Goal: Task Accomplishment & Management: Manage account settings

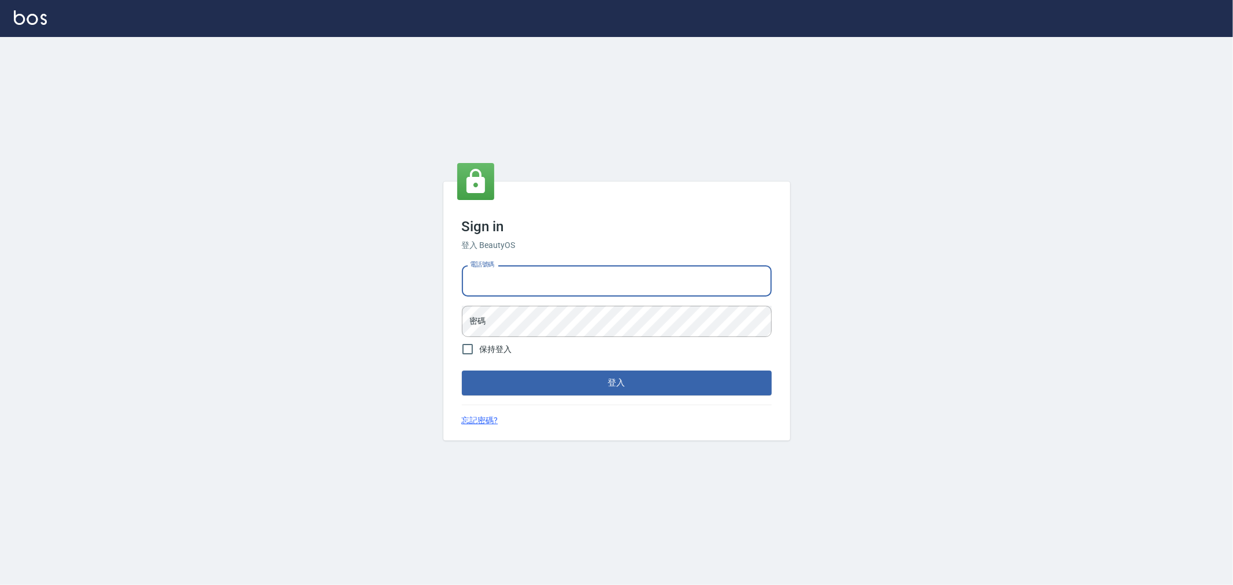
click at [532, 276] on input "電話號碼" at bounding box center [617, 280] width 310 height 31
type input "0222886821"
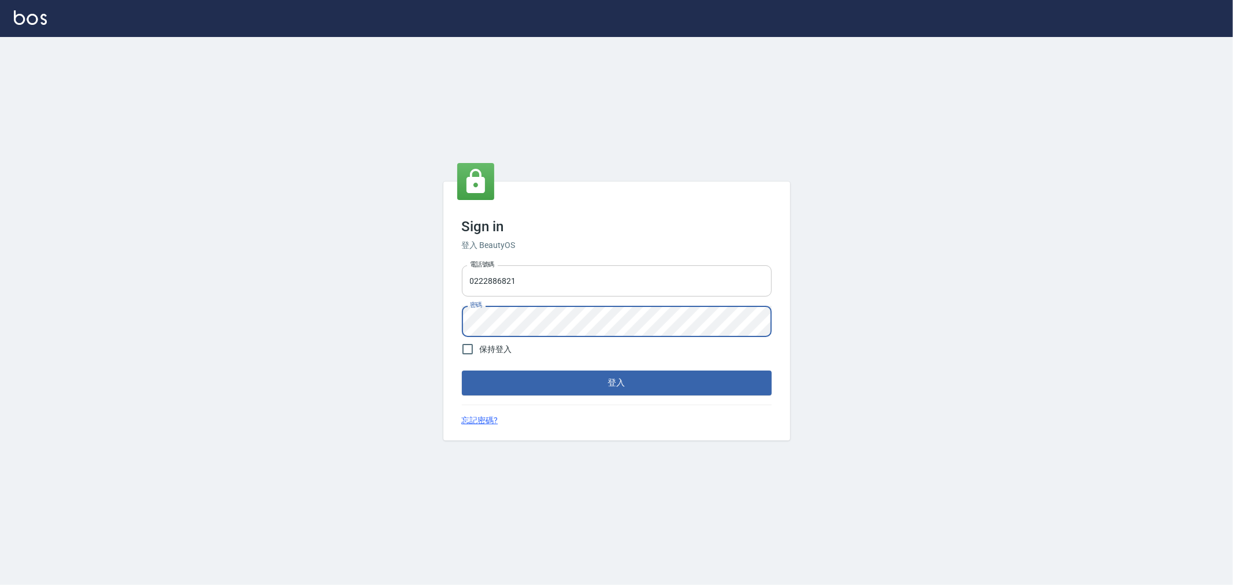
click at [548, 286] on input "0222886821" at bounding box center [617, 280] width 310 height 31
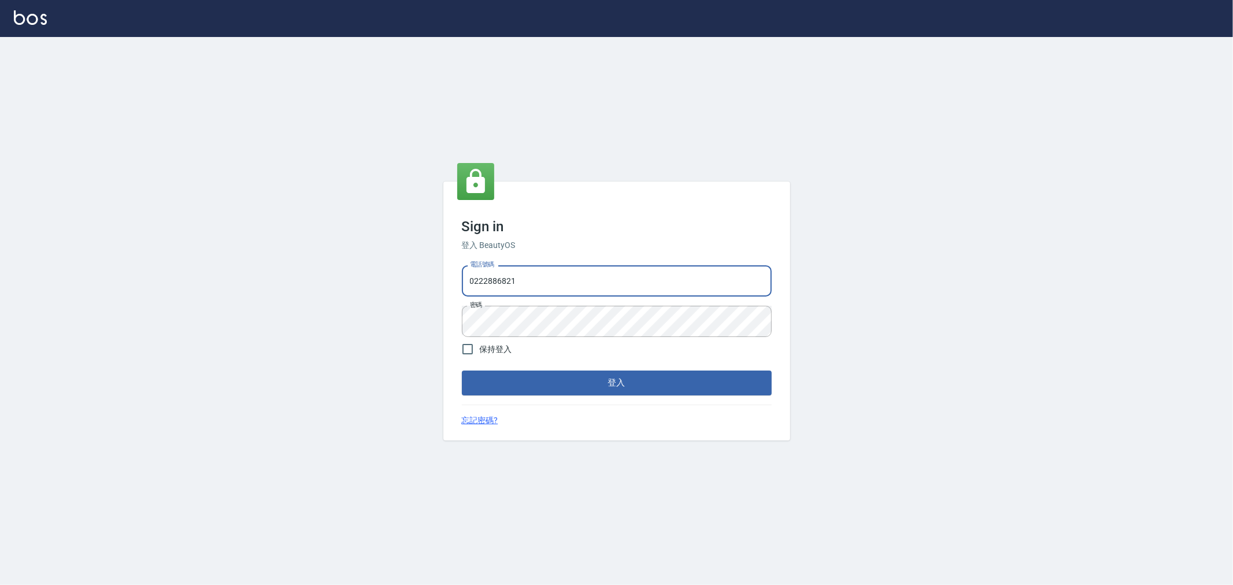
drag, startPoint x: 545, startPoint y: 287, endPoint x: 162, endPoint y: 292, distance: 383.3
click at [162, 292] on div "Sign in 登入 BeautyOS 電話號碼 [PHONE_NUMBER] 電話號碼 密碼 密碼 保持登入 登入 忘記密碼?" at bounding box center [616, 311] width 1233 height 548
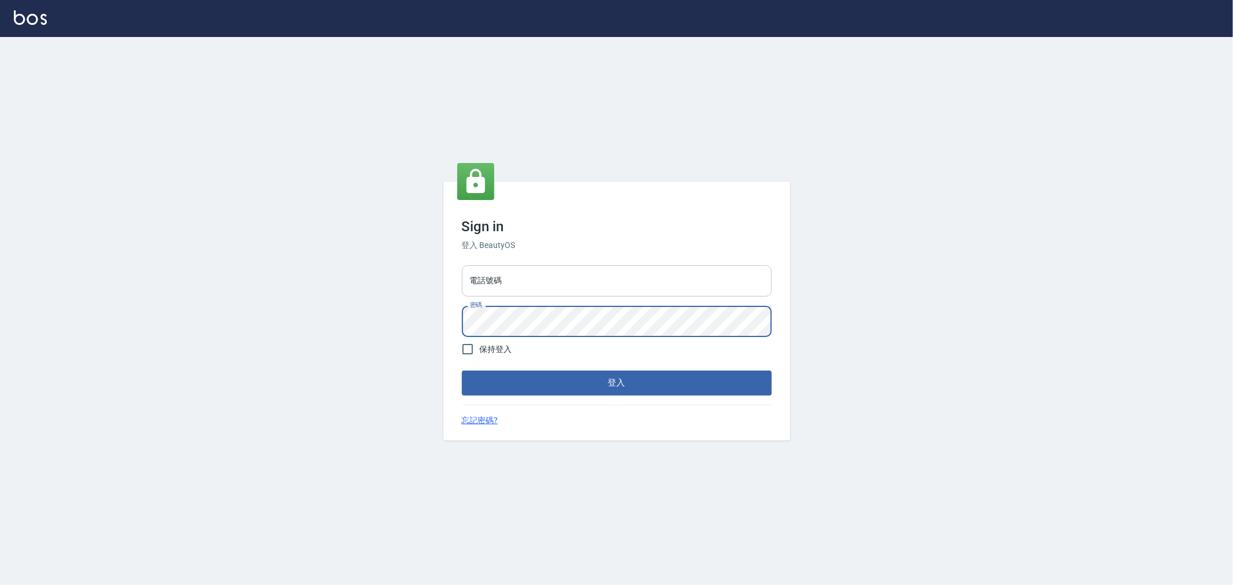
click at [494, 266] on div "電話號碼 電話號碼" at bounding box center [617, 280] width 310 height 31
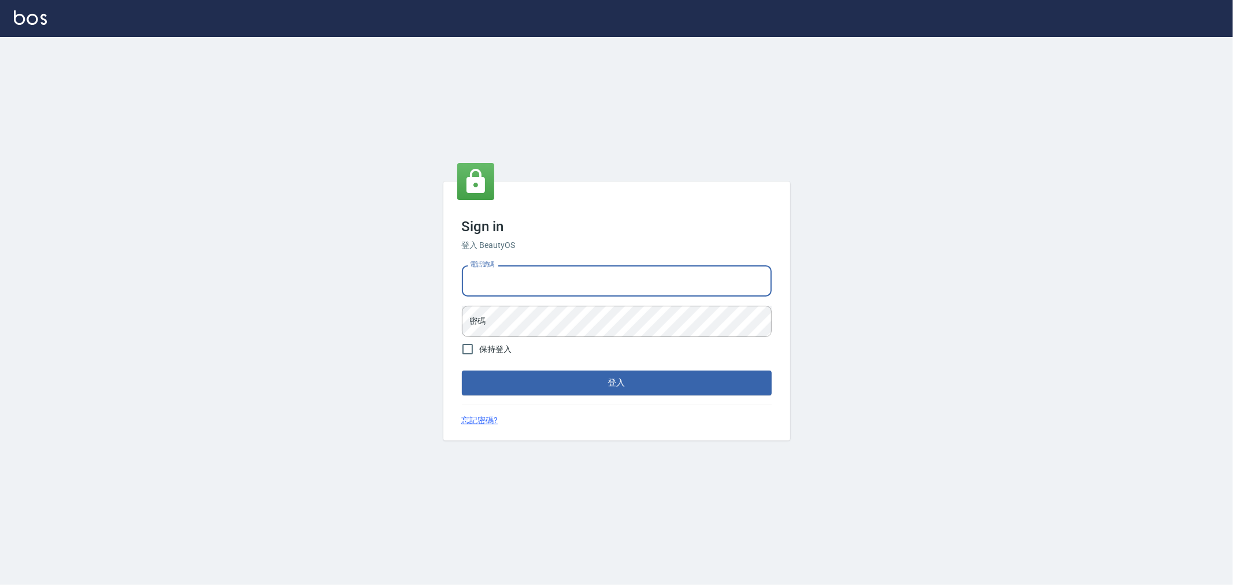
type input "0920380412"
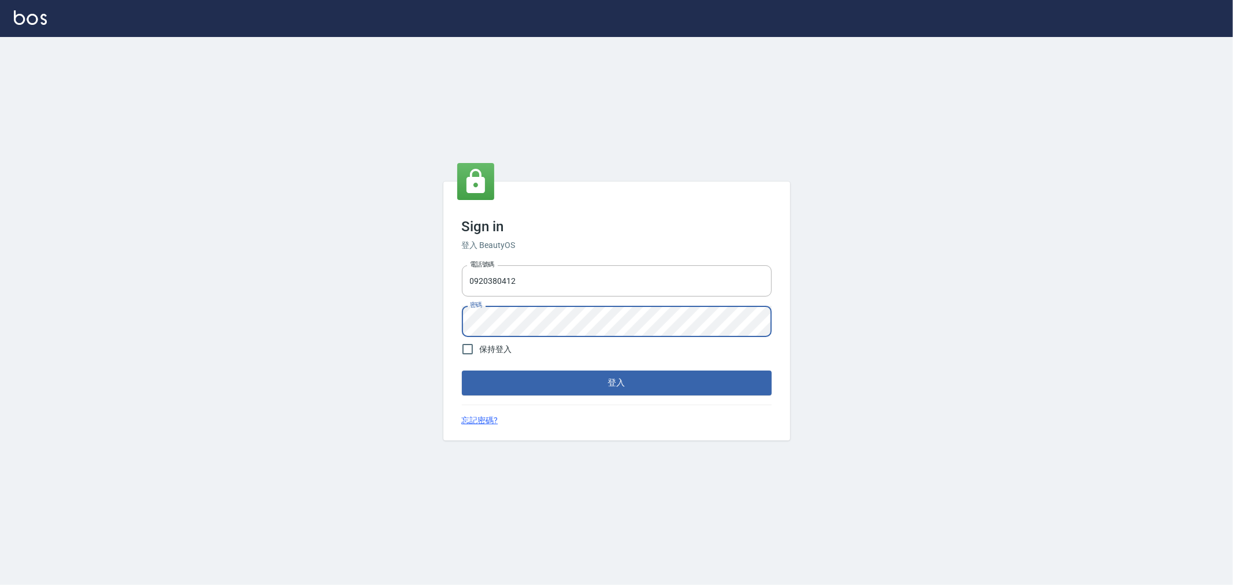
click at [462, 371] on button "登入" at bounding box center [617, 383] width 310 height 24
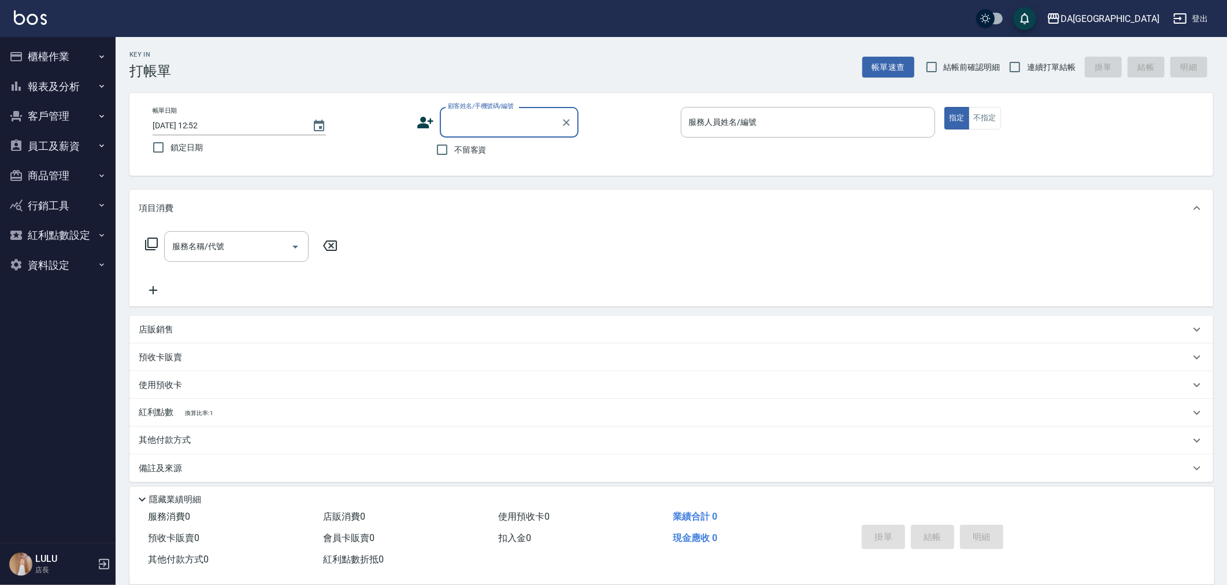
click at [65, 148] on button "員工及薪資" at bounding box center [58, 146] width 106 height 30
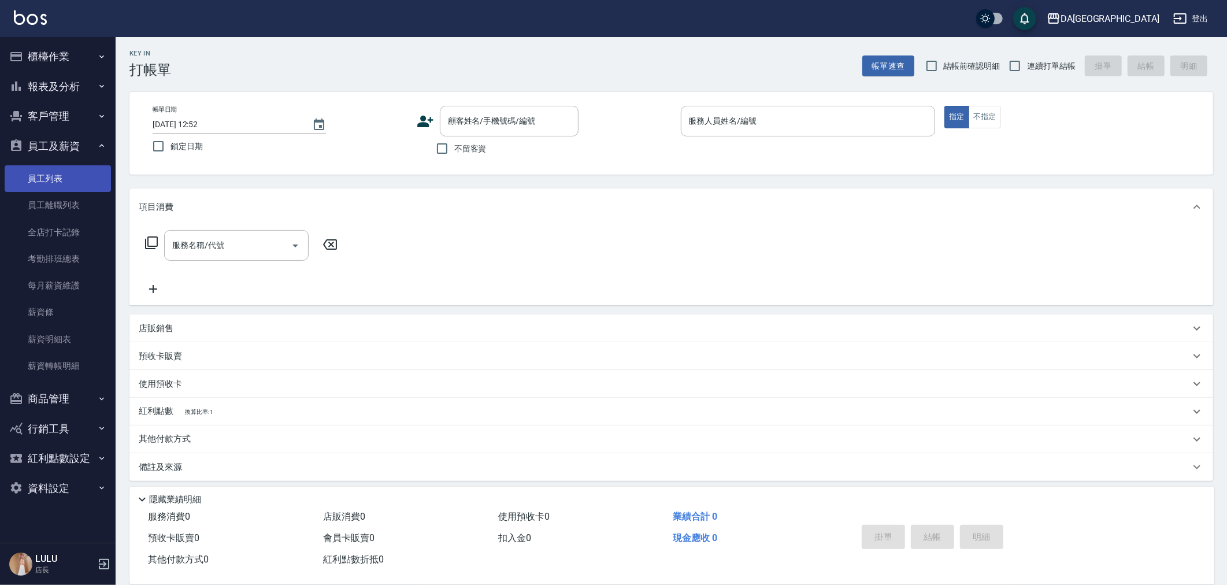
scroll to position [7, 0]
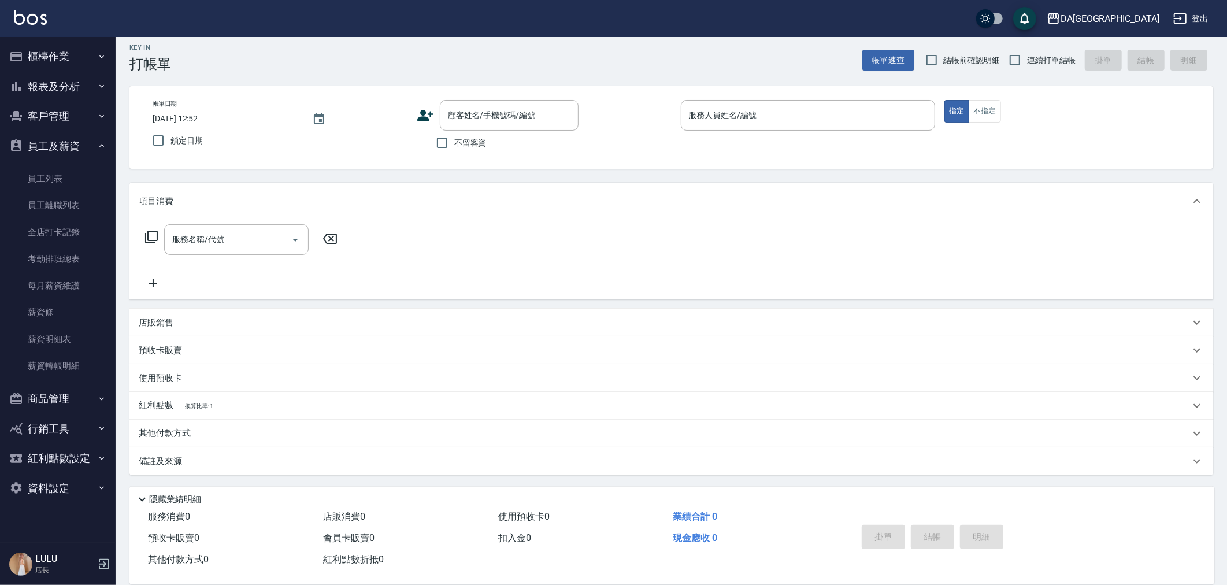
click at [54, 80] on button "報表及分析" at bounding box center [58, 87] width 106 height 30
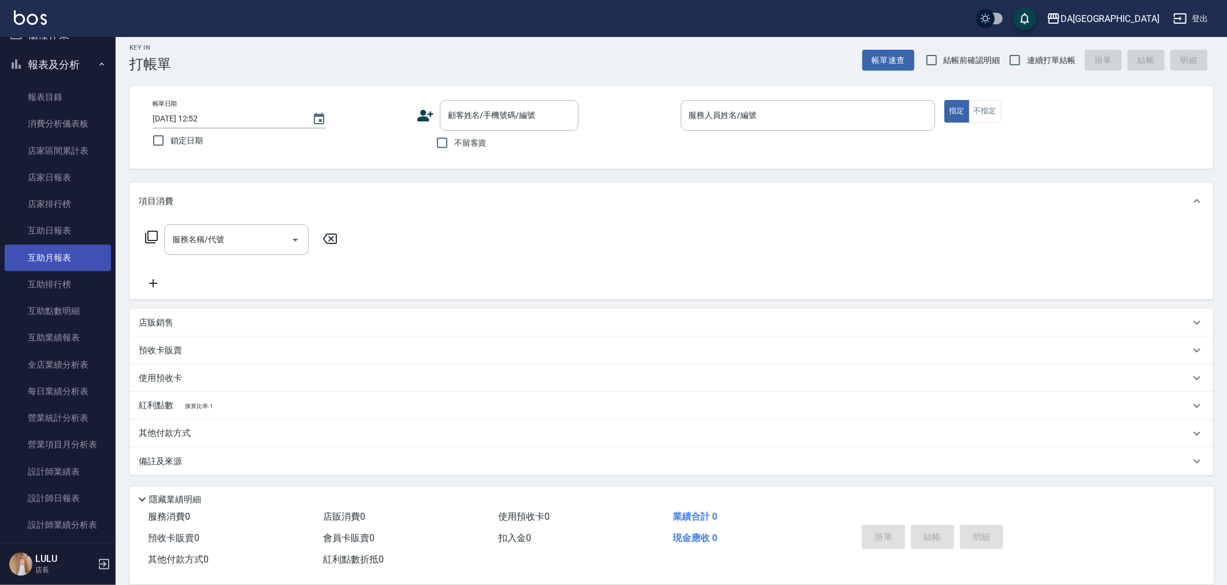
scroll to position [0, 0]
click at [58, 65] on button "櫃檯作業" at bounding box center [58, 57] width 106 height 30
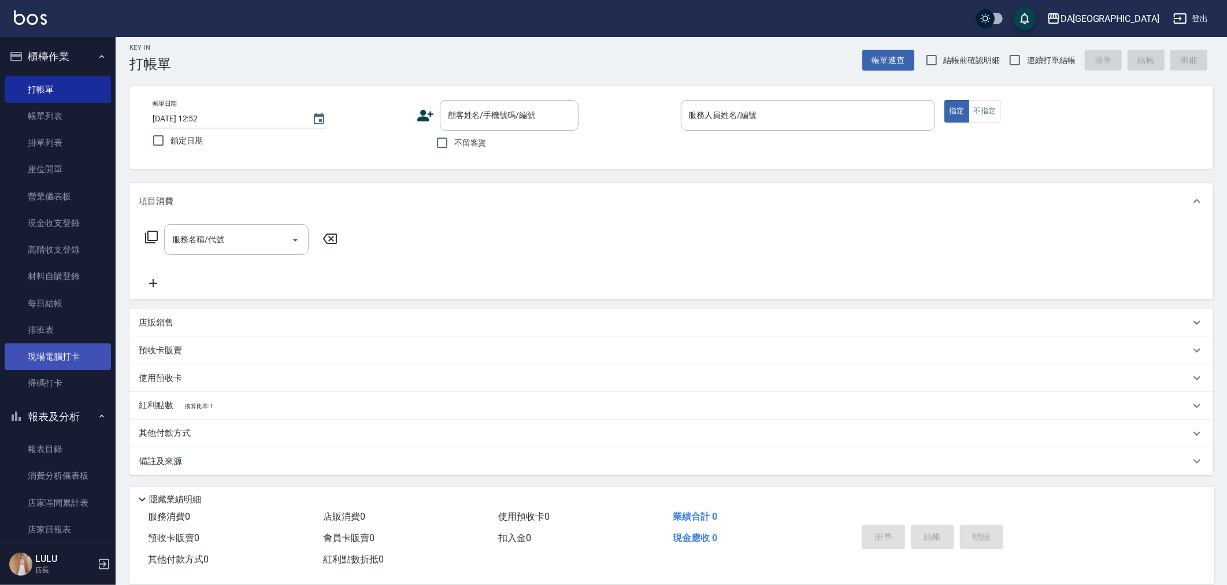
click at [73, 360] on link "現場電腦打卡" at bounding box center [58, 356] width 106 height 27
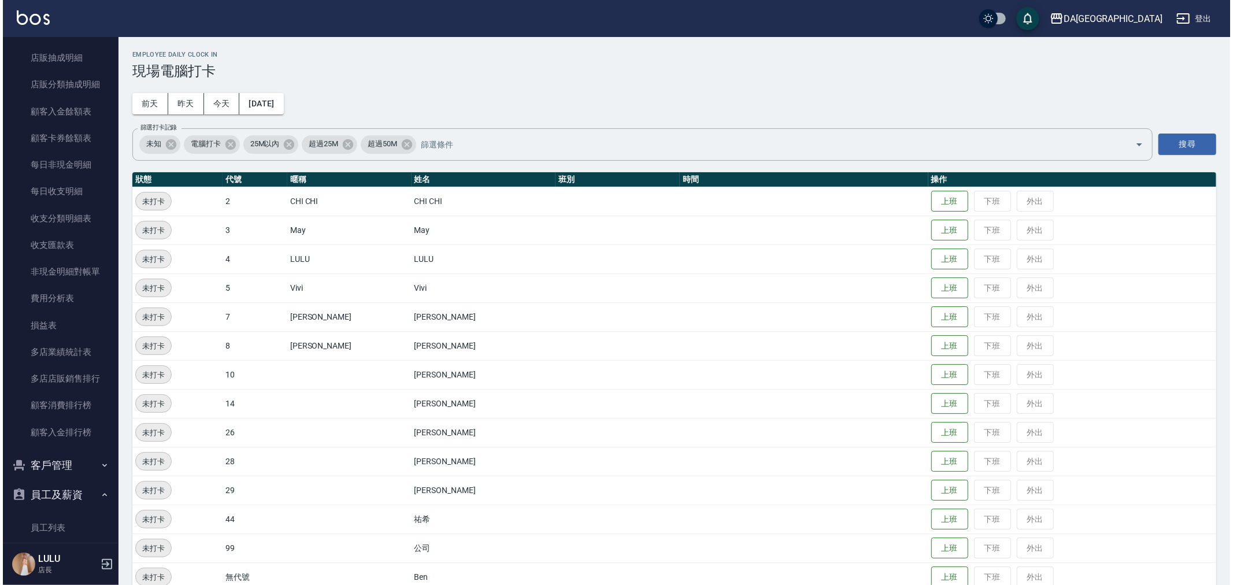
scroll to position [1284, 0]
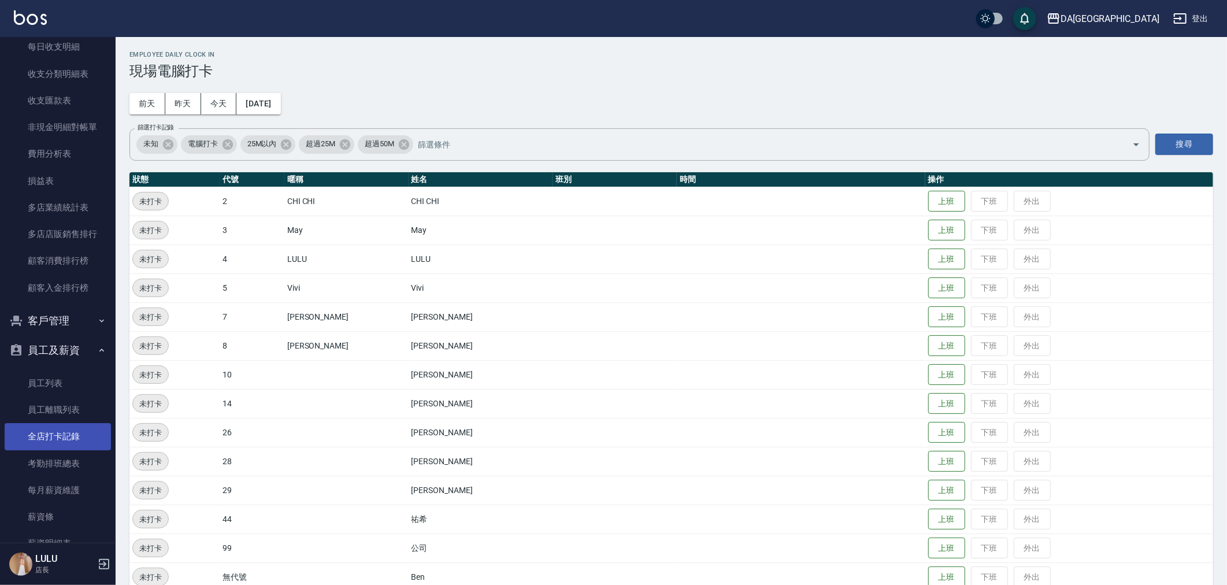
click at [87, 437] on link "全店打卡記錄" at bounding box center [58, 436] width 106 height 27
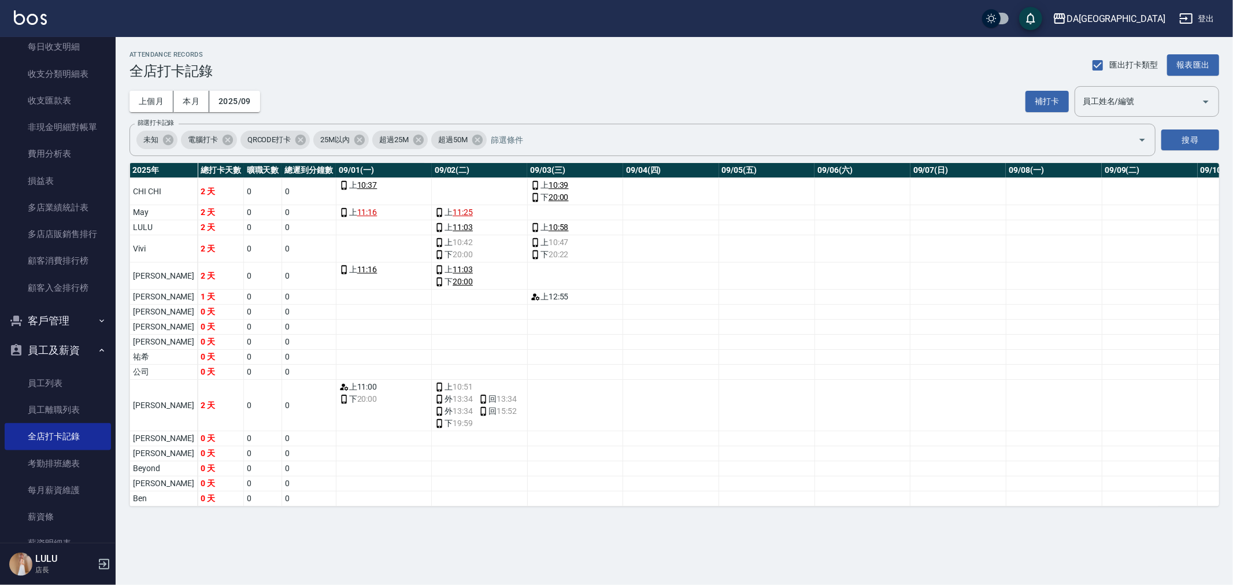
click at [1022, 103] on div "上個月 本月 2025/09 補打卡 員工姓名/編號 員工姓名/編號" at bounding box center [674, 101] width 1090 height 31
click at [1036, 98] on button "補打卡" at bounding box center [1046, 101] width 43 height 21
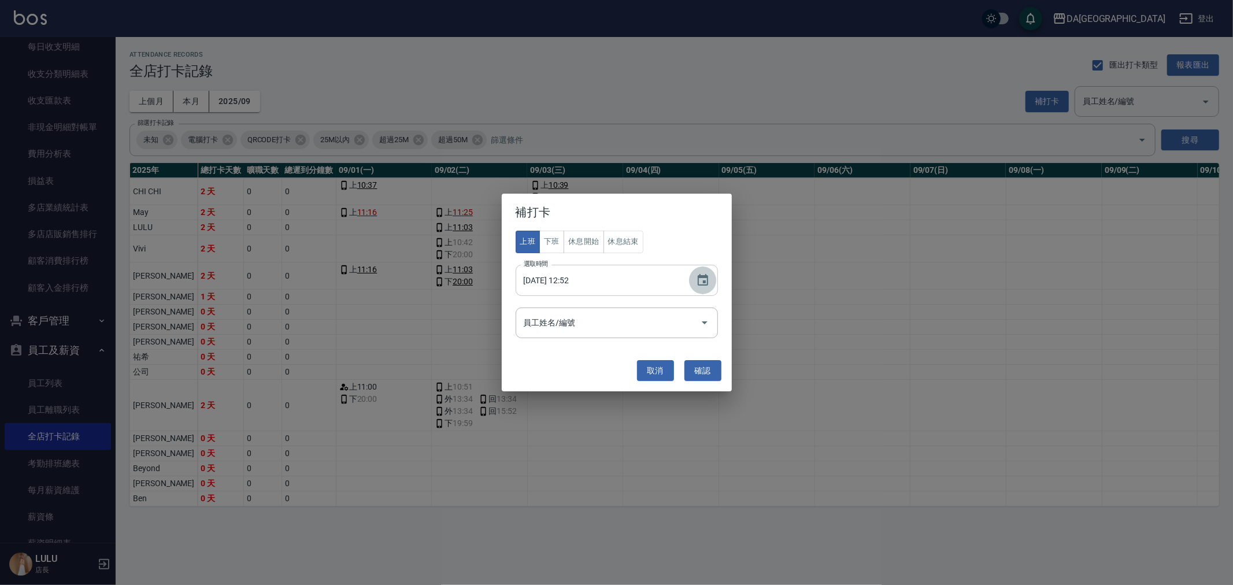
click at [704, 281] on icon "Choose date, selected date is 2025-09-04" at bounding box center [703, 280] width 10 height 12
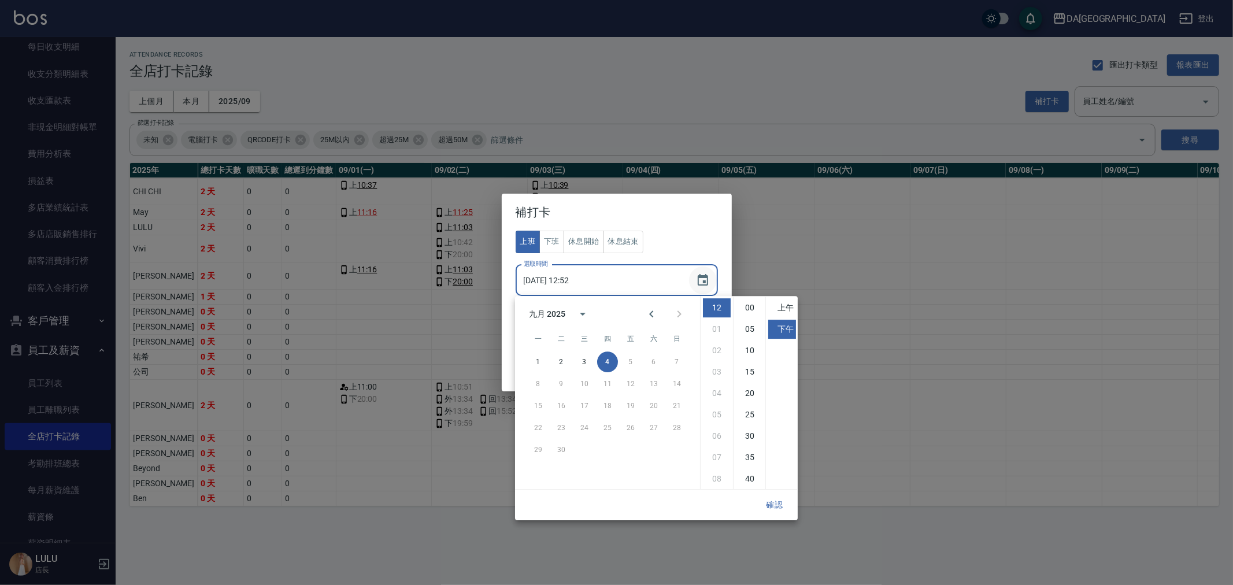
click at [706, 275] on icon "Choose date, selected date is 2025-09-04" at bounding box center [703, 280] width 14 height 14
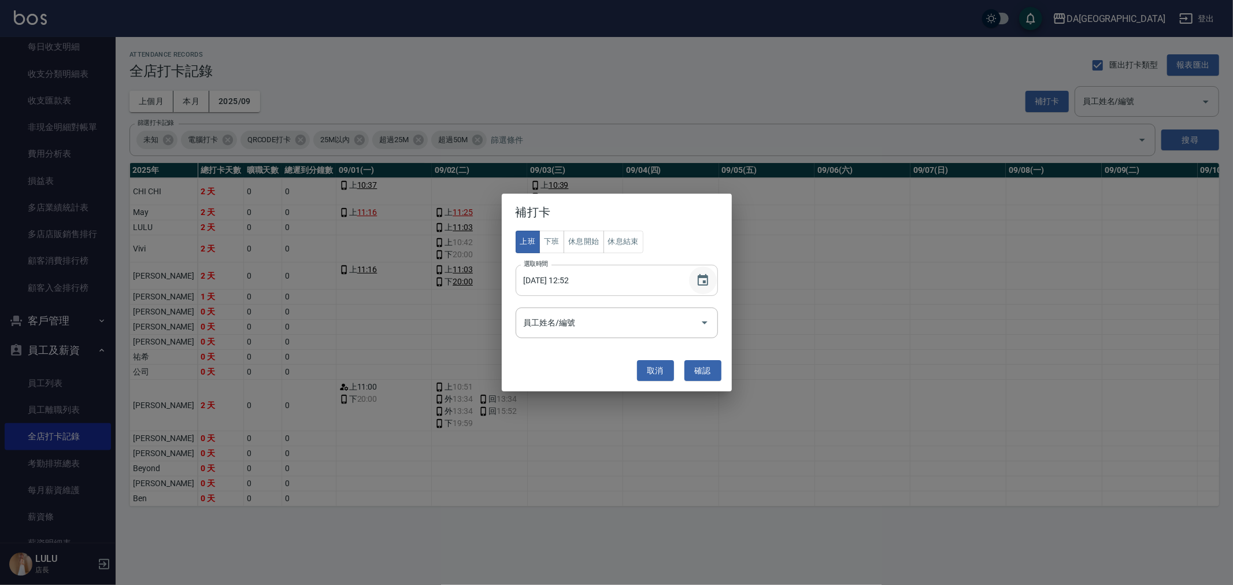
click at [697, 274] on icon "Choose date, selected date is 2025-09-04" at bounding box center [703, 280] width 14 height 14
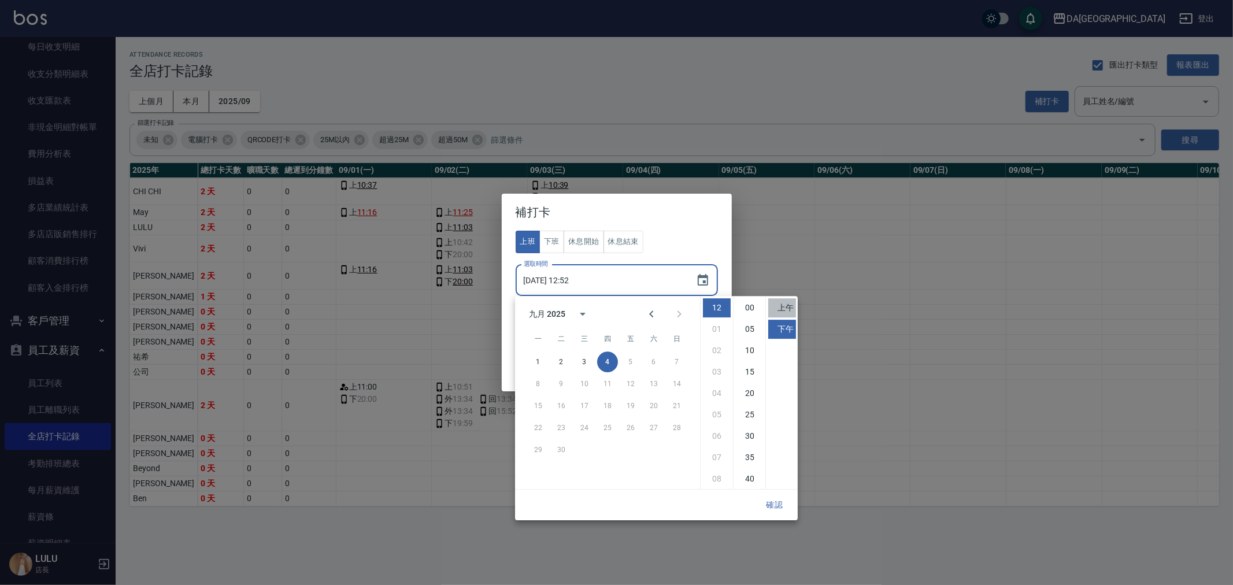
click at [787, 308] on li "上午" at bounding box center [782, 307] width 28 height 19
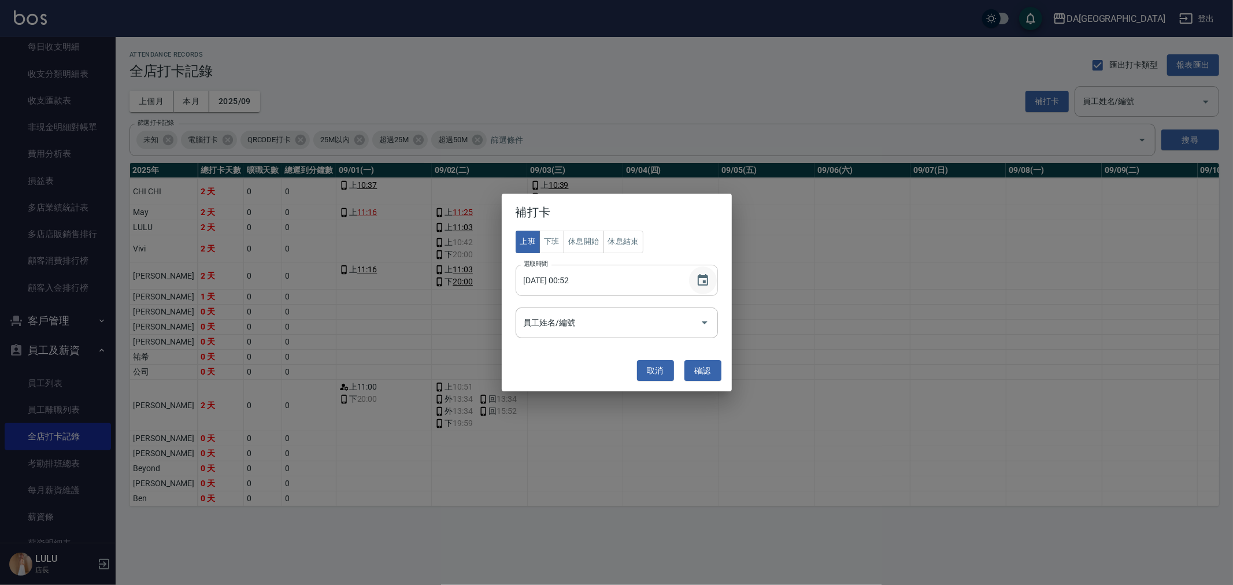
click at [706, 285] on icon "Choose date, selected date is 2025-09-04" at bounding box center [703, 280] width 10 height 12
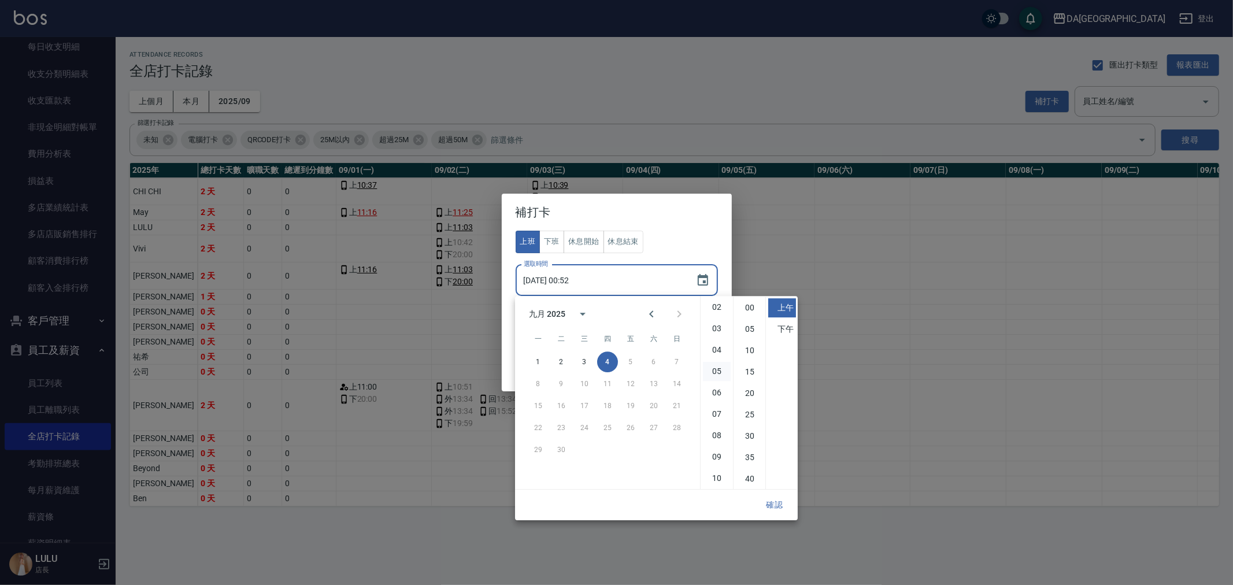
scroll to position [64, 0]
click at [713, 471] on li "11" at bounding box center [717, 478] width 28 height 19
click at [748, 310] on li "00" at bounding box center [750, 307] width 28 height 19
type input "[DATE] 11:00"
click at [780, 508] on button "確認" at bounding box center [774, 504] width 37 height 21
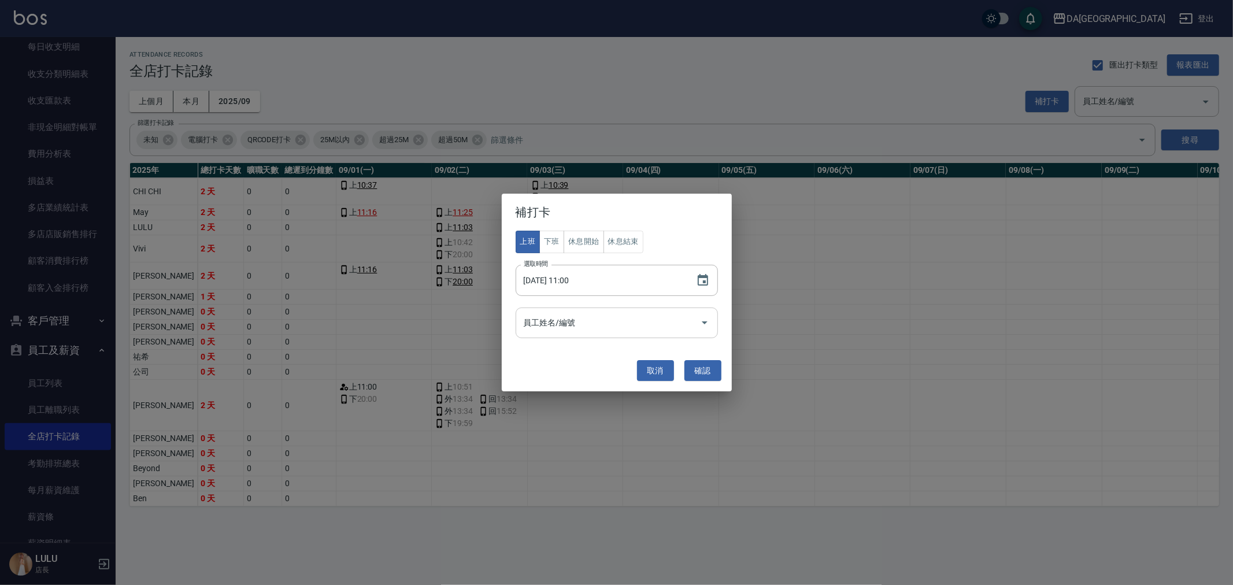
click at [529, 327] on input "員工姓名/編號" at bounding box center [608, 323] width 175 height 20
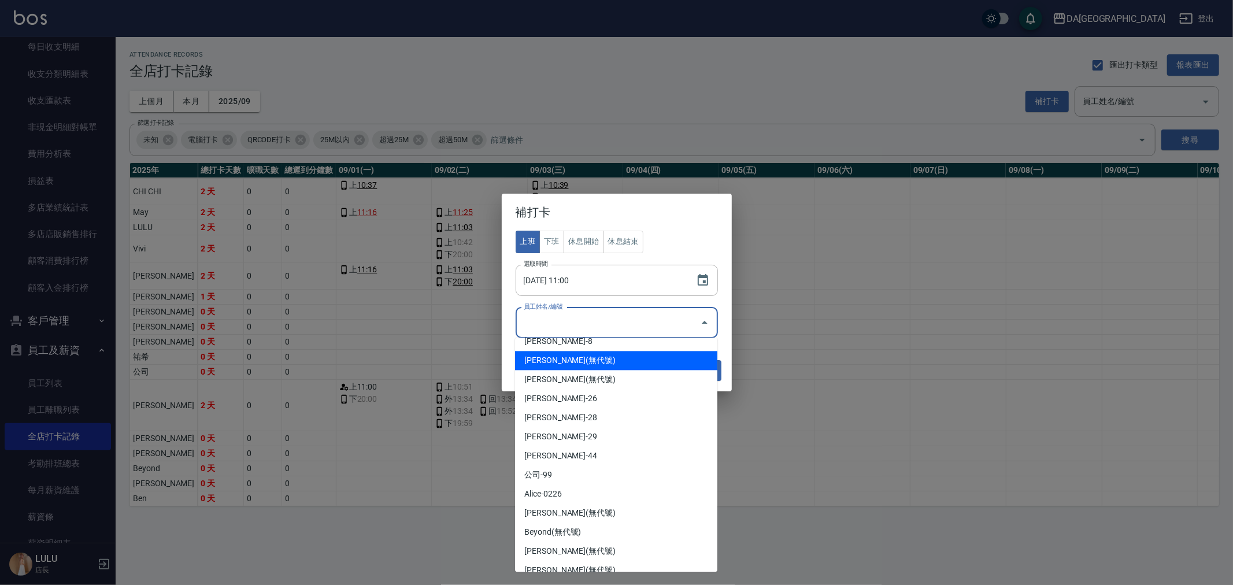
scroll to position [118, 0]
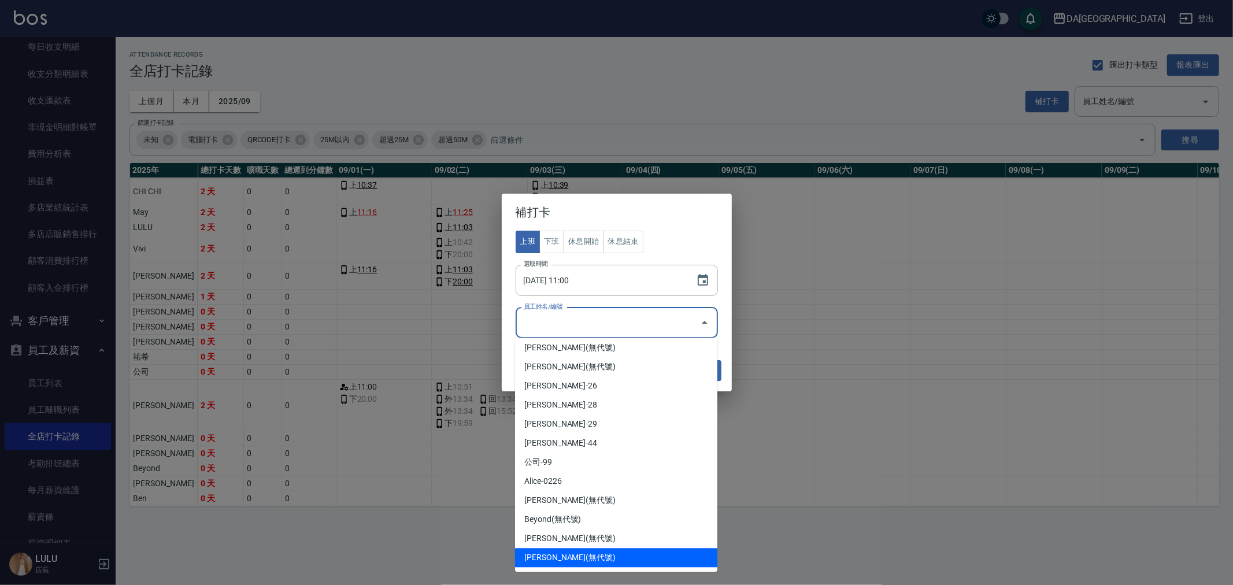
click at [593, 556] on li "[PERSON_NAME](無代號)" at bounding box center [616, 557] width 202 height 19
type input "[PERSON_NAME]"
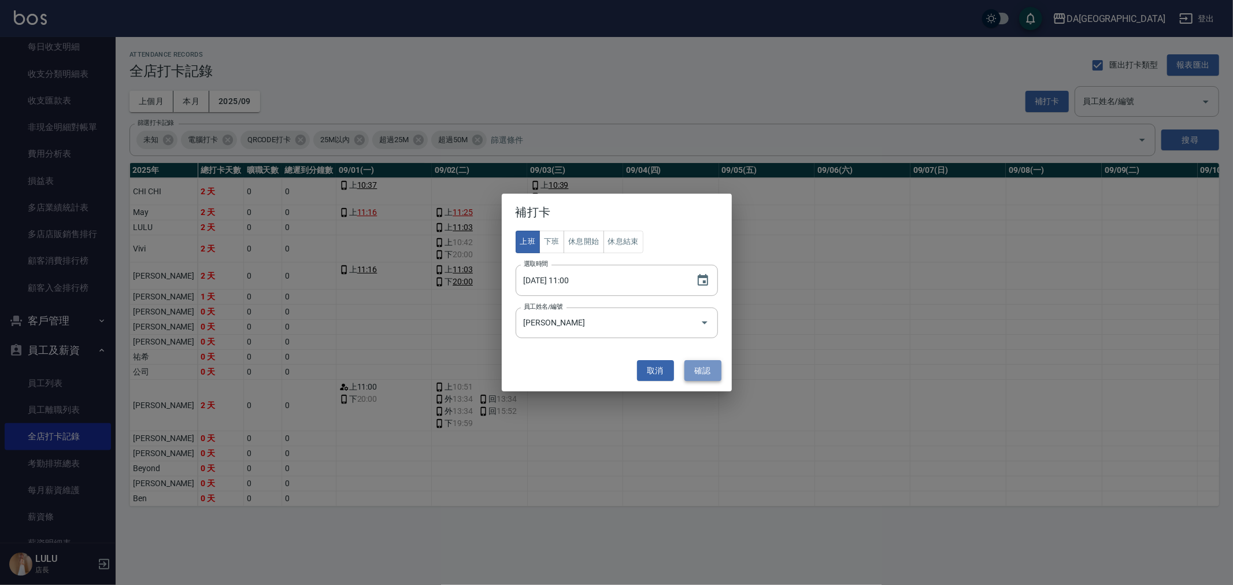
click at [702, 369] on button "確認" at bounding box center [702, 370] width 37 height 21
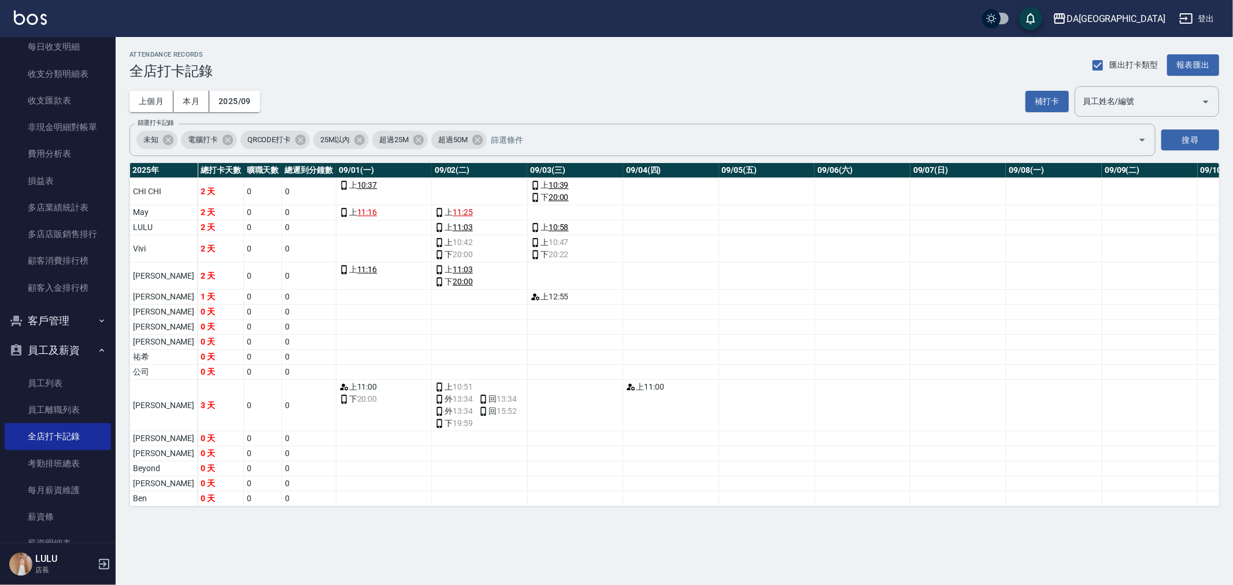
click at [1045, 114] on div "補打卡 員工姓名/編號 員工姓名/編號" at bounding box center [1122, 101] width 194 height 31
click at [1045, 113] on div "補打卡 員工姓名/編號 員工姓名/編號" at bounding box center [1122, 101] width 194 height 31
click at [1064, 99] on button "補打卡" at bounding box center [1046, 101] width 43 height 21
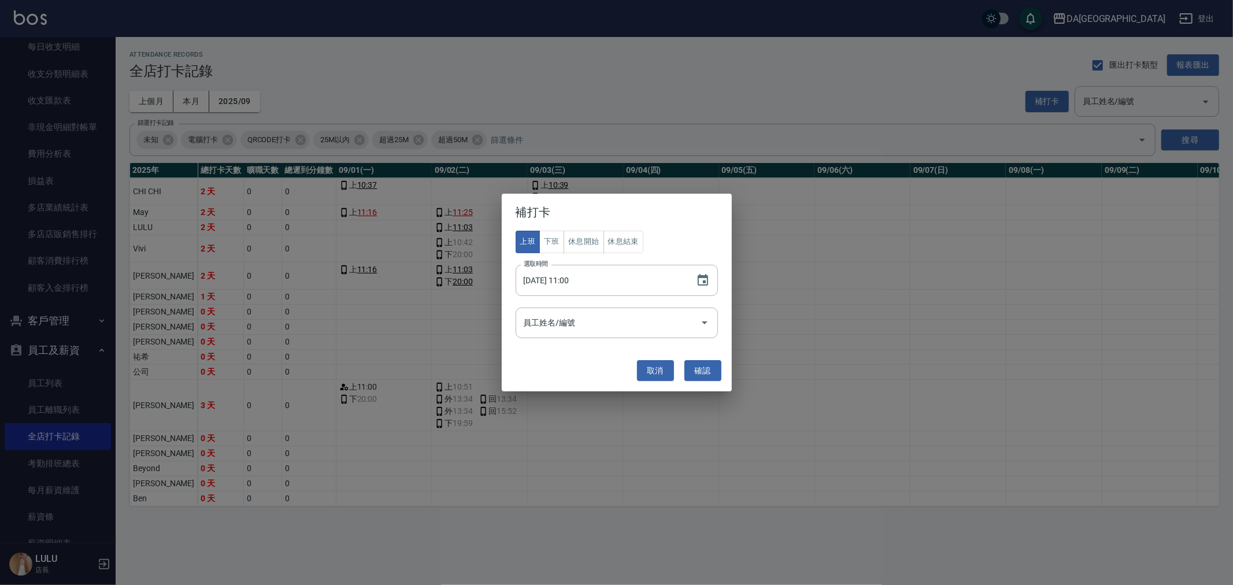
click at [714, 110] on div "補打卡 上班 下班 休息開始 休息結束 選取時間 [DATE] 11:00 選取時間 員工姓名/編號 員工姓名/編號 取消 確認" at bounding box center [616, 292] width 1233 height 585
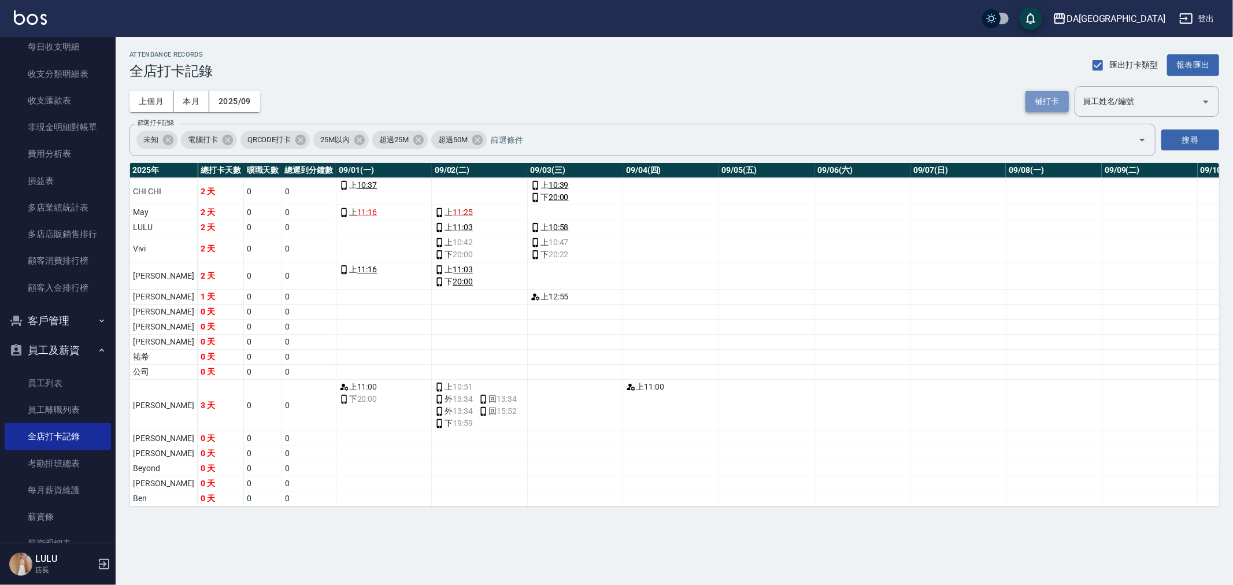
click at [1056, 103] on button "補打卡" at bounding box center [1046, 101] width 43 height 21
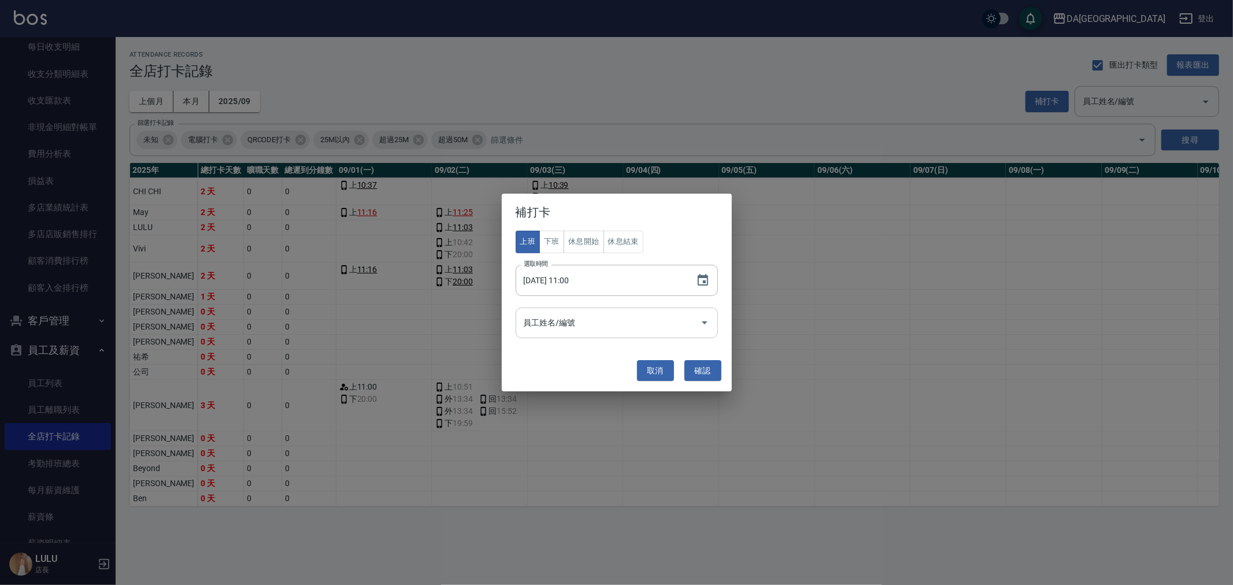
click at [631, 331] on input "員工姓名/編號" at bounding box center [608, 323] width 175 height 20
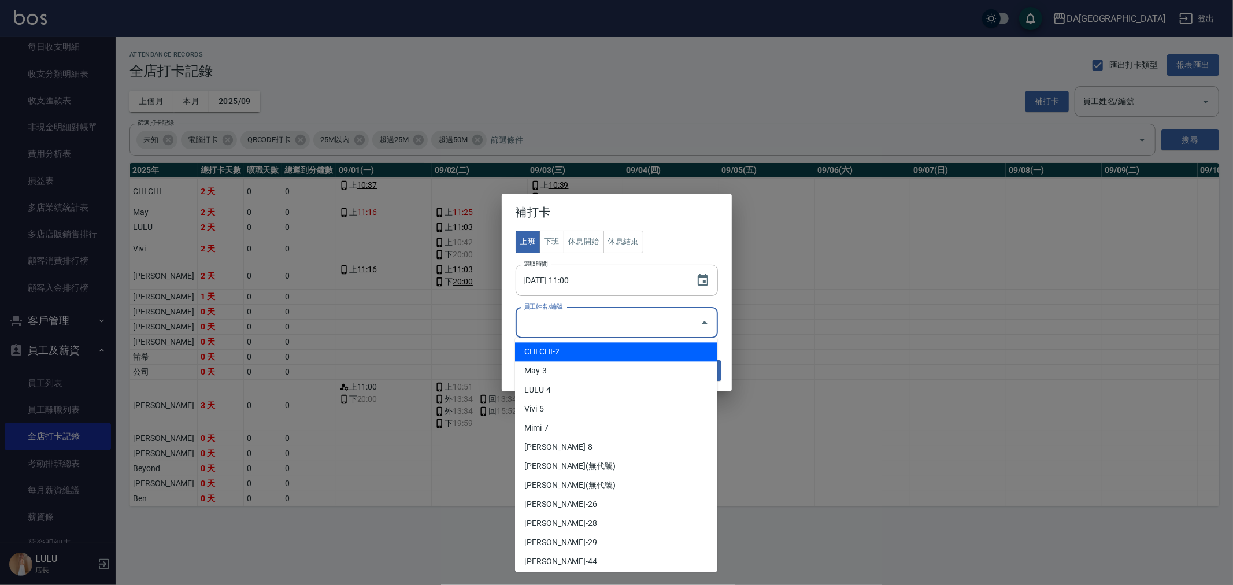
click at [616, 354] on li "CHI CHI-2" at bounding box center [616, 351] width 202 height 19
type input "CHI CHI"
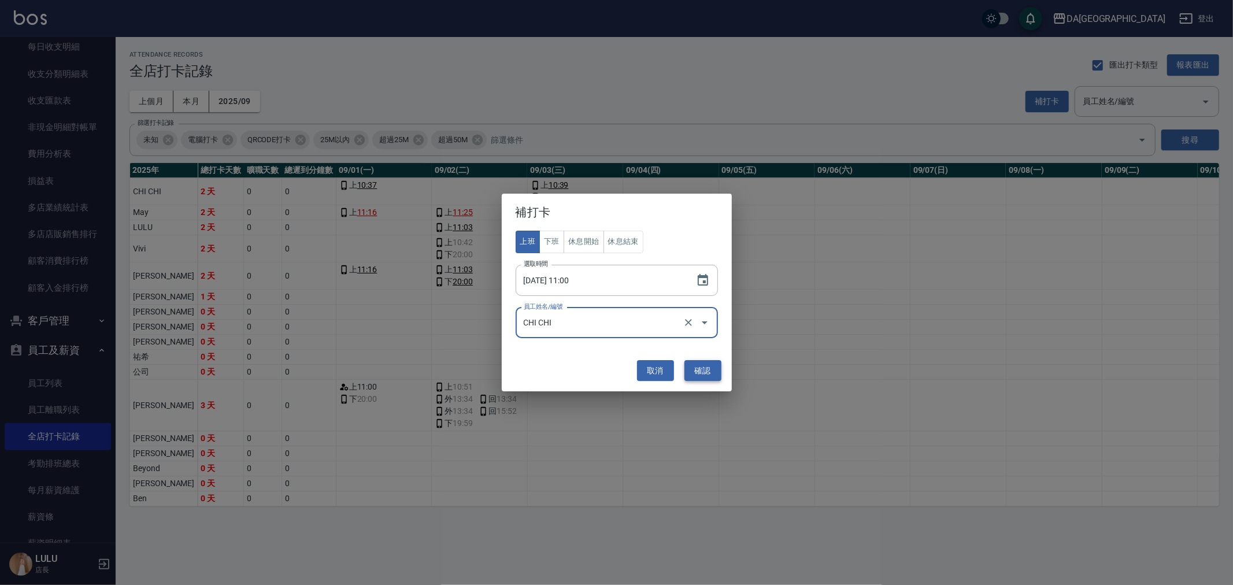
click at [706, 370] on button "確認" at bounding box center [702, 370] width 37 height 21
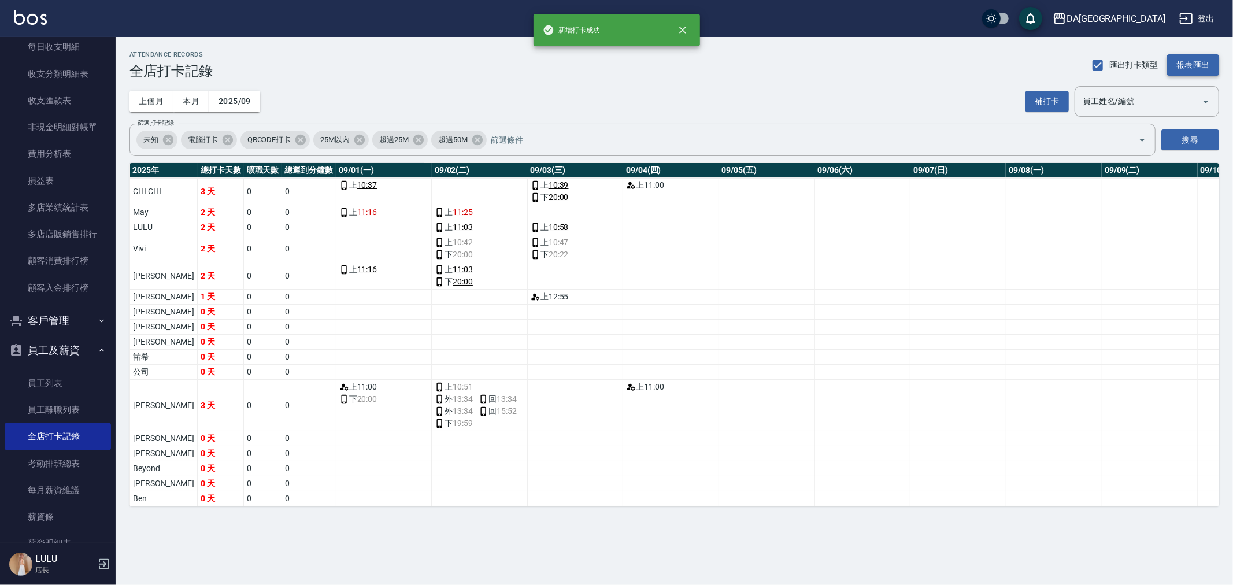
click at [1174, 71] on button "報表匯出" at bounding box center [1193, 64] width 52 height 21
click at [1030, 100] on button "補打卡" at bounding box center [1046, 101] width 43 height 21
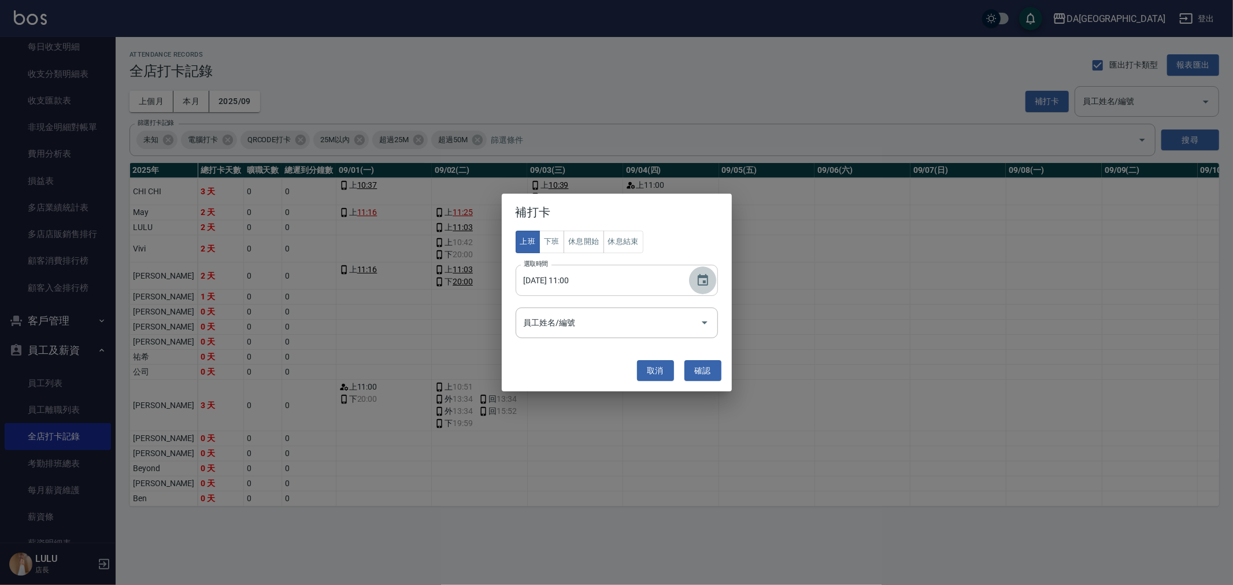
drag, startPoint x: 706, startPoint y: 280, endPoint x: 697, endPoint y: 286, distance: 10.1
click at [703, 280] on icon "Choose date, selected date is 2025-09-04" at bounding box center [703, 280] width 14 height 14
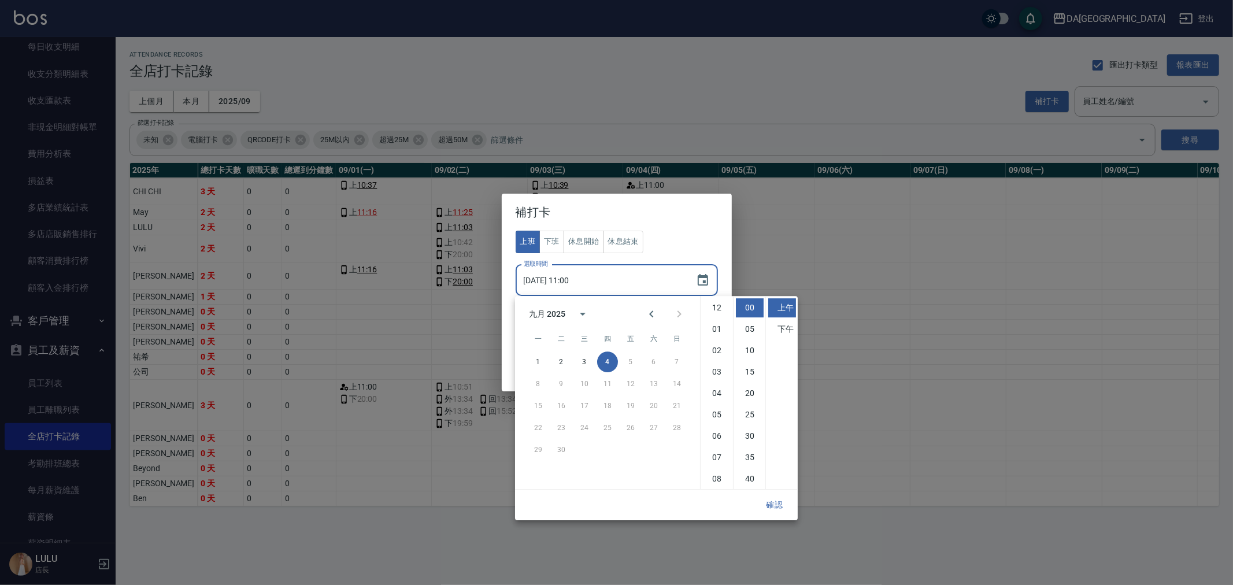
scroll to position [64, 0]
click at [690, 231] on div "上班 下班 休息開始 休息結束 選取時間 [DATE] 11:00 選取時間 員工姓名/編號 員工姓名/編號" at bounding box center [617, 285] width 202 height 108
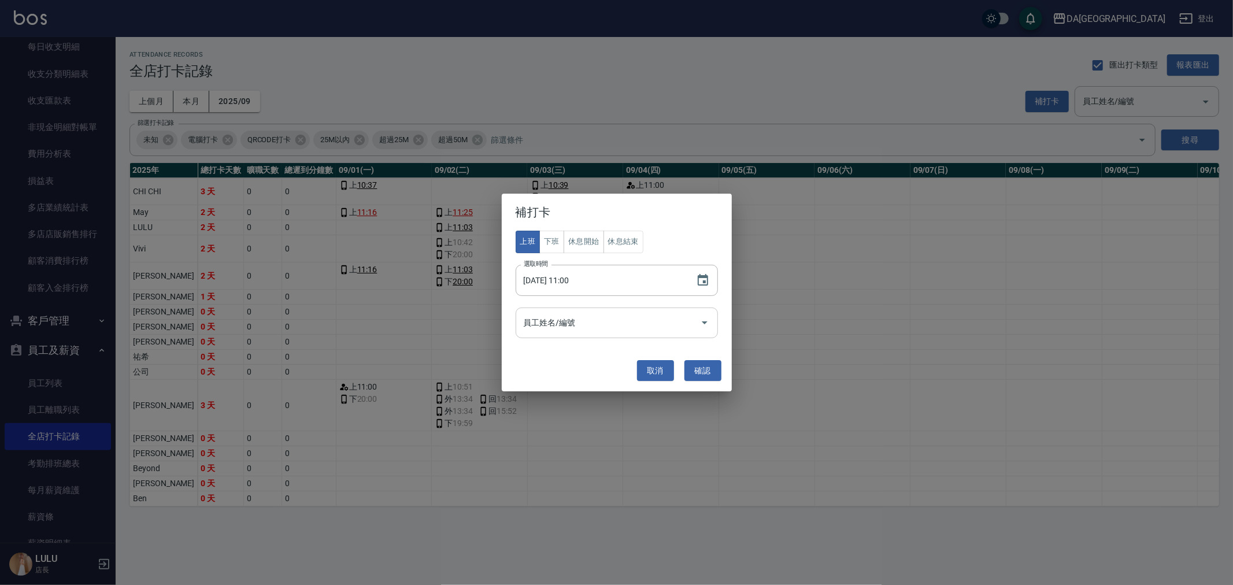
click at [639, 320] on input "員工姓名/編號" at bounding box center [608, 323] width 175 height 20
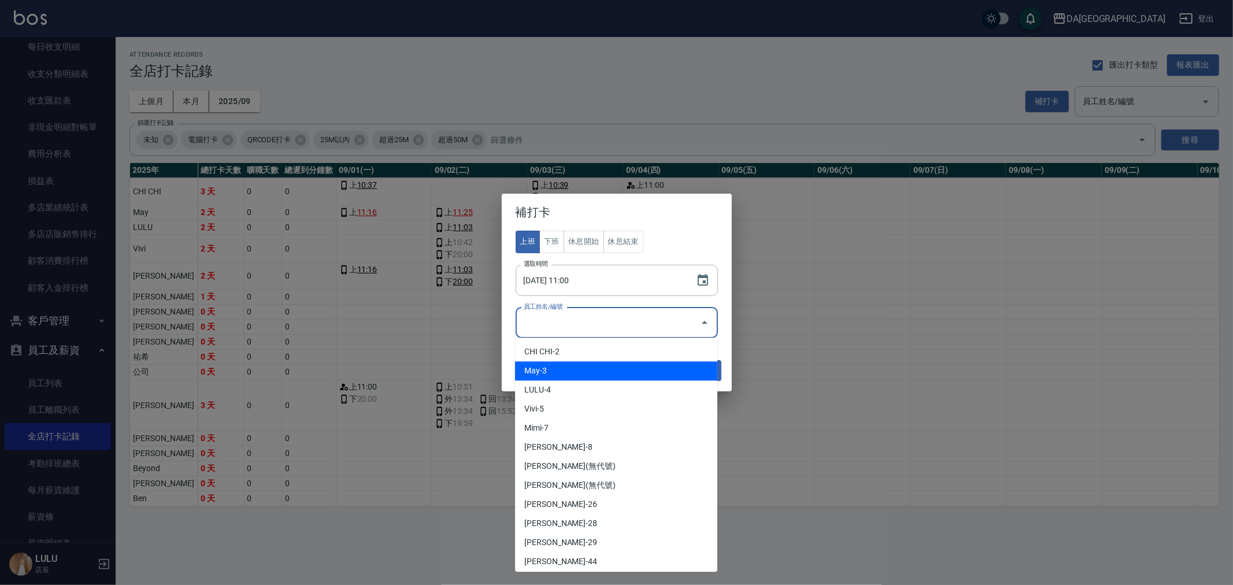
click at [616, 368] on li "May-3" at bounding box center [616, 370] width 202 height 19
type input "May"
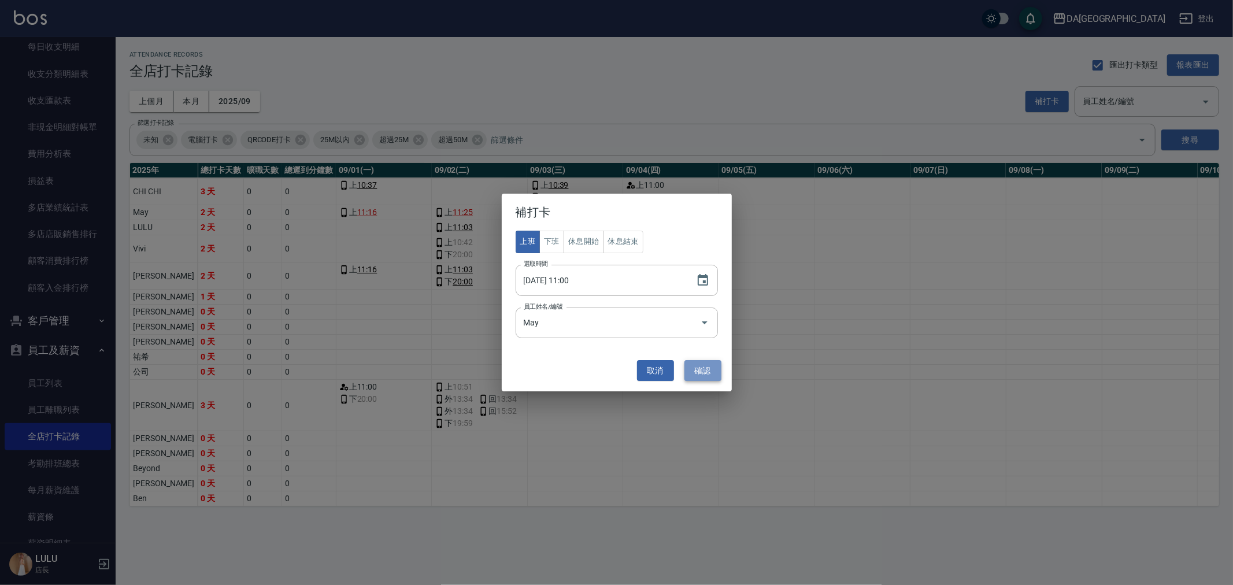
click at [703, 376] on button "確認" at bounding box center [702, 370] width 37 height 21
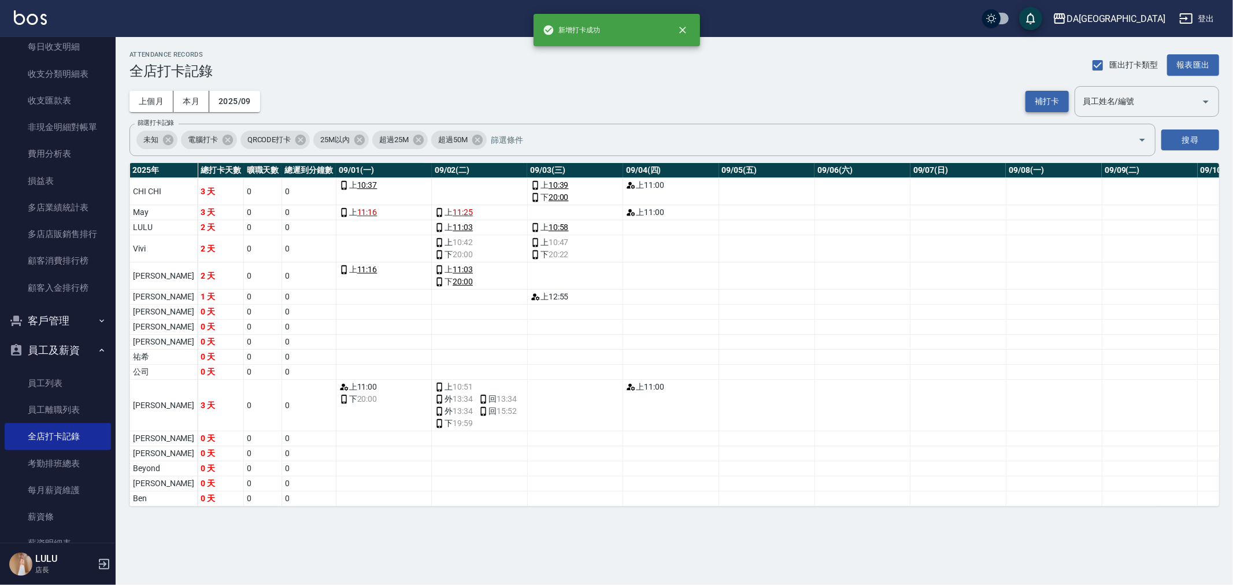
click at [1046, 99] on button "補打卡" at bounding box center [1046, 101] width 43 height 21
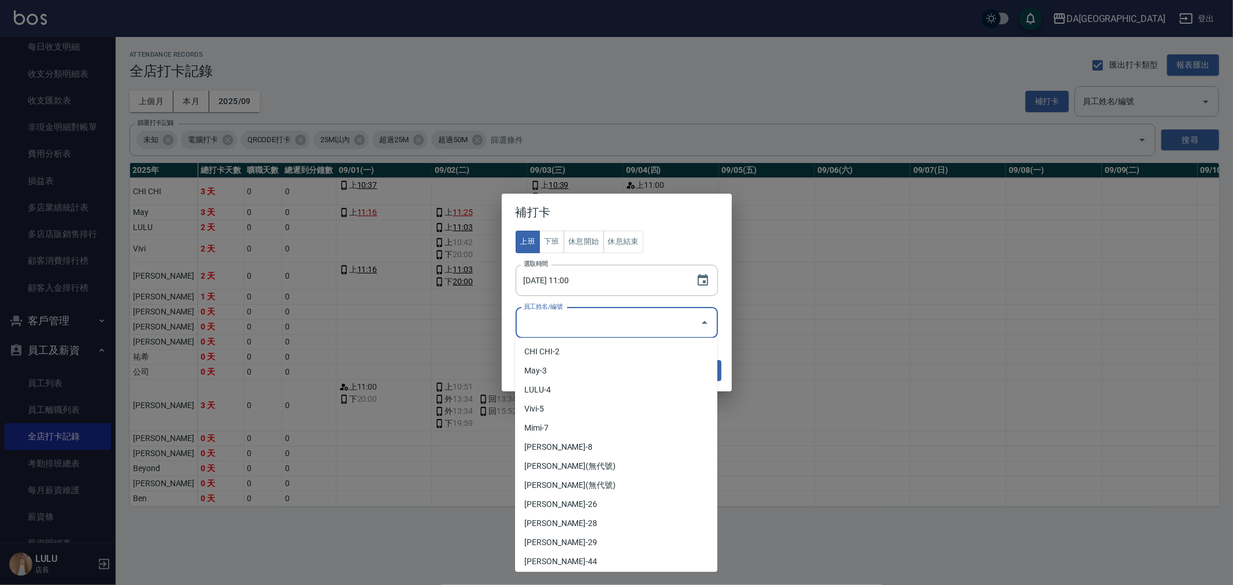
click at [616, 317] on input "員工姓名/編號" at bounding box center [608, 323] width 175 height 20
drag, startPoint x: 578, startPoint y: 405, endPoint x: 610, endPoint y: 397, distance: 33.2
click at [577, 405] on li "Vivi-5" at bounding box center [616, 408] width 202 height 19
type input "Vivi"
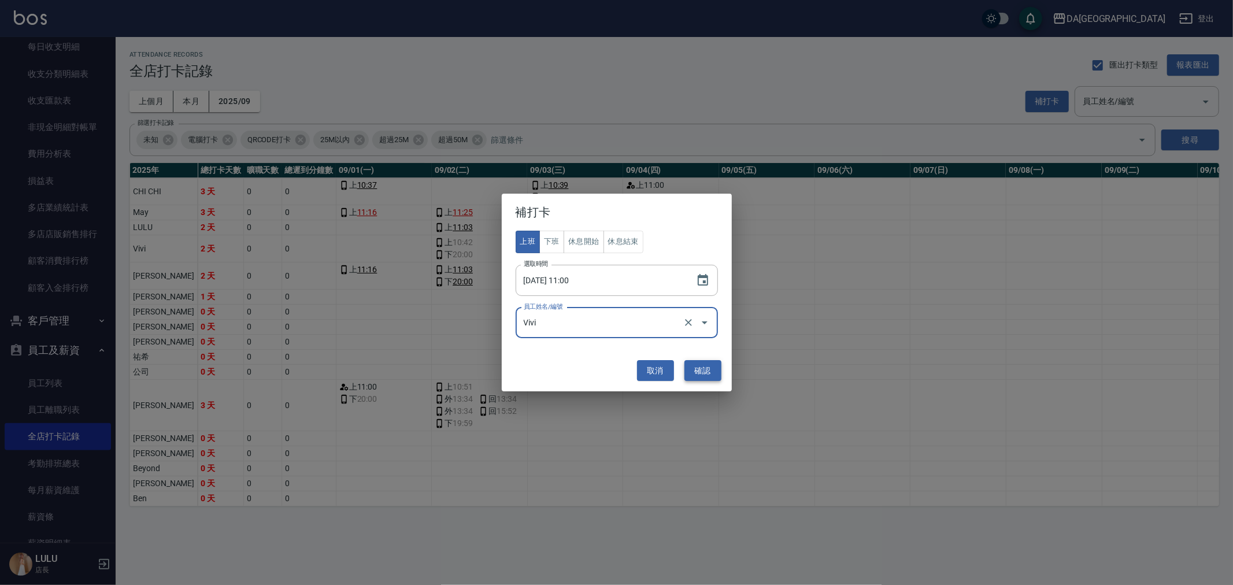
click at [696, 362] on button "確認" at bounding box center [702, 370] width 37 height 21
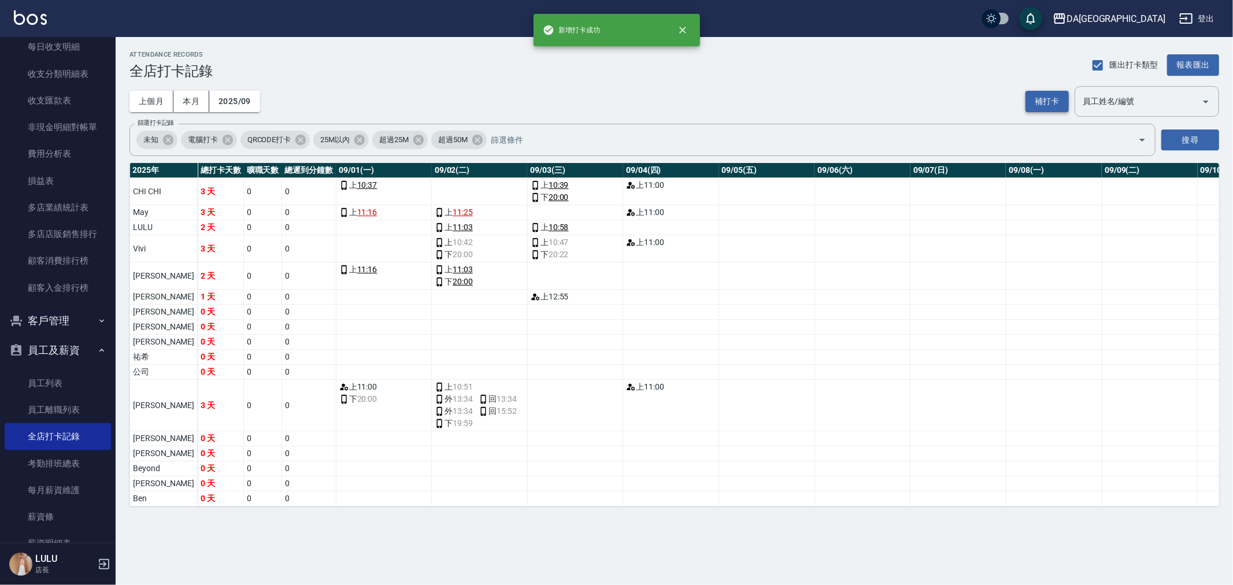
click at [1040, 98] on button "補打卡" at bounding box center [1046, 101] width 43 height 21
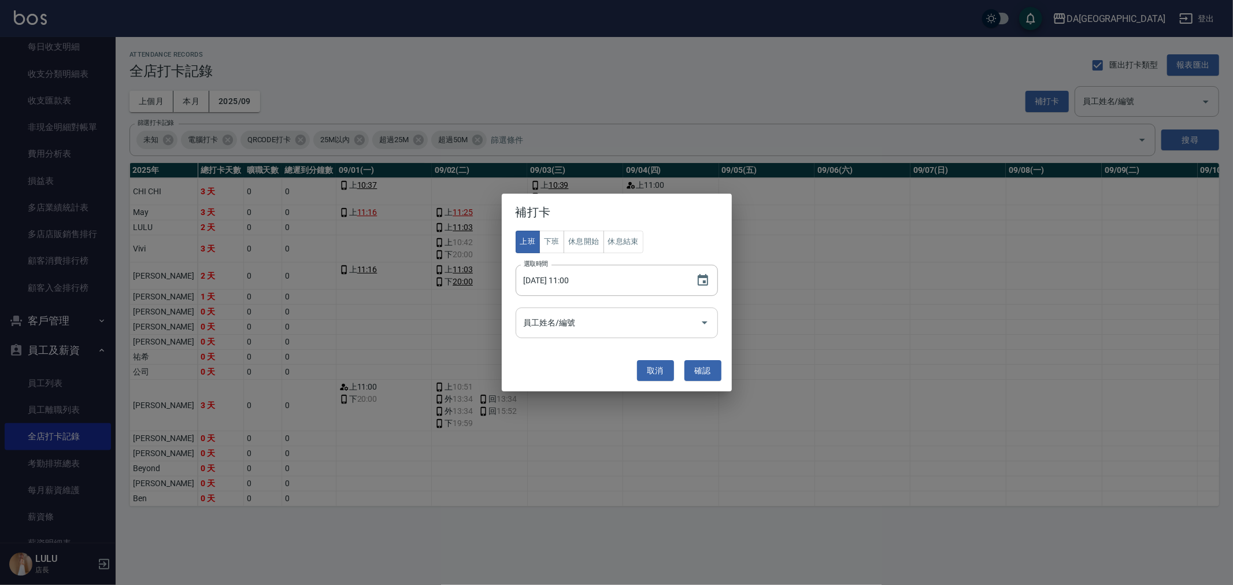
click at [610, 309] on div "員工姓名/編號" at bounding box center [617, 323] width 202 height 31
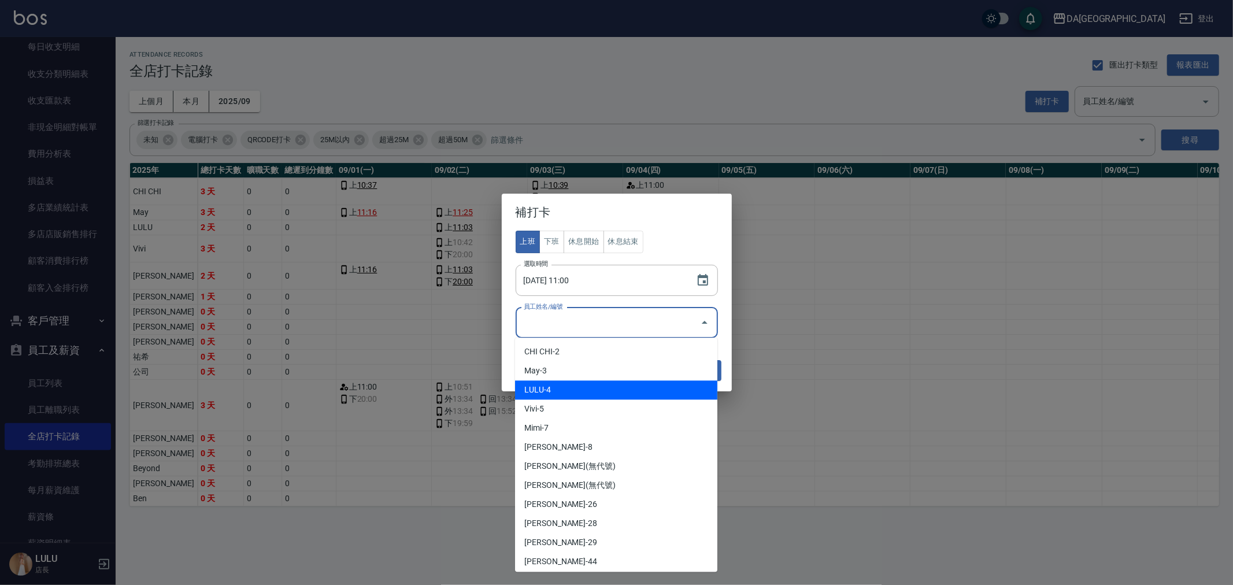
click at [574, 388] on li "LULU-4" at bounding box center [616, 389] width 202 height 19
type input "LULU"
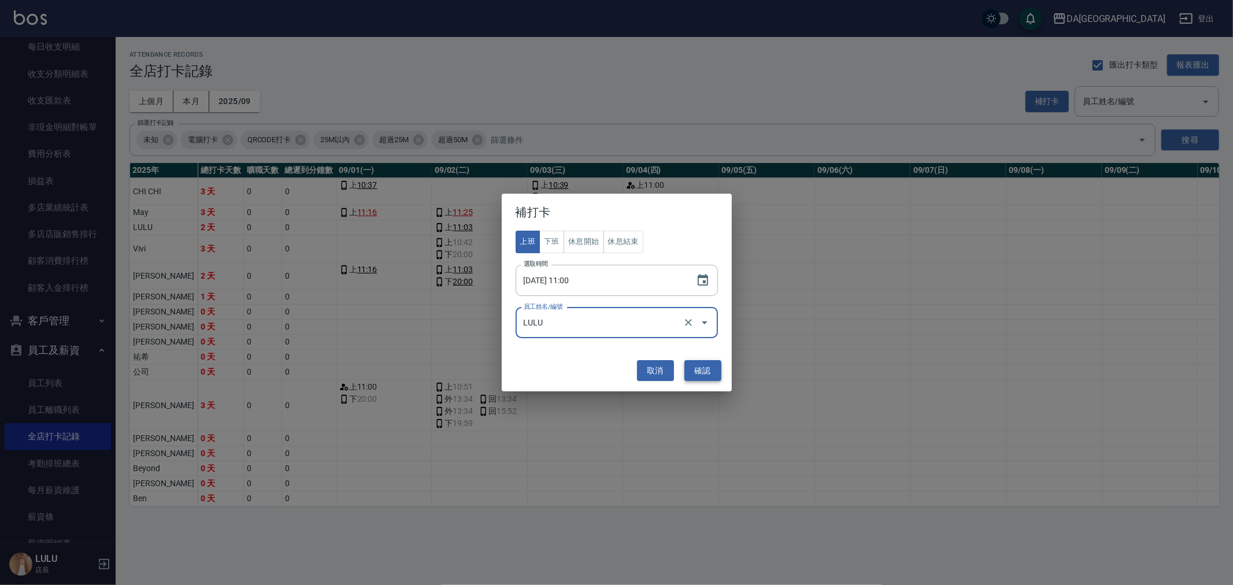
click at [702, 366] on button "確認" at bounding box center [702, 370] width 37 height 21
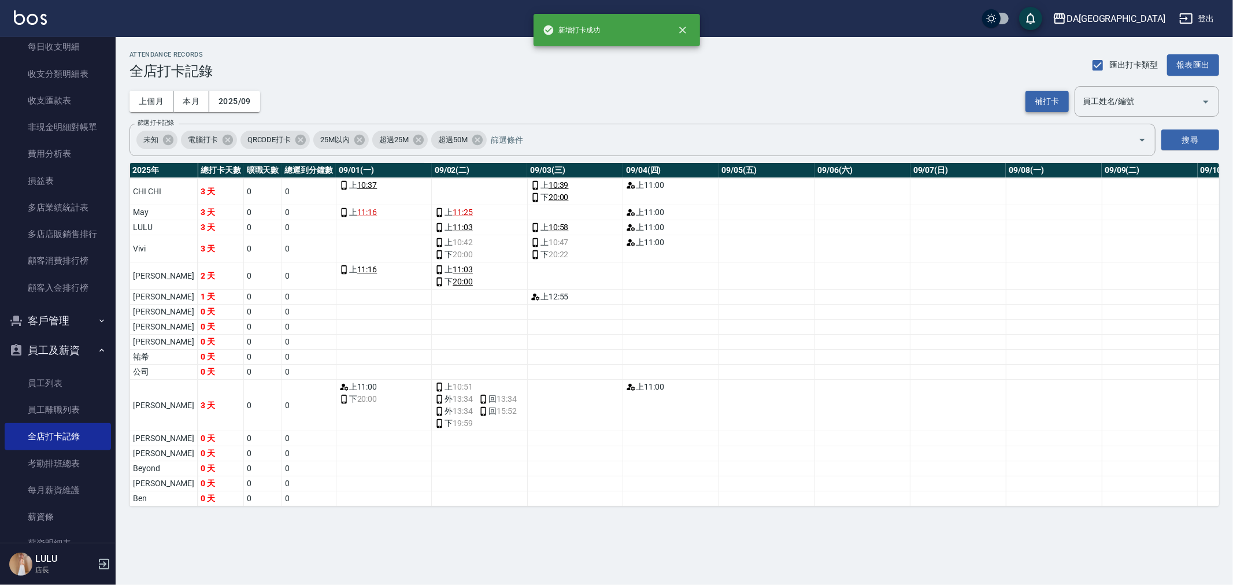
click at [1041, 97] on button "補打卡" at bounding box center [1046, 101] width 43 height 21
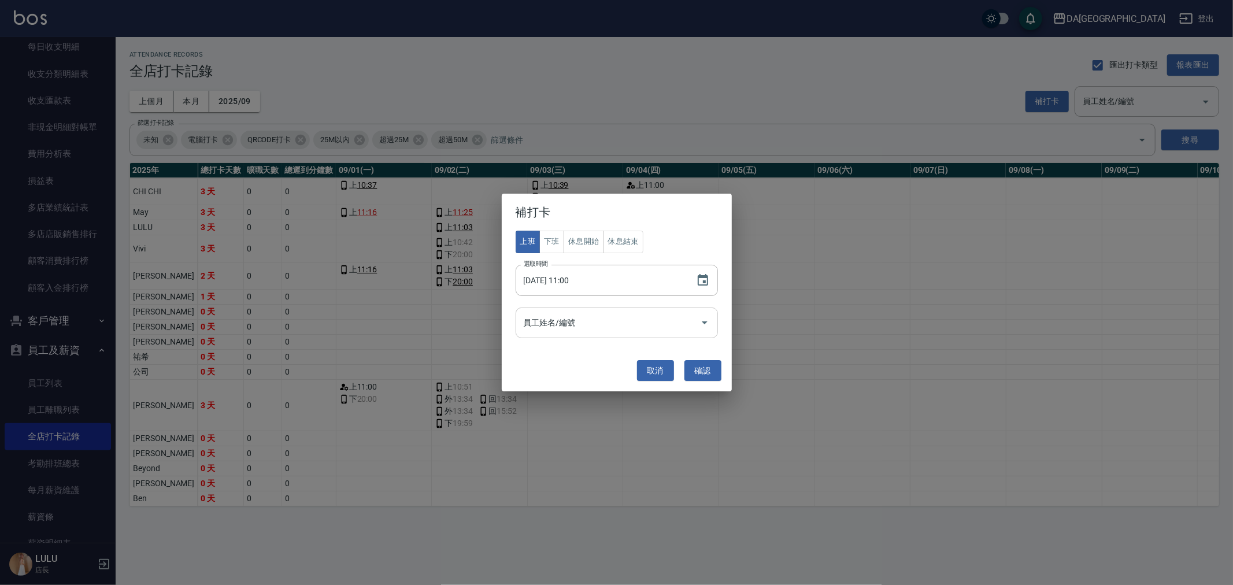
click at [656, 319] on input "員工姓名/編號" at bounding box center [608, 323] width 175 height 20
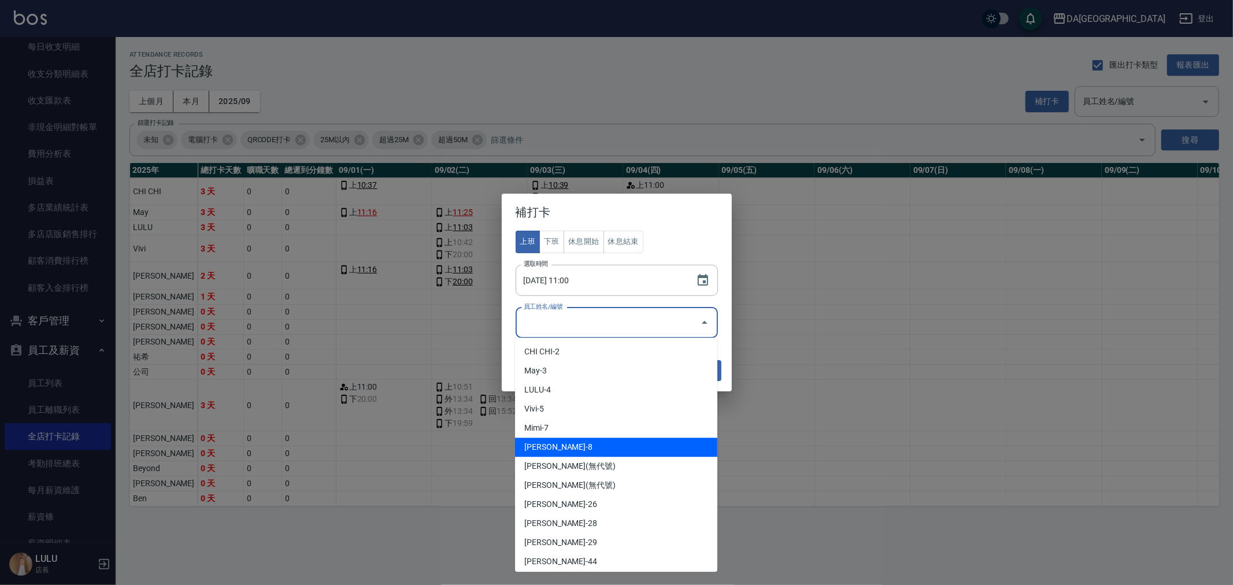
click at [590, 438] on li "[PERSON_NAME]-8" at bounding box center [616, 447] width 202 height 19
type input "[PERSON_NAME]"
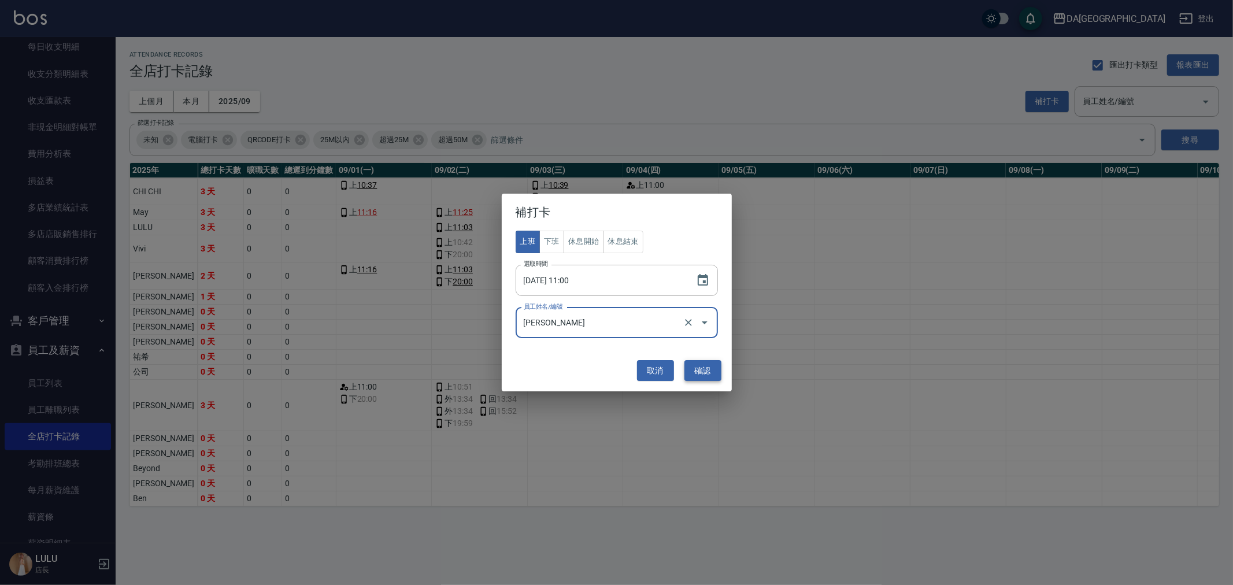
click at [695, 373] on button "確認" at bounding box center [702, 370] width 37 height 21
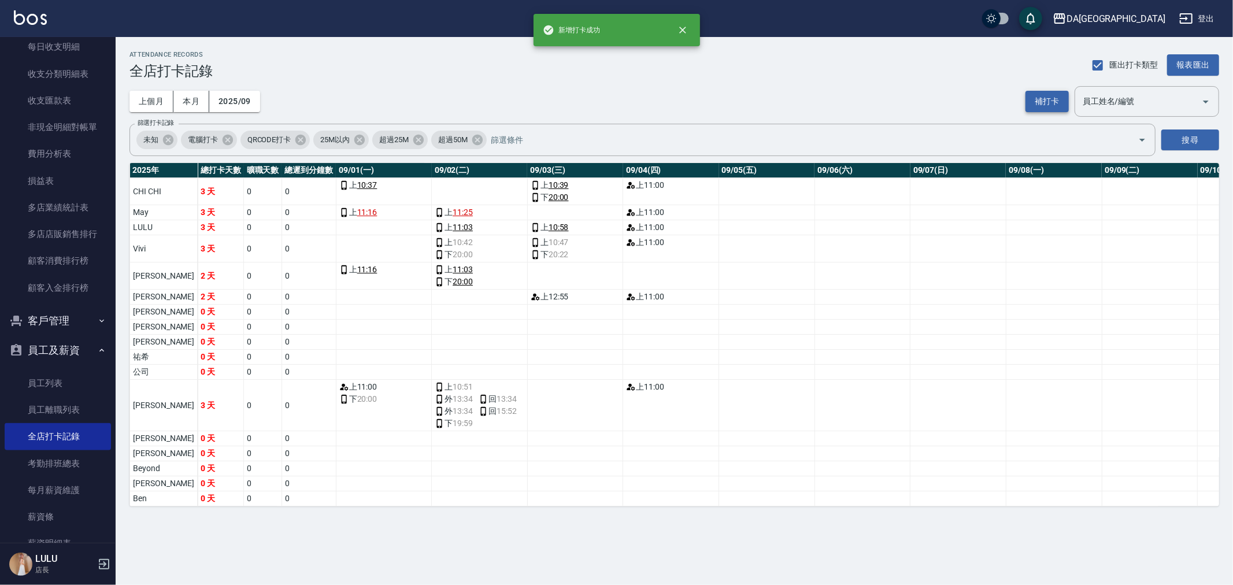
click at [1054, 91] on button "補打卡" at bounding box center [1046, 101] width 43 height 21
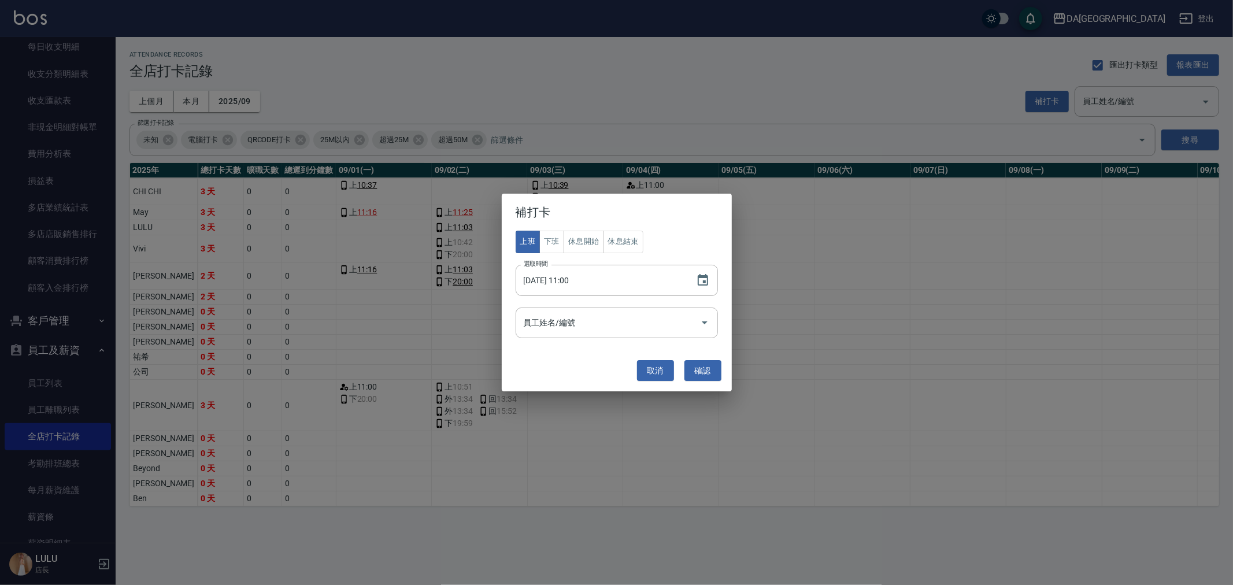
click at [819, 84] on div "補打卡 上班 下班 休息開始 休息結束 選取時間 [DATE] 11:00 選取時間 員工姓名/編號 員工姓名/編號 取消 確認" at bounding box center [616, 292] width 1233 height 585
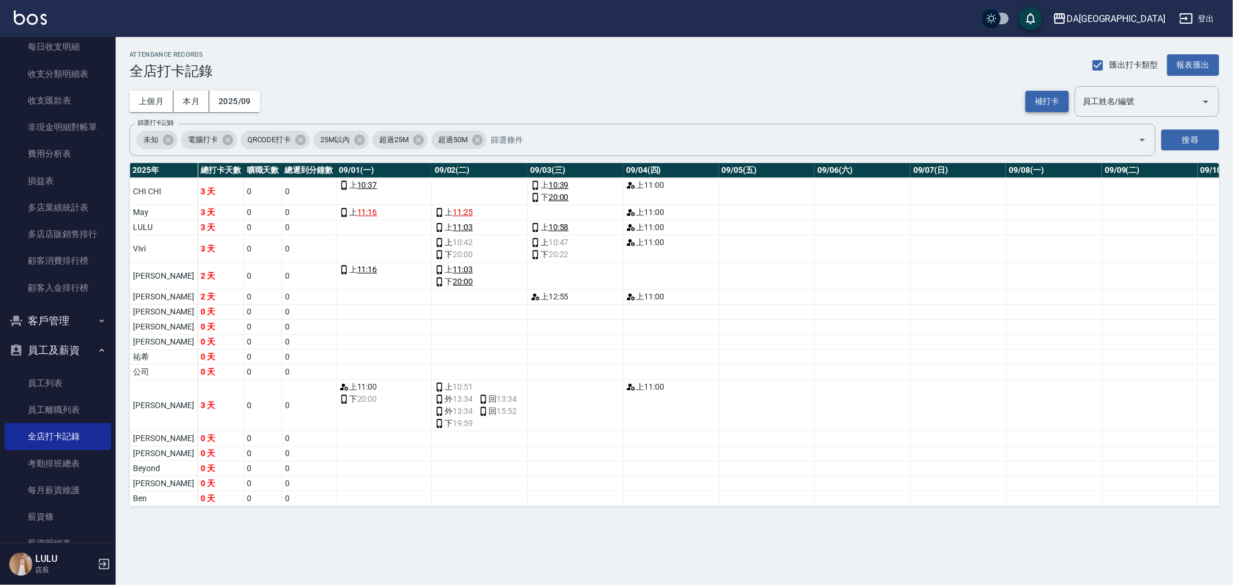
click at [1042, 106] on button "補打卡" at bounding box center [1046, 101] width 43 height 21
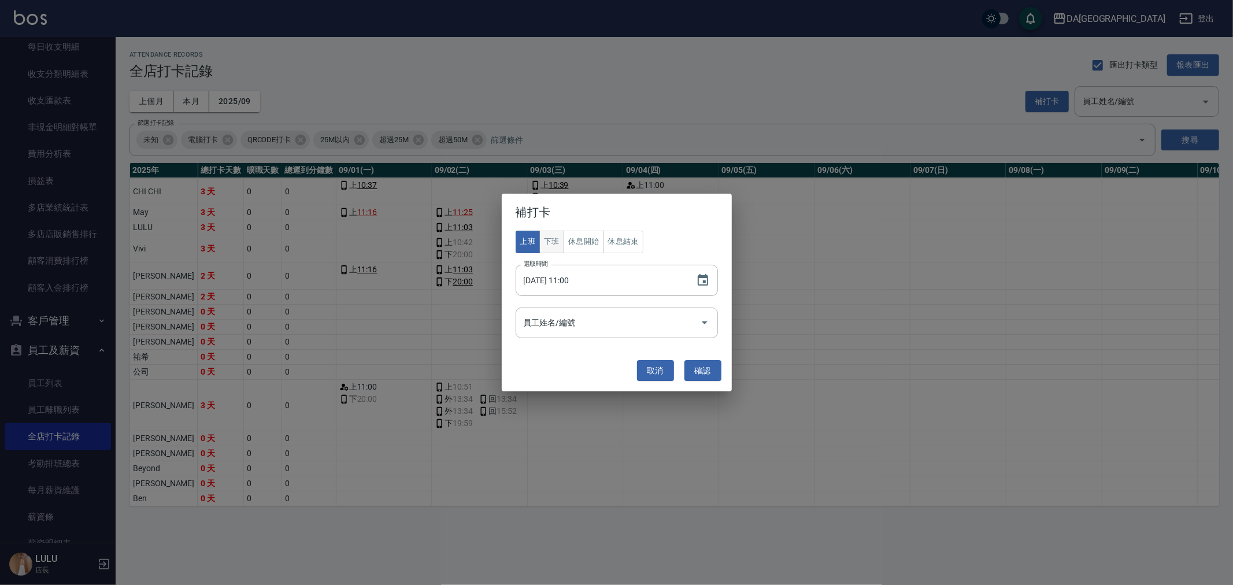
click at [553, 246] on button "下班" at bounding box center [551, 242] width 25 height 23
click at [588, 241] on button "休息開始" at bounding box center [584, 242] width 40 height 23
click at [709, 280] on icon "Choose date, selected date is 2025-09-04" at bounding box center [703, 280] width 14 height 14
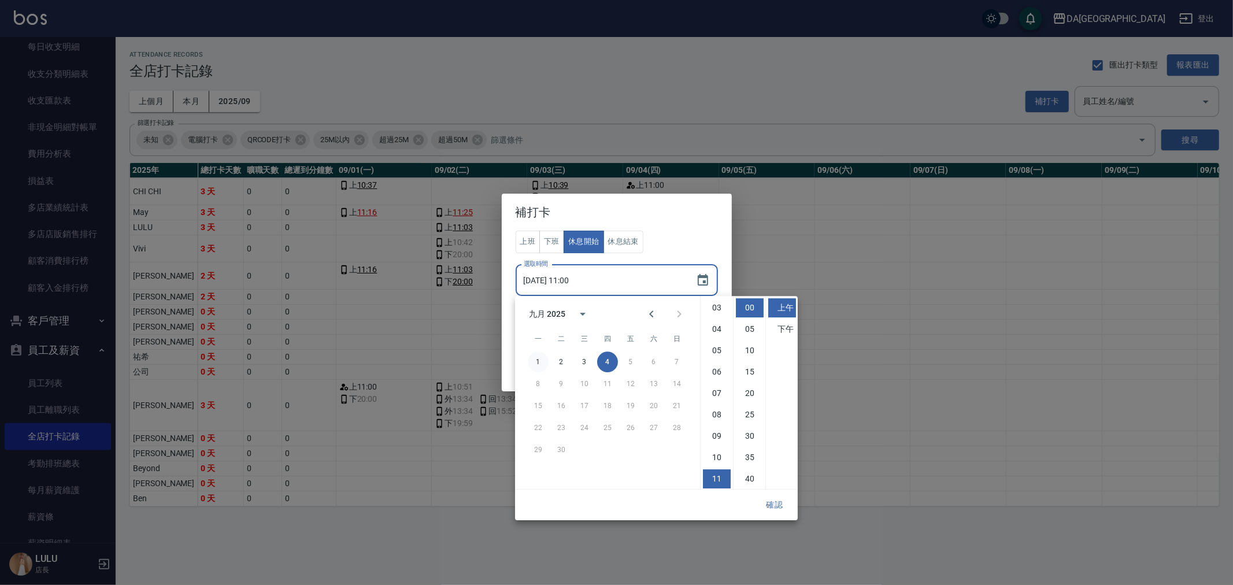
click at [535, 354] on button "1" at bounding box center [538, 361] width 21 height 21
click at [723, 336] on li "01" at bounding box center [717, 329] width 28 height 19
click at [789, 324] on li "下午" at bounding box center [782, 329] width 28 height 19
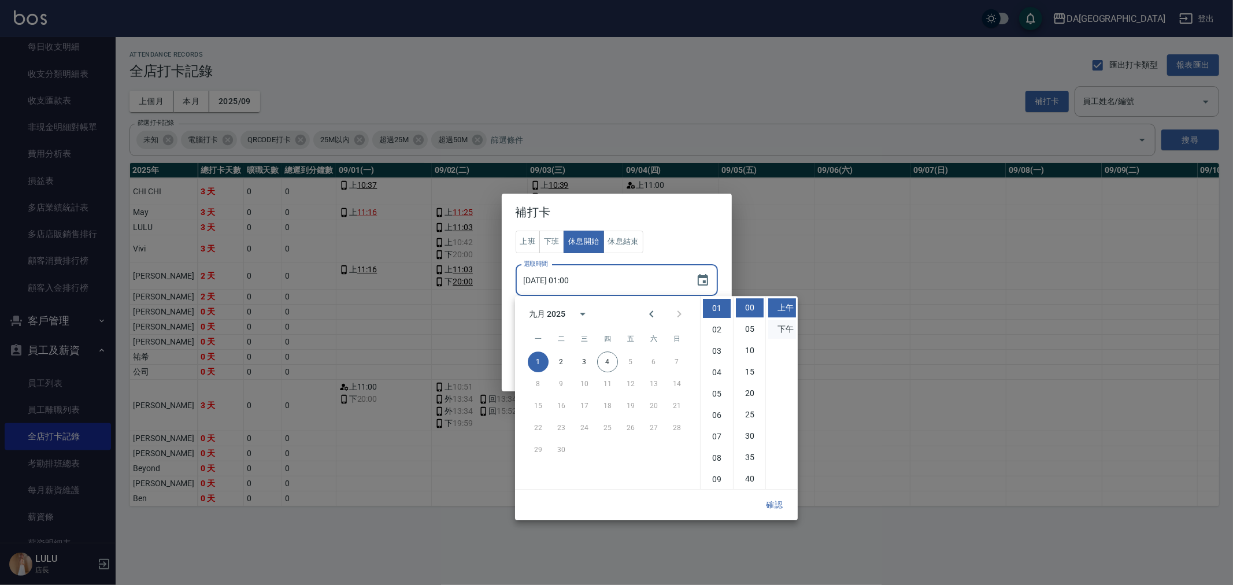
type input "[DATE] 13:00"
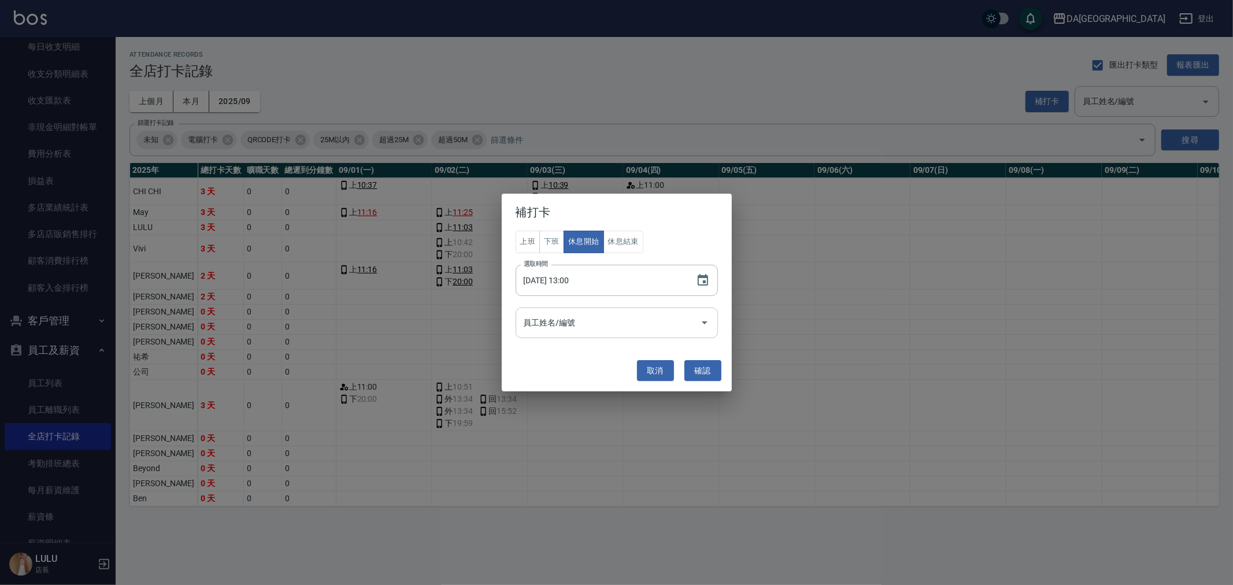
click at [593, 327] on input "員工姓名/編號" at bounding box center [608, 323] width 175 height 20
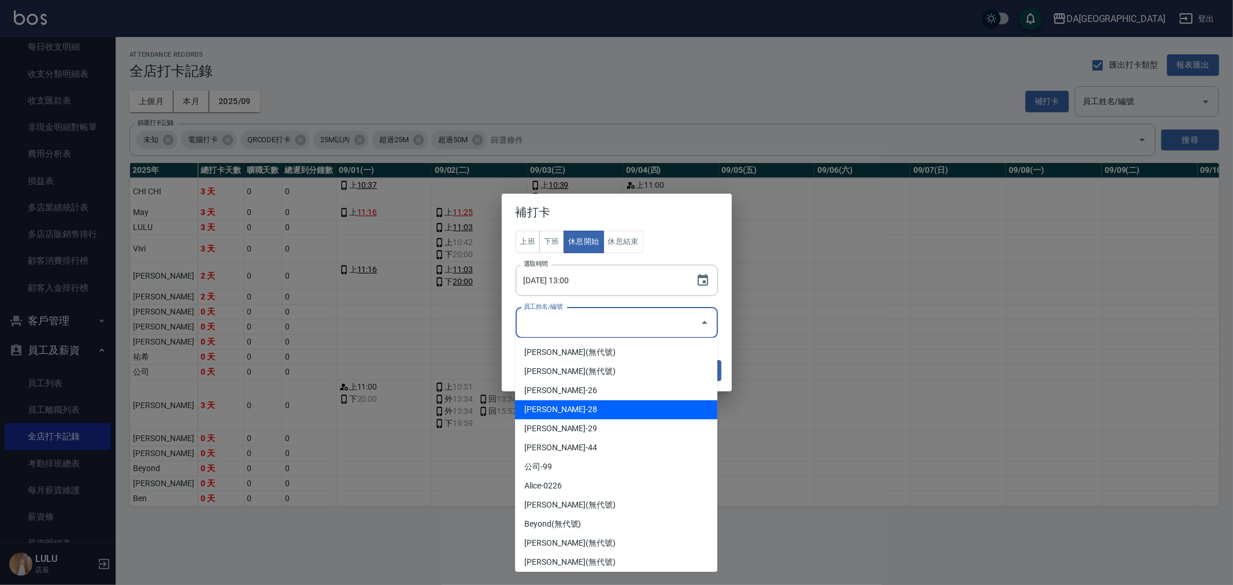
scroll to position [118, 0]
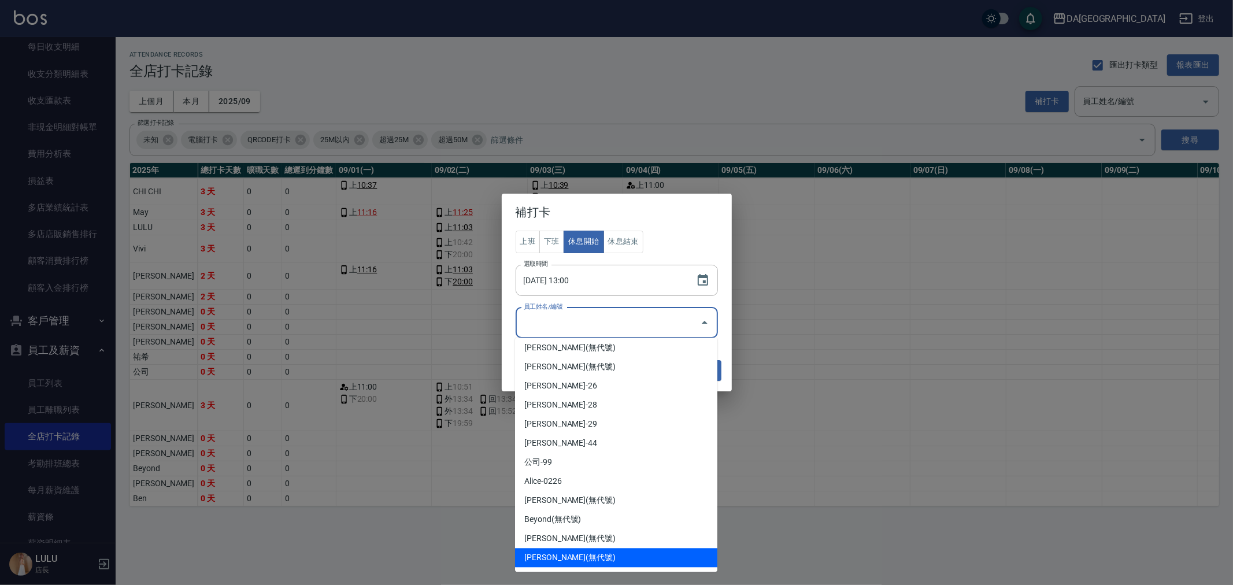
click at [602, 558] on li "[PERSON_NAME](無代號)" at bounding box center [616, 557] width 202 height 19
type input "[PERSON_NAME]"
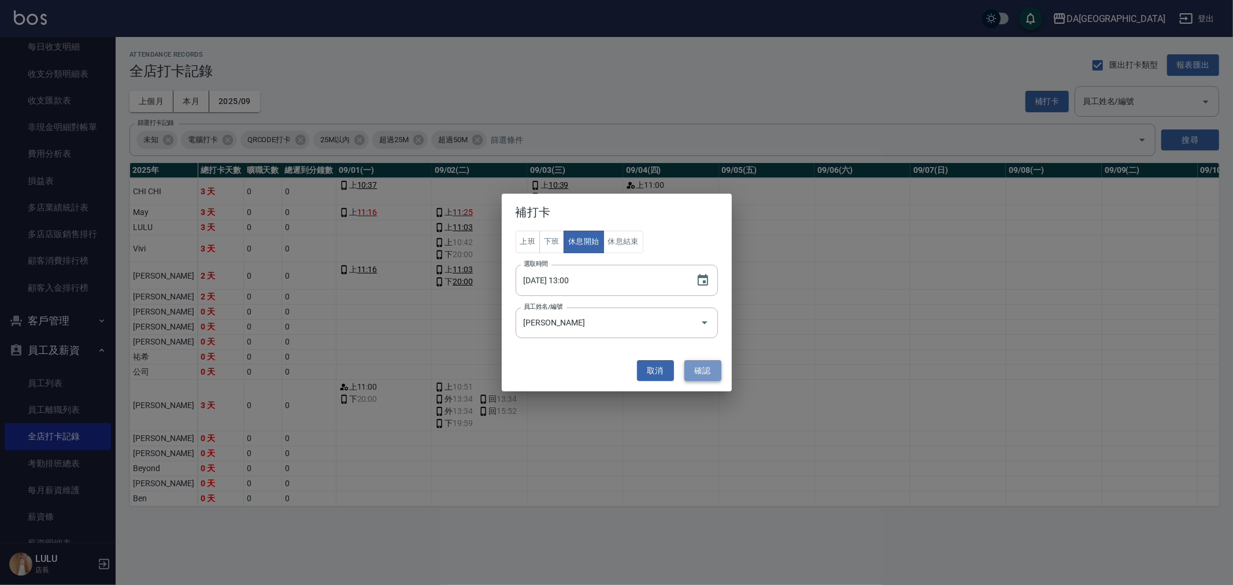
click at [688, 377] on button "確認" at bounding box center [702, 370] width 37 height 21
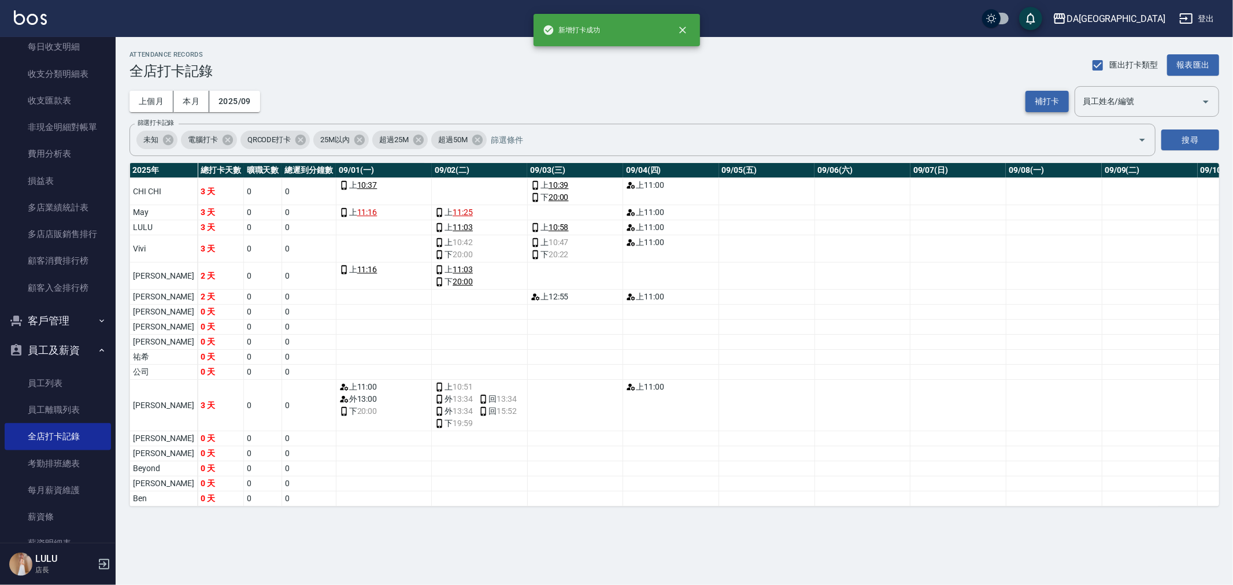
click at [1040, 109] on button "補打卡" at bounding box center [1046, 101] width 43 height 21
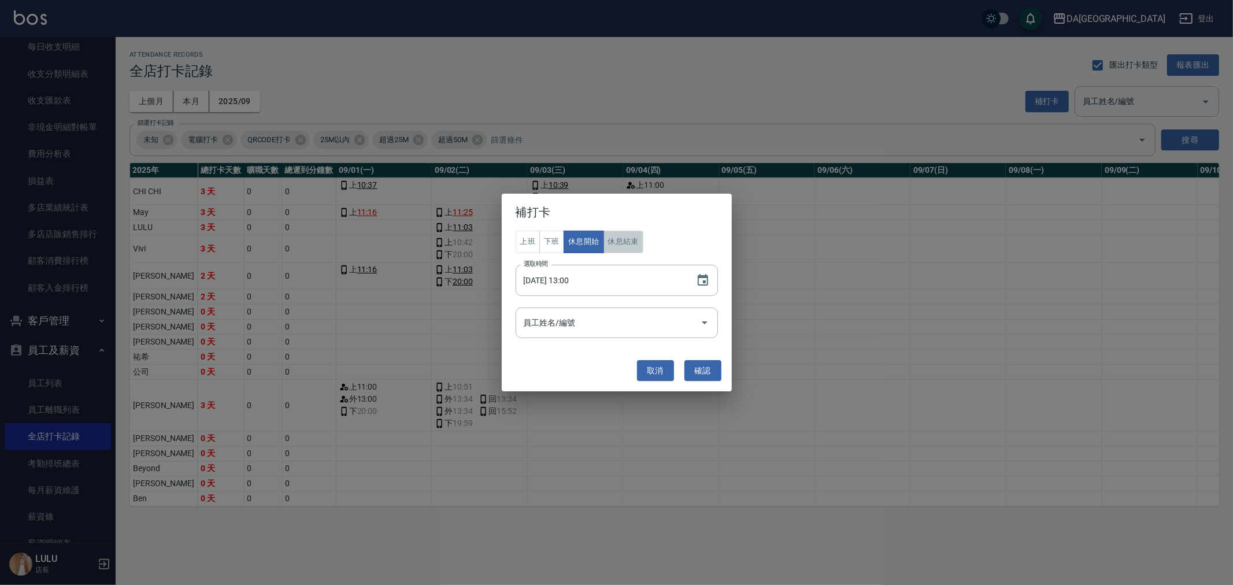
click at [620, 251] on button "休息結束" at bounding box center [623, 242] width 40 height 23
click at [703, 285] on icon "Choose date, selected date is 2025-09-01" at bounding box center [703, 280] width 10 height 12
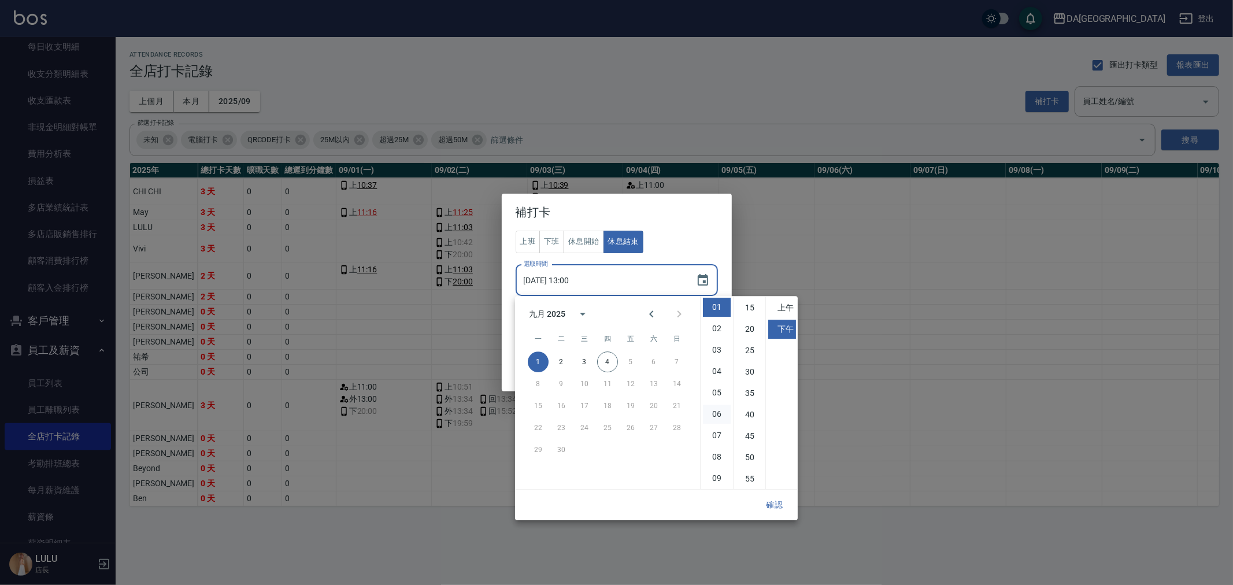
scroll to position [0, 0]
click at [718, 368] on li "03" at bounding box center [717, 371] width 28 height 19
click at [749, 327] on li "05" at bounding box center [750, 329] width 28 height 19
type input "[DATE] 15:05"
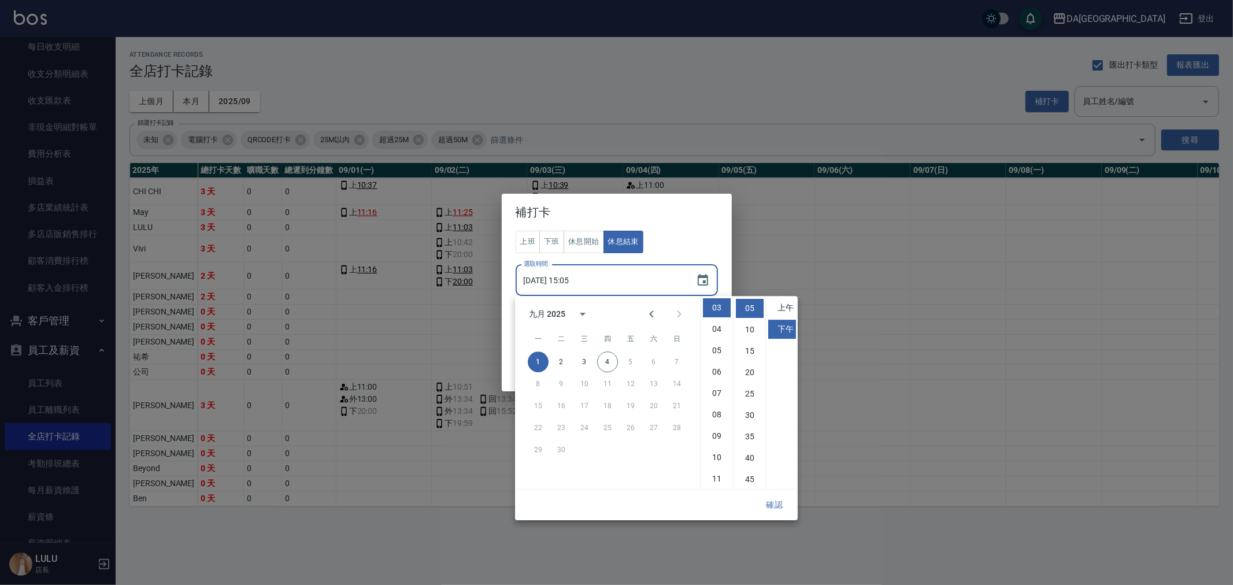
click at [779, 506] on button "確認" at bounding box center [774, 504] width 37 height 21
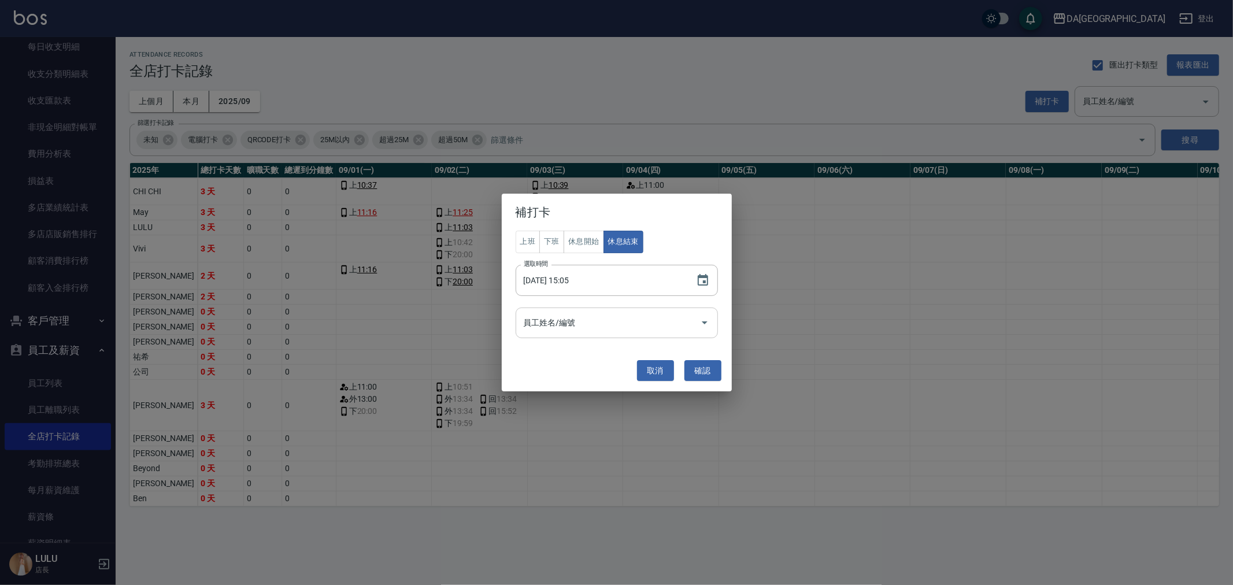
click at [636, 334] on div "員工姓名/編號" at bounding box center [617, 323] width 202 height 31
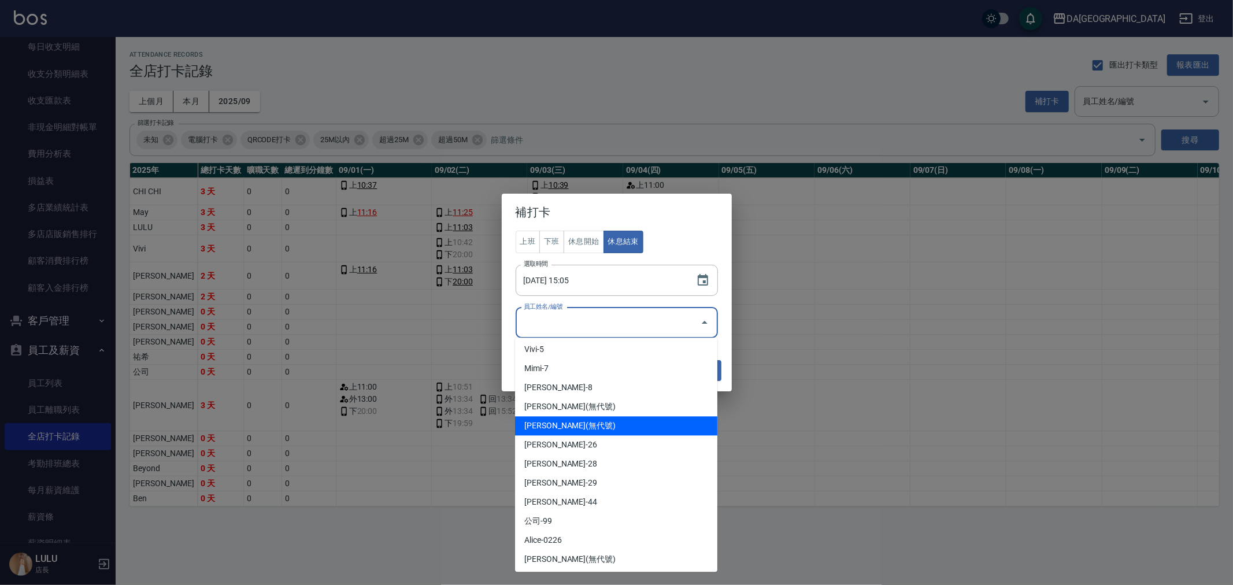
scroll to position [118, 0]
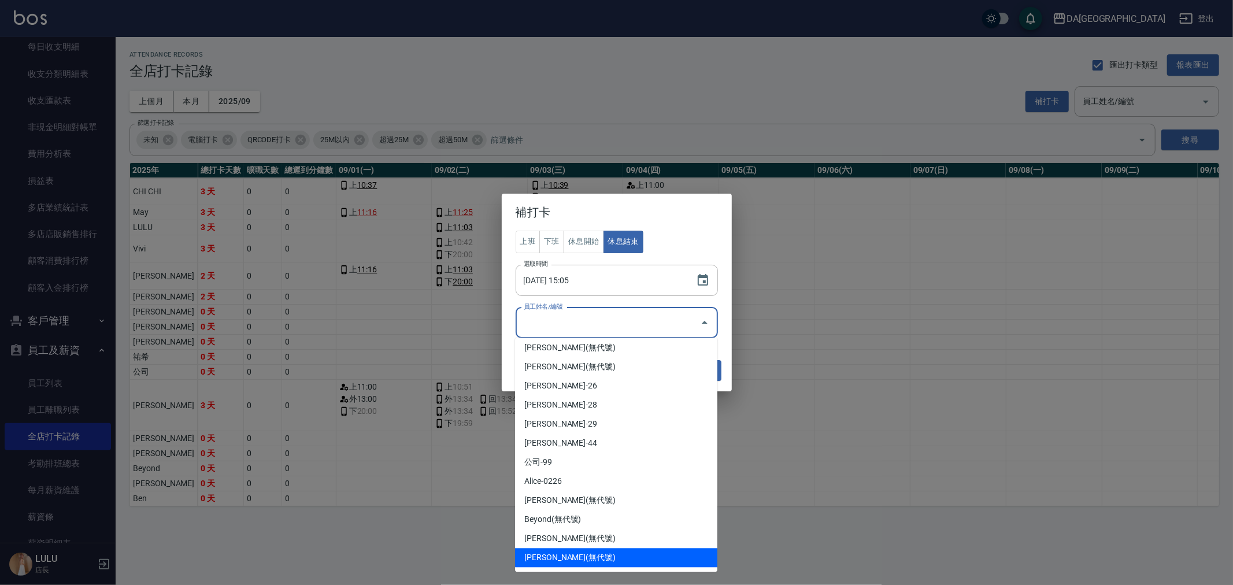
click at [567, 553] on li "[PERSON_NAME](無代號)" at bounding box center [616, 557] width 202 height 19
type input "[PERSON_NAME]"
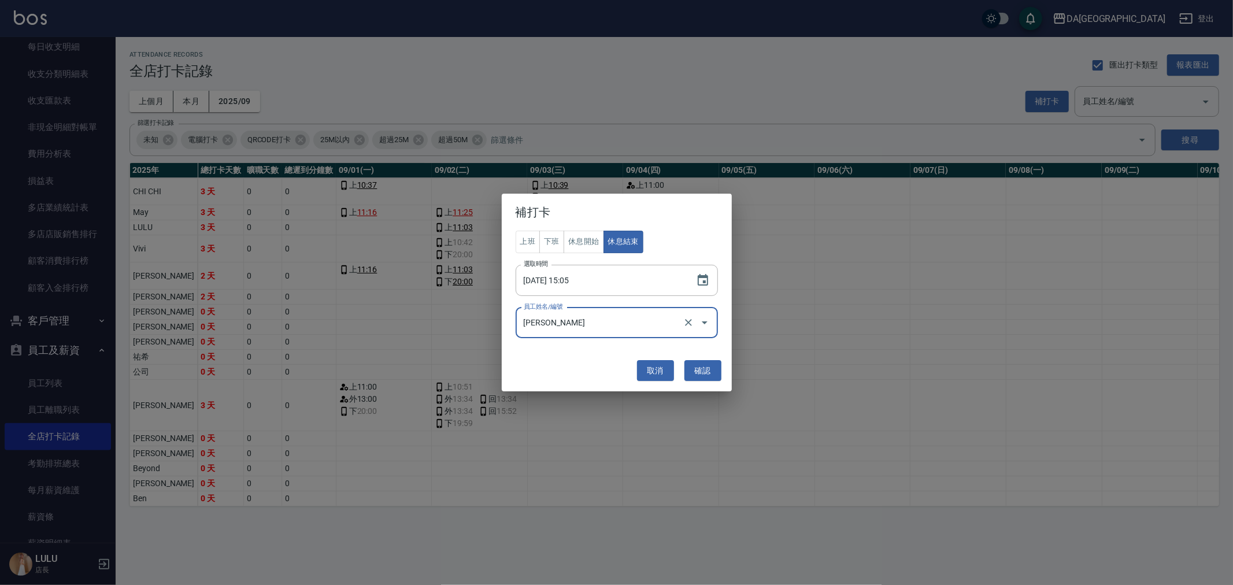
click at [714, 376] on button "確認" at bounding box center [702, 370] width 37 height 21
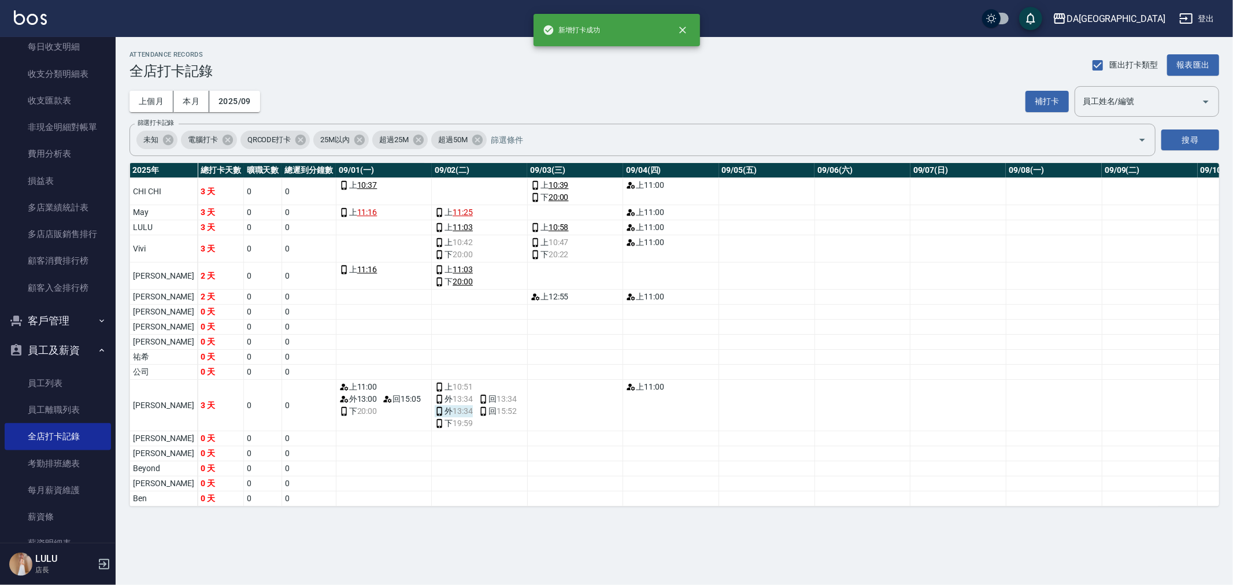
click at [453, 409] on span "13:34" at bounding box center [463, 411] width 20 height 12
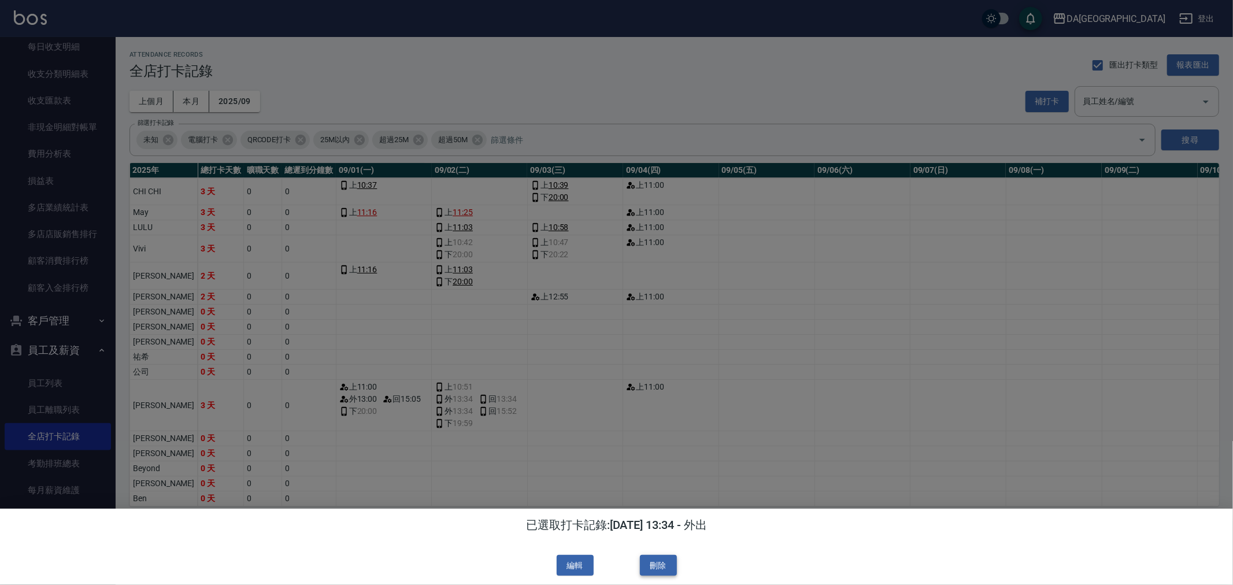
click at [668, 563] on button "刪除" at bounding box center [658, 565] width 37 height 21
click at [815, 436] on div at bounding box center [616, 292] width 1233 height 585
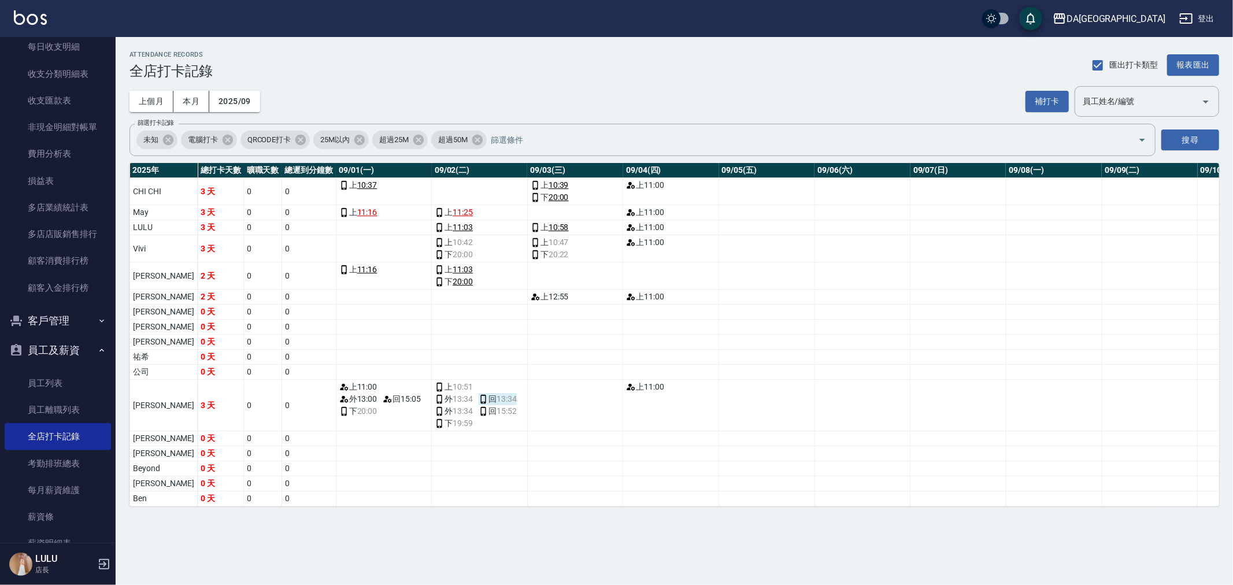
click at [497, 399] on span "13:34" at bounding box center [507, 399] width 20 height 12
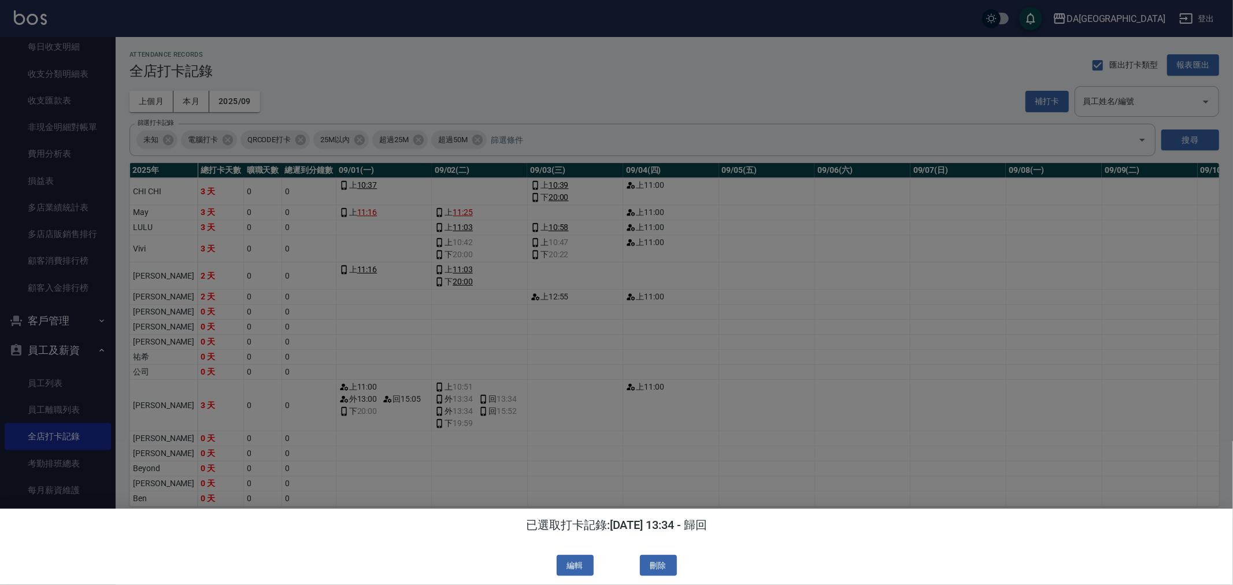
click at [659, 566] on button "刪除" at bounding box center [658, 565] width 37 height 21
click at [673, 31] on button "close" at bounding box center [682, 29] width 25 height 25
click at [740, 468] on div at bounding box center [616, 292] width 1233 height 585
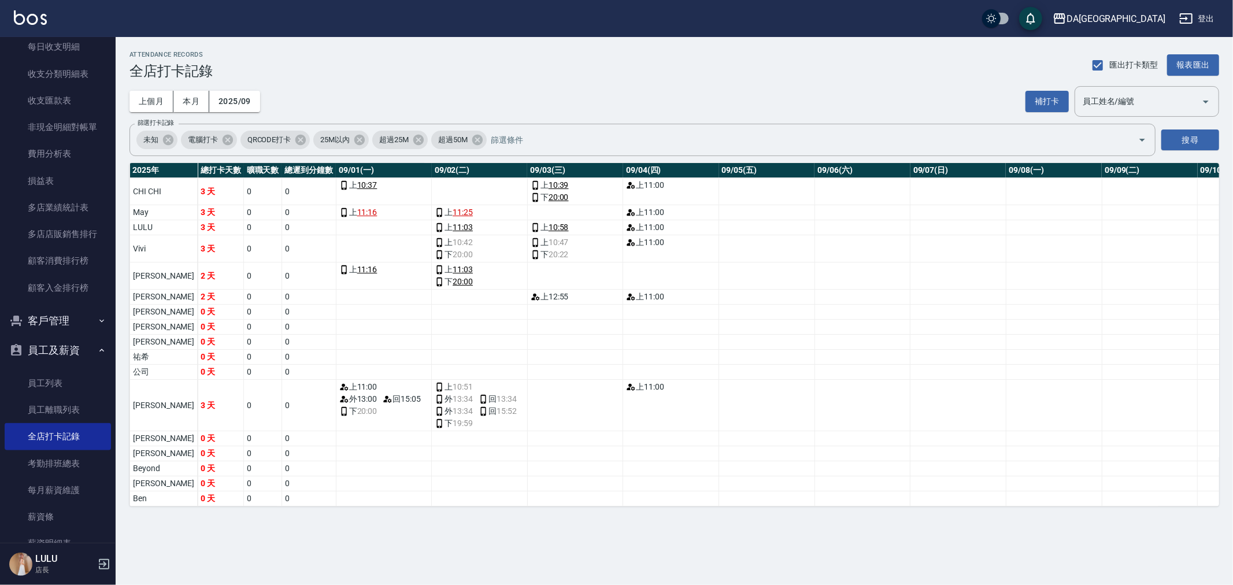
click at [527, 371] on td "a dense table" at bounding box center [575, 372] width 96 height 15
click at [528, 407] on td "a dense table" at bounding box center [575, 405] width 96 height 51
click at [1051, 101] on button "補打卡" at bounding box center [1046, 101] width 43 height 21
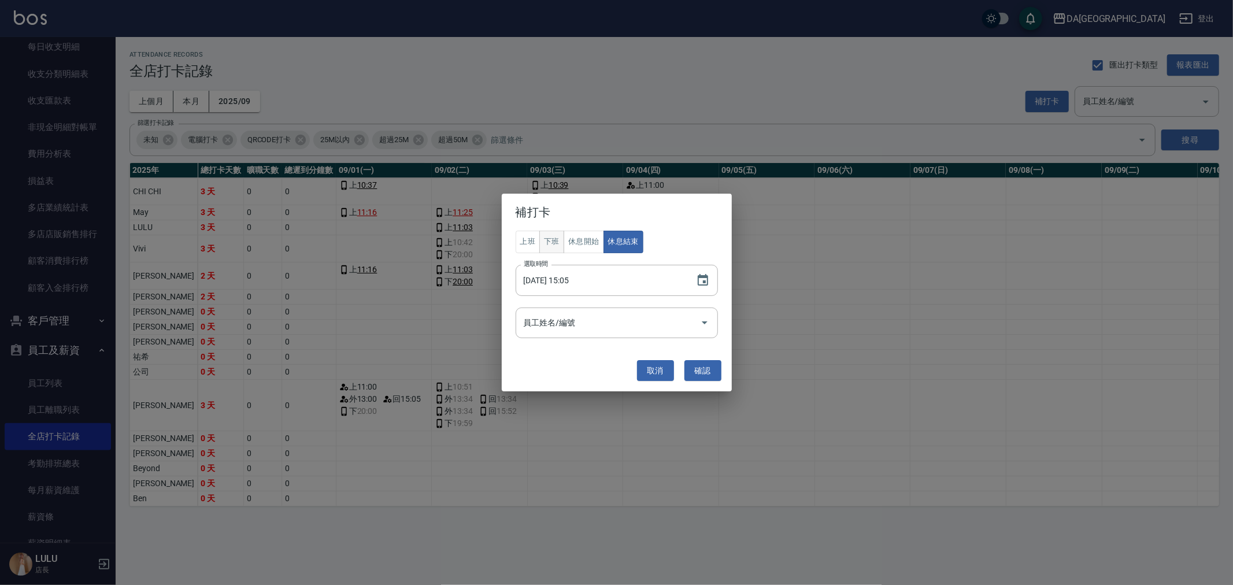
click at [557, 241] on button "下班" at bounding box center [551, 242] width 25 height 23
click at [706, 277] on icon "Choose date, selected date is 2025-09-01" at bounding box center [703, 280] width 10 height 12
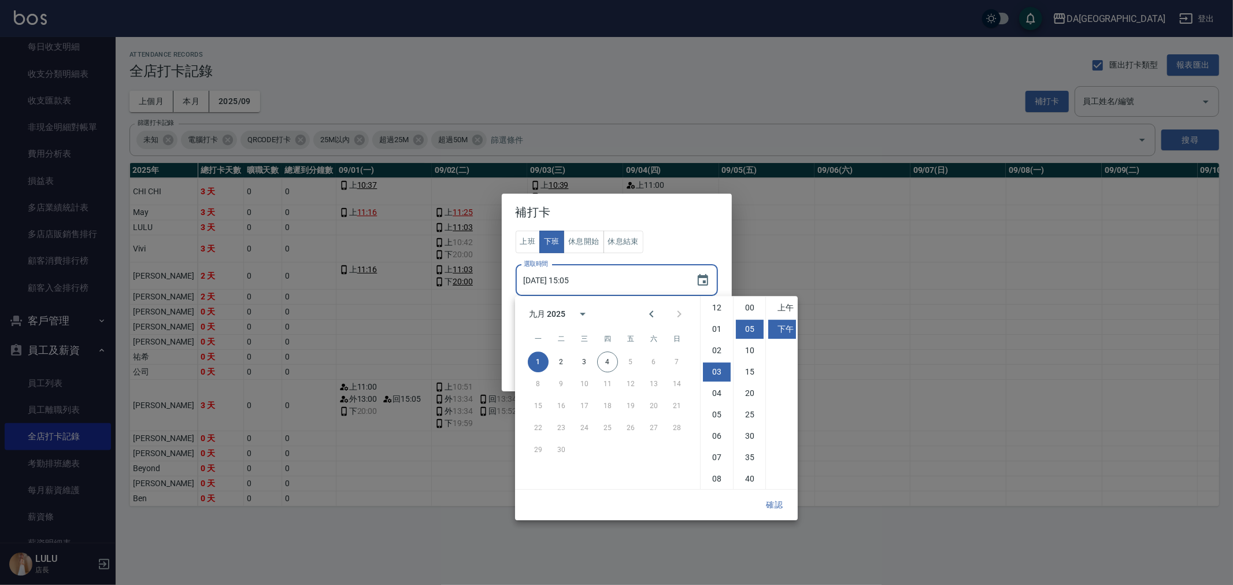
scroll to position [21, 0]
click at [709, 408] on li "08" at bounding box center [717, 414] width 28 height 19
type input "[DATE] 20:05"
click at [781, 501] on button "確認" at bounding box center [774, 504] width 37 height 21
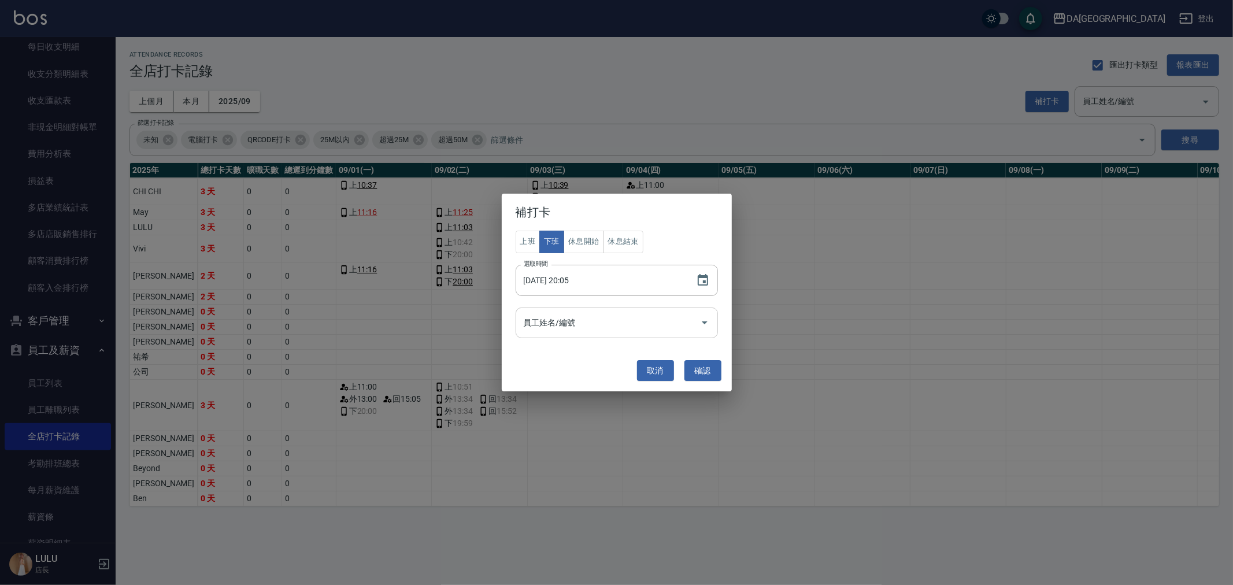
click at [603, 321] on input "員工姓名/編號" at bounding box center [608, 323] width 175 height 20
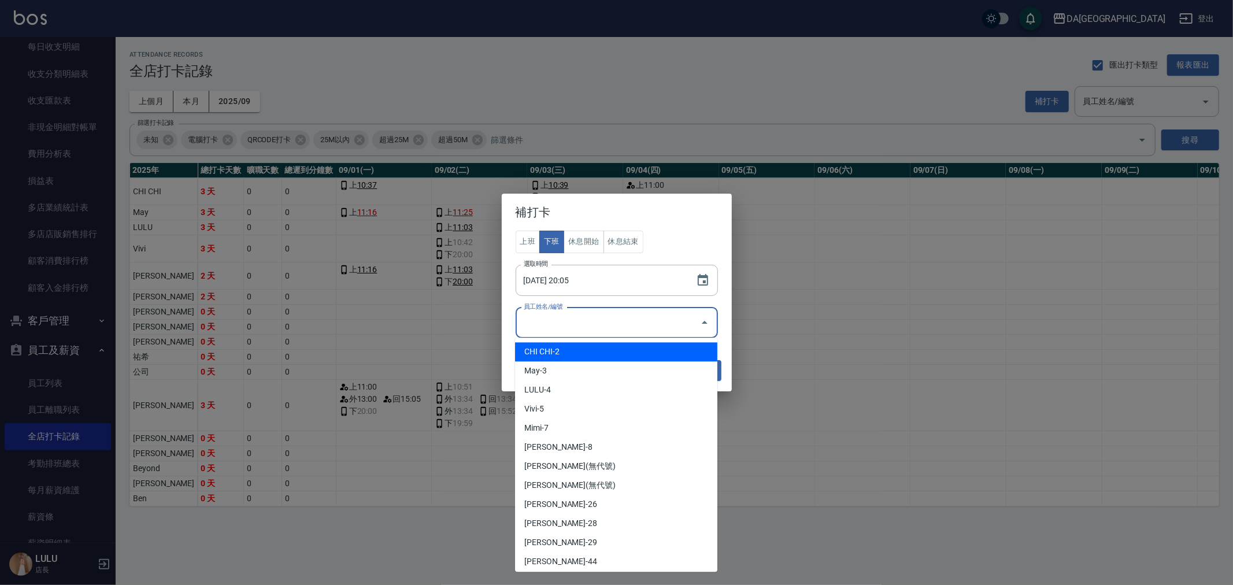
click at [587, 353] on li "CHI CHI-2" at bounding box center [616, 351] width 202 height 19
type input "CHI CHI"
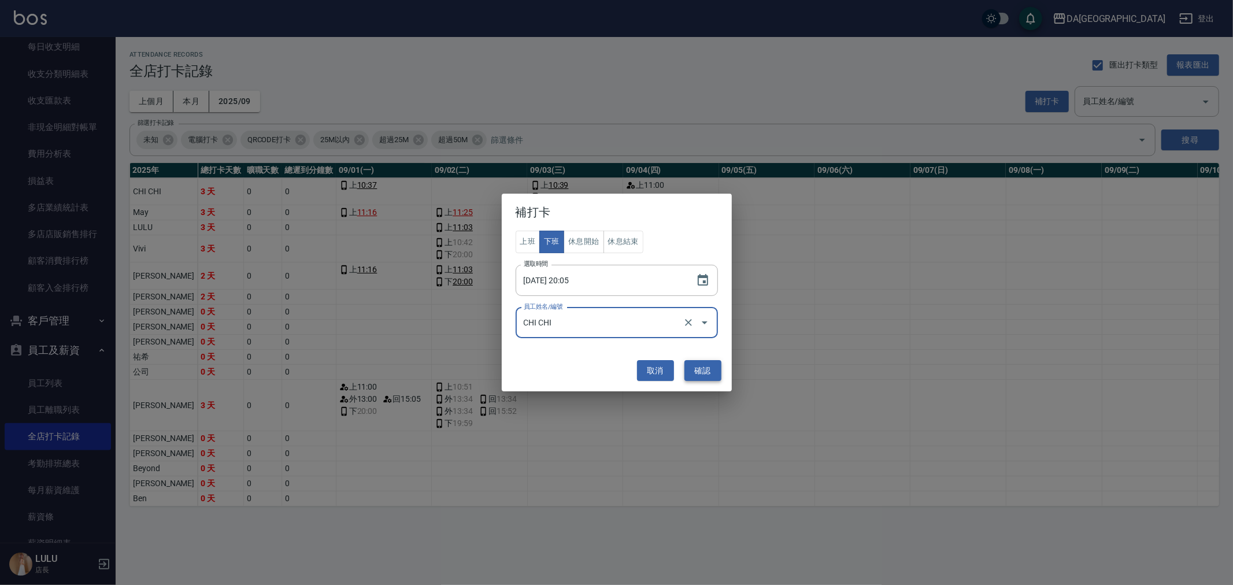
click at [708, 375] on button "確認" at bounding box center [702, 370] width 37 height 21
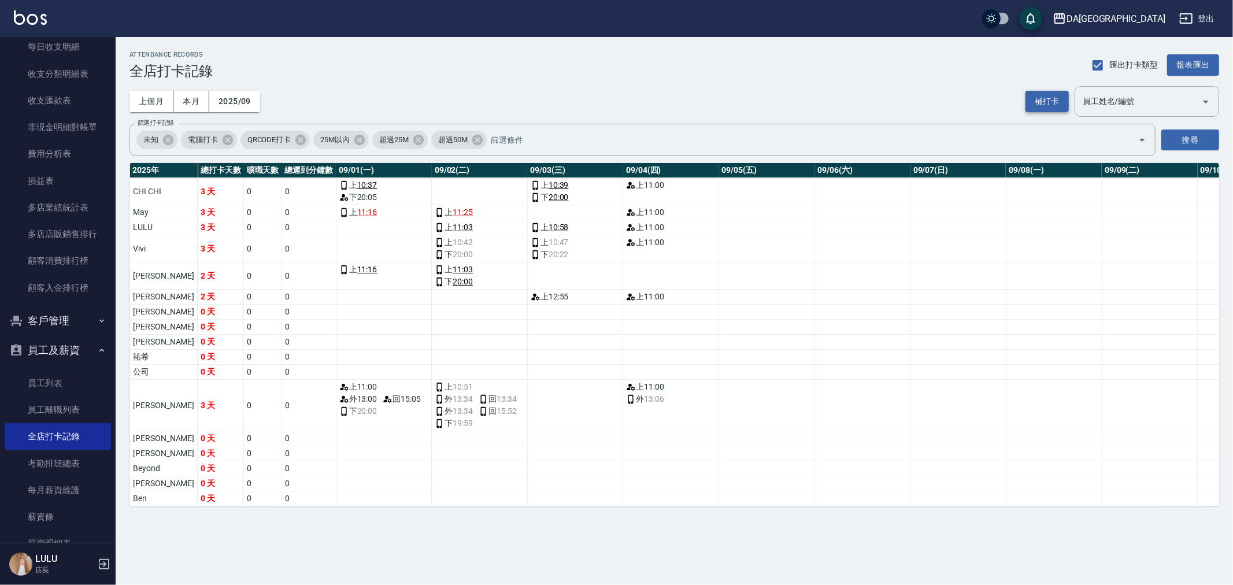
click at [1040, 107] on button "補打卡" at bounding box center [1046, 101] width 43 height 21
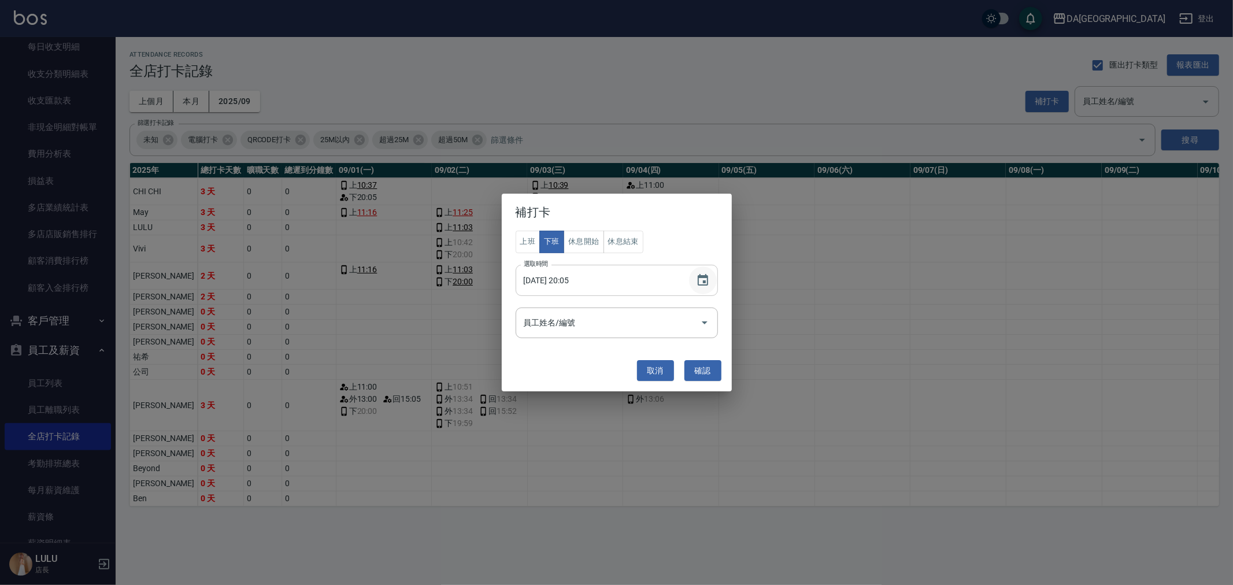
click at [698, 275] on icon "Choose date, selected date is 2025-09-01" at bounding box center [703, 280] width 10 height 12
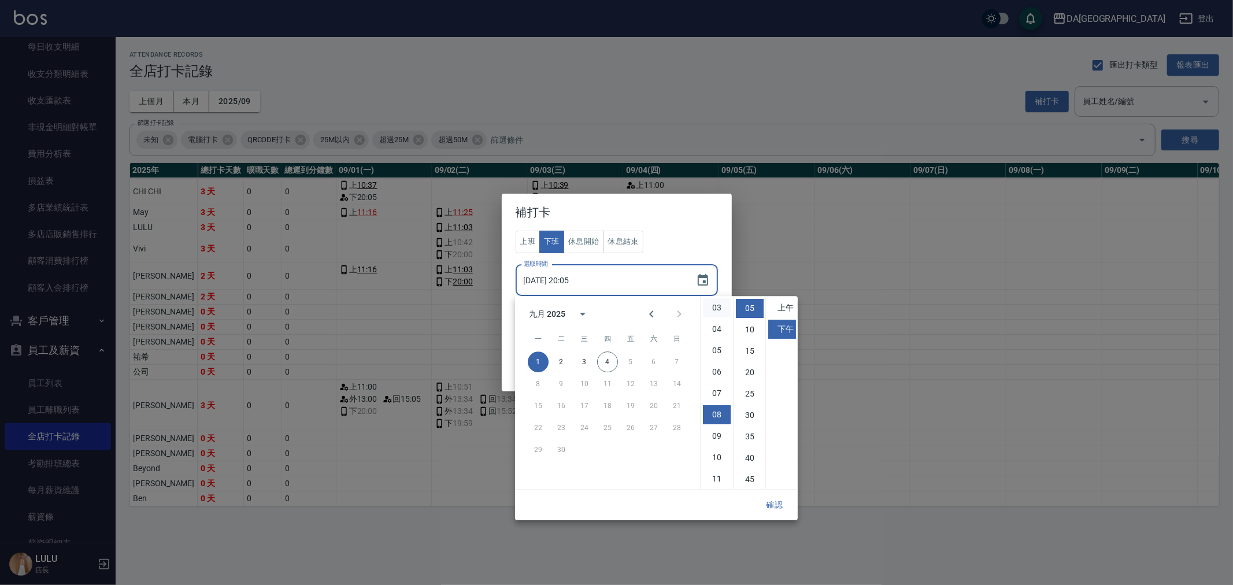
scroll to position [0, 0]
click at [718, 373] on li "03" at bounding box center [717, 371] width 28 height 19
type input "[DATE] 15:05"
click at [768, 508] on button "確認" at bounding box center [774, 504] width 37 height 21
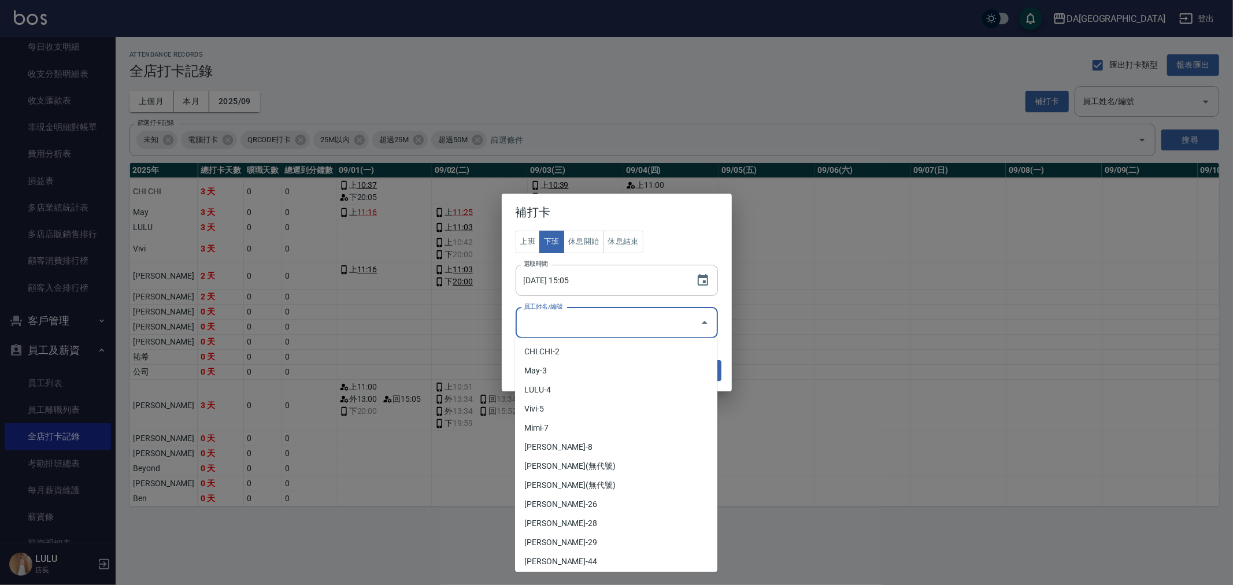
click at [582, 321] on input "員工姓名/編號" at bounding box center [608, 323] width 175 height 20
click at [592, 382] on li "LULU-4" at bounding box center [616, 389] width 202 height 19
type input "LULU"
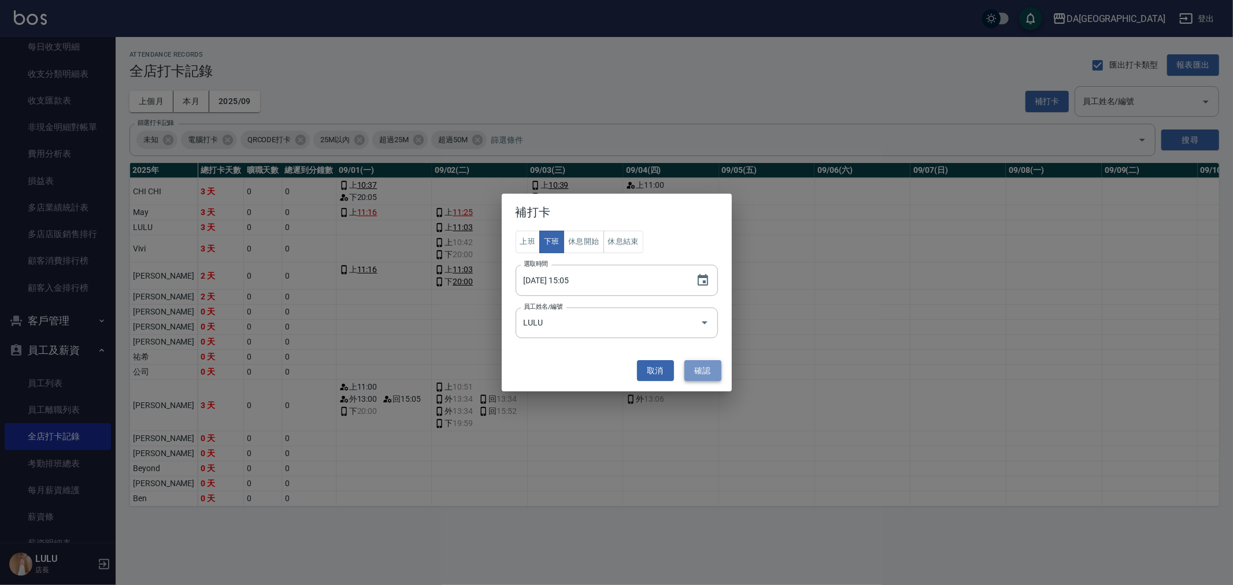
click at [707, 371] on button "確認" at bounding box center [702, 370] width 37 height 21
click at [702, 273] on icon "Choose date, selected date is 2025-09-01" at bounding box center [703, 280] width 14 height 14
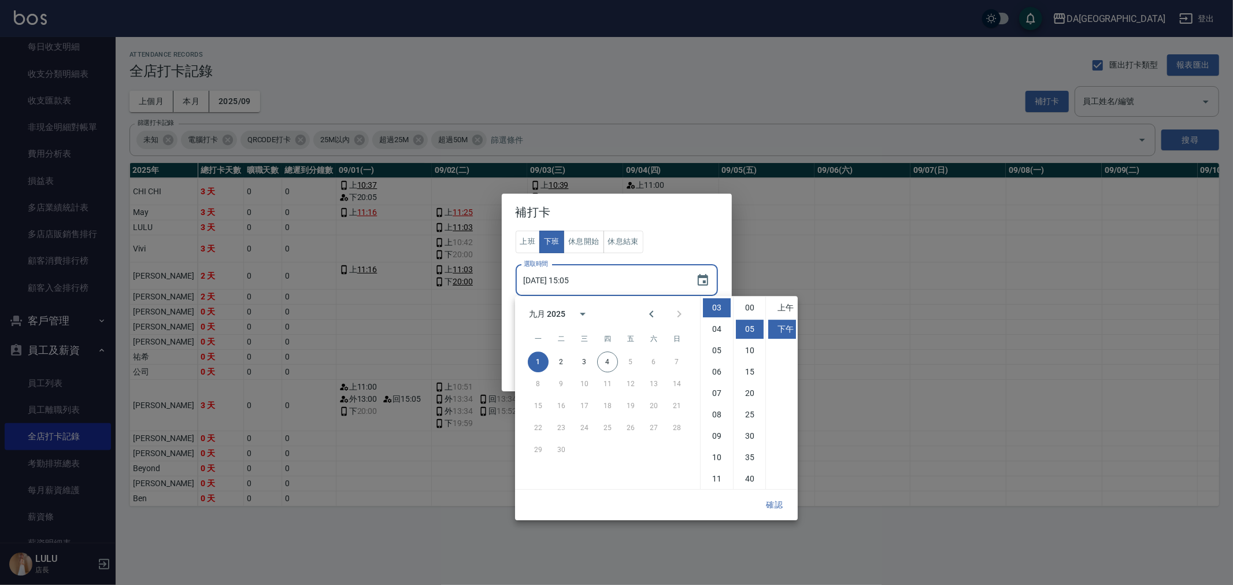
scroll to position [21, 0]
click at [706, 413] on li "08" at bounding box center [717, 414] width 28 height 19
type input "[DATE] 20:05"
click at [765, 497] on button "確認" at bounding box center [774, 504] width 37 height 21
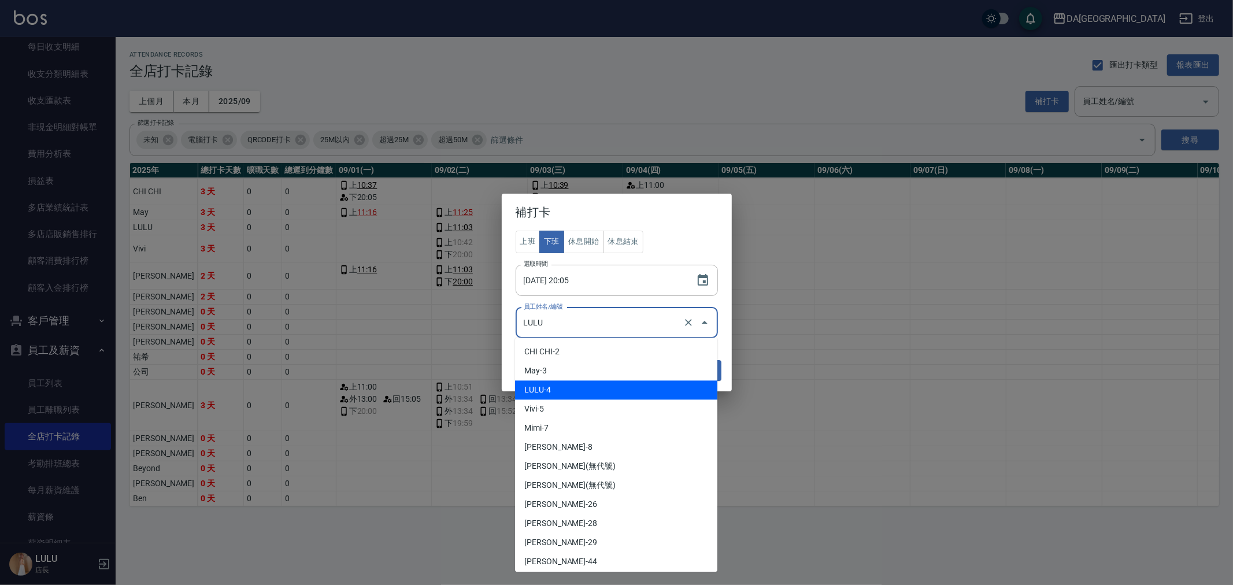
click at [628, 325] on input "LULU" at bounding box center [601, 323] width 160 height 20
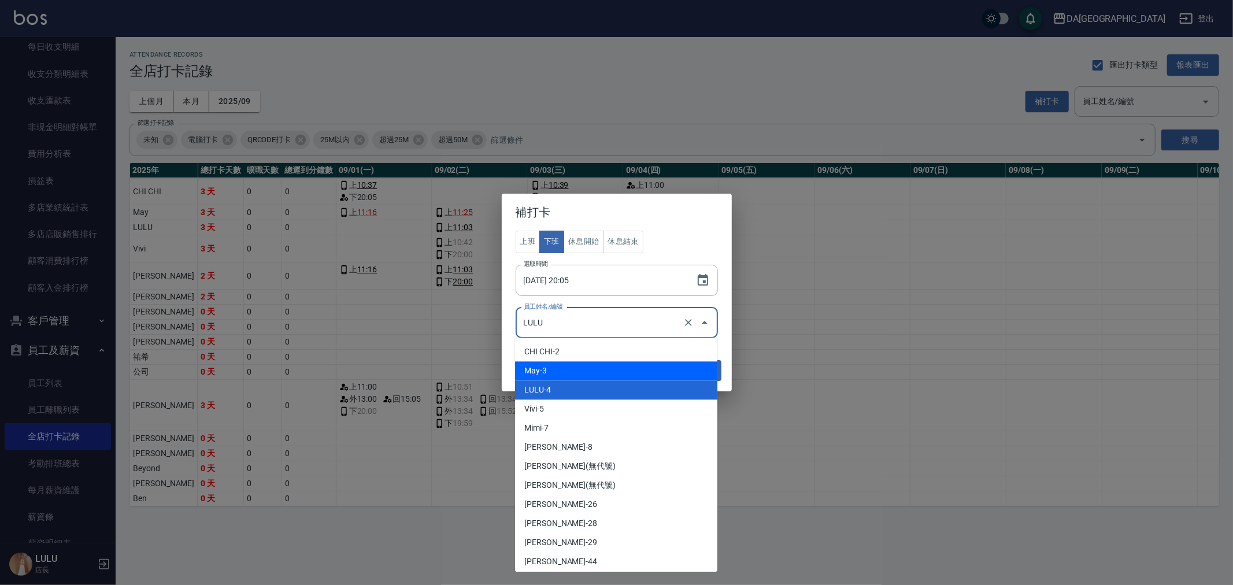
click at [604, 374] on li "May-3" at bounding box center [616, 370] width 202 height 19
type input "May"
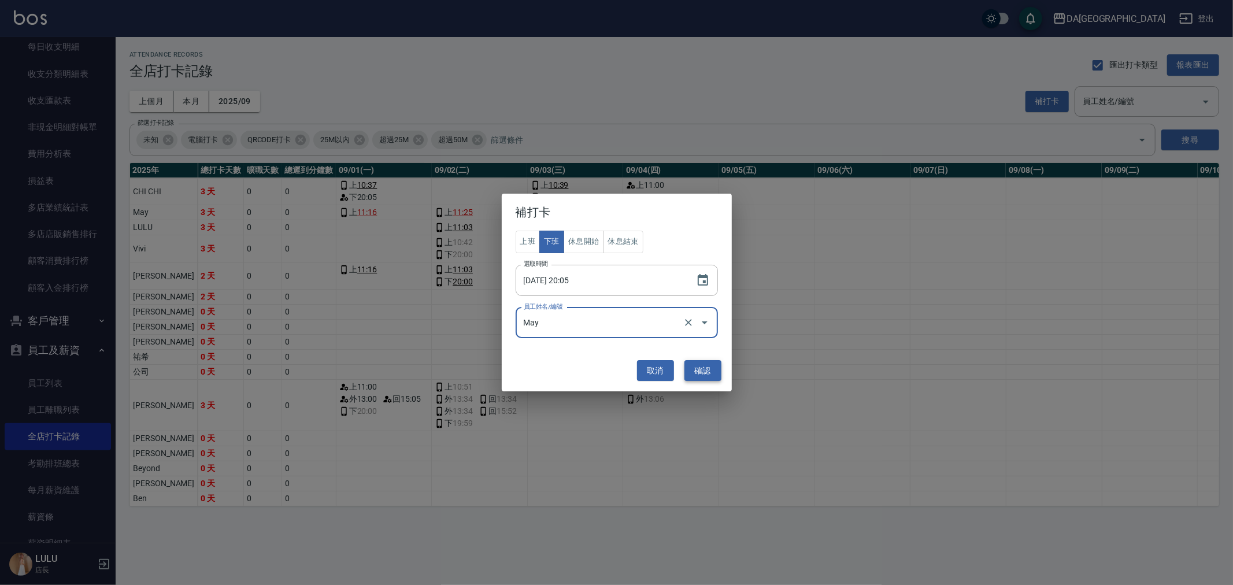
click at [715, 376] on button "確認" at bounding box center [702, 370] width 37 height 21
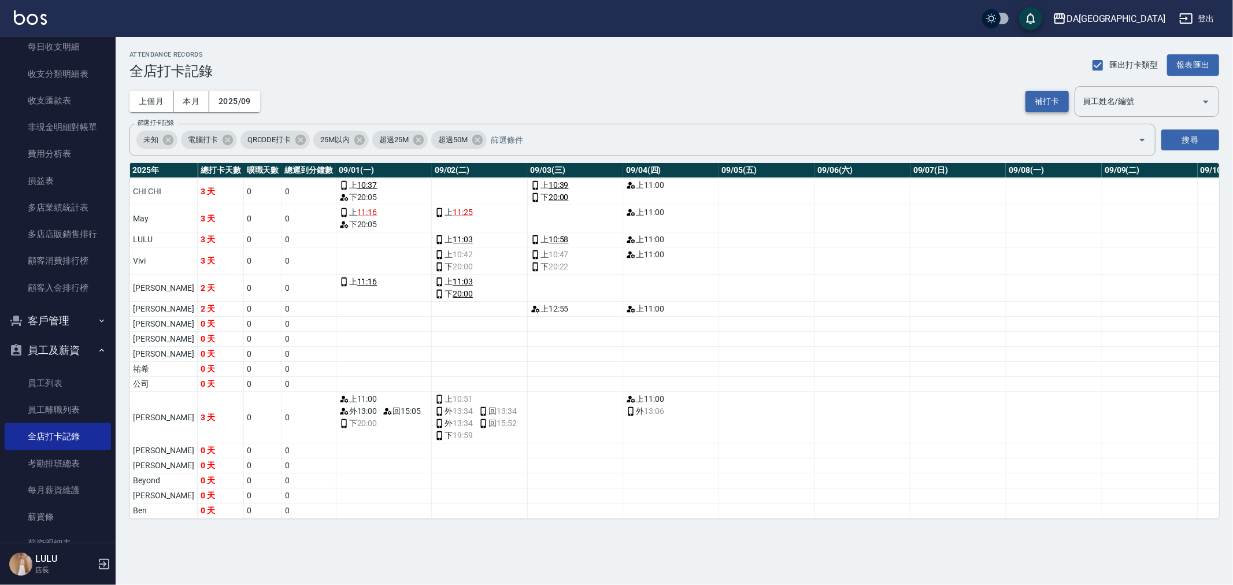
click at [1053, 102] on button "補打卡" at bounding box center [1046, 101] width 43 height 21
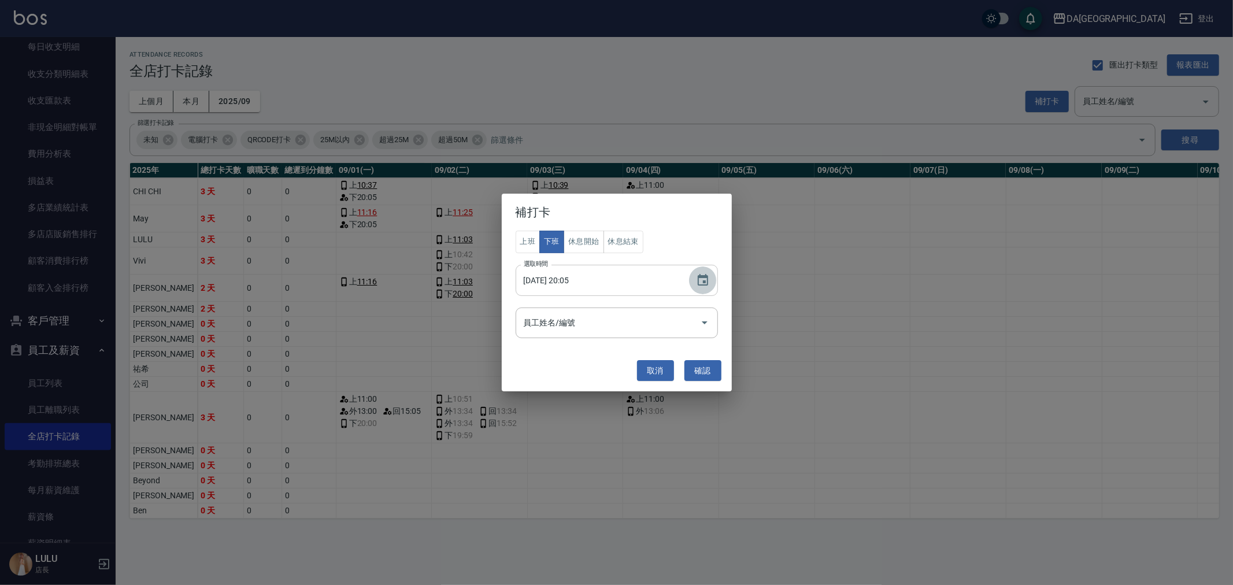
click at [696, 277] on icon "Choose date, selected date is 2025-09-01" at bounding box center [703, 280] width 14 height 14
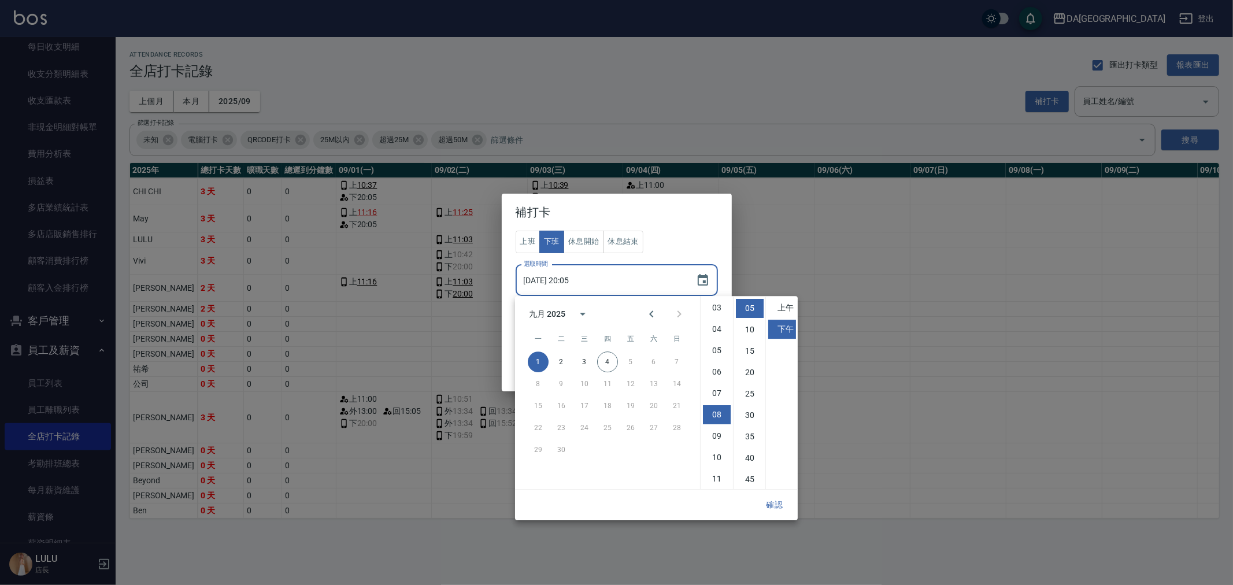
scroll to position [0, 0]
click at [755, 309] on li "00" at bounding box center [750, 307] width 28 height 19
type input "[DATE] 20:00"
click at [782, 508] on button "確認" at bounding box center [774, 504] width 37 height 21
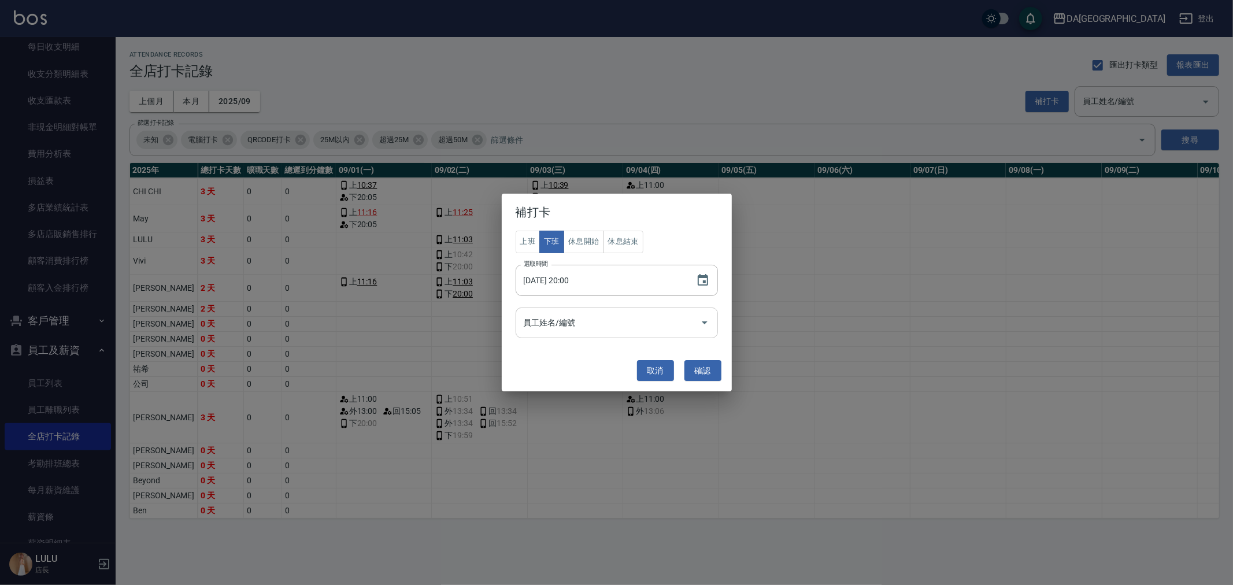
click at [653, 325] on input "員工姓名/編號" at bounding box center [608, 323] width 175 height 20
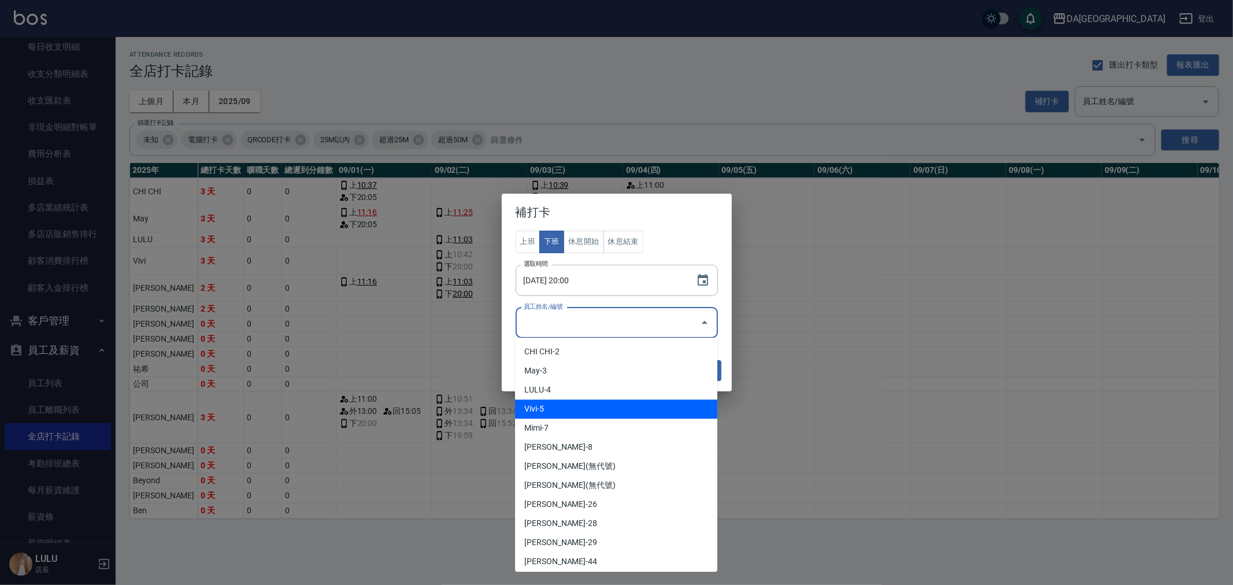
click at [598, 401] on li "Vivi-5" at bounding box center [616, 408] width 202 height 19
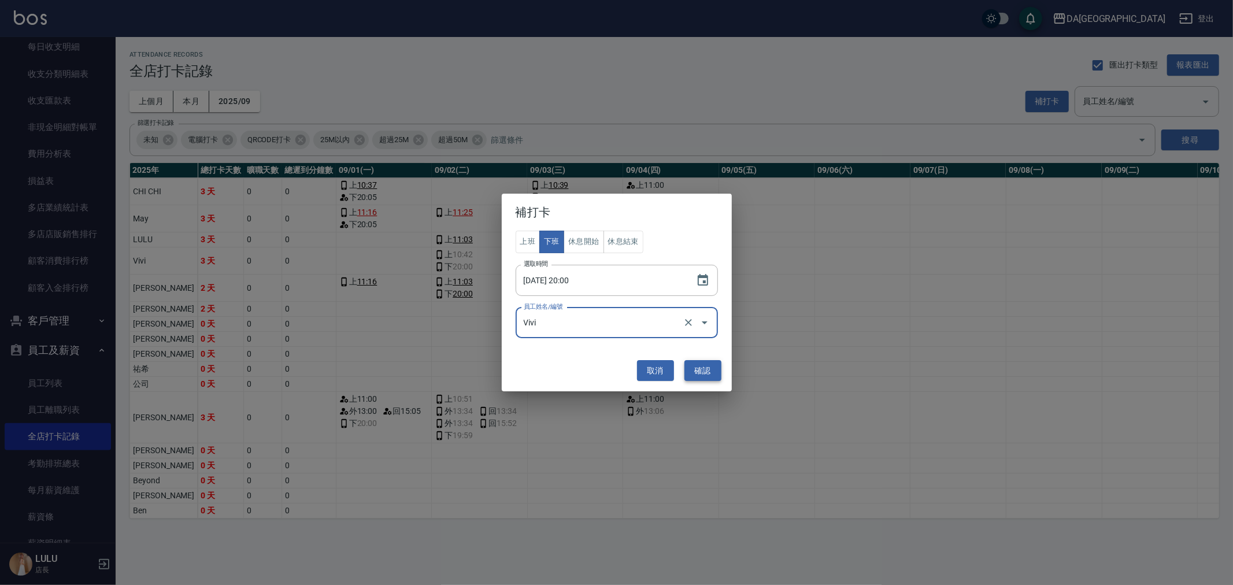
click at [703, 368] on button "確認" at bounding box center [702, 370] width 37 height 21
click at [656, 322] on input "Vivi" at bounding box center [601, 323] width 160 height 20
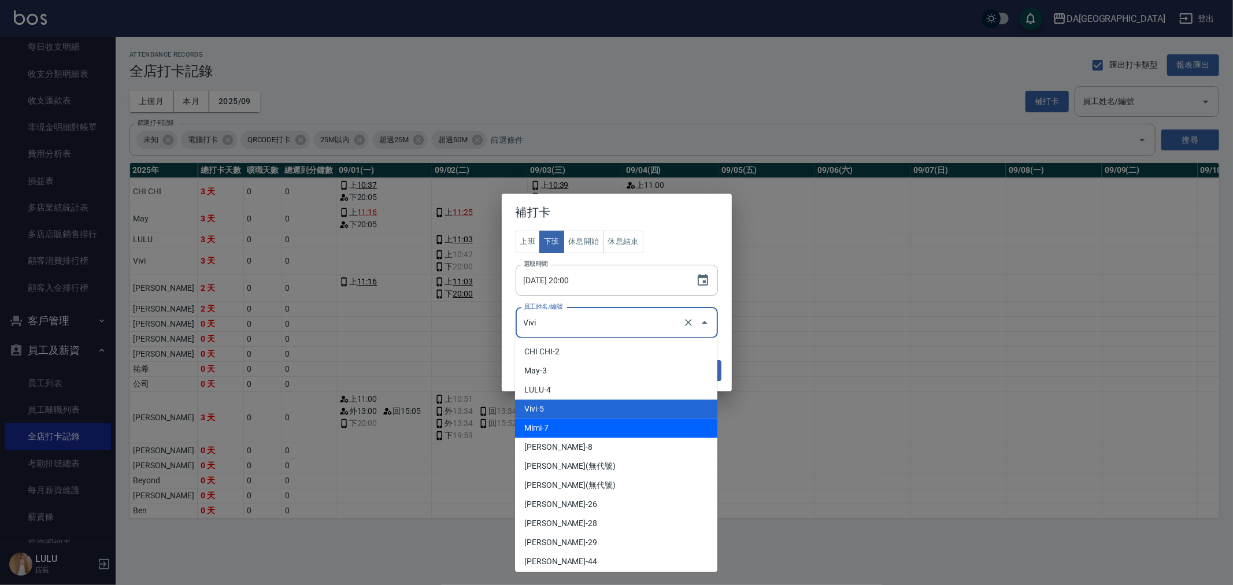
click at [572, 422] on li "Mimi-7" at bounding box center [616, 428] width 202 height 19
type input "[PERSON_NAME]"
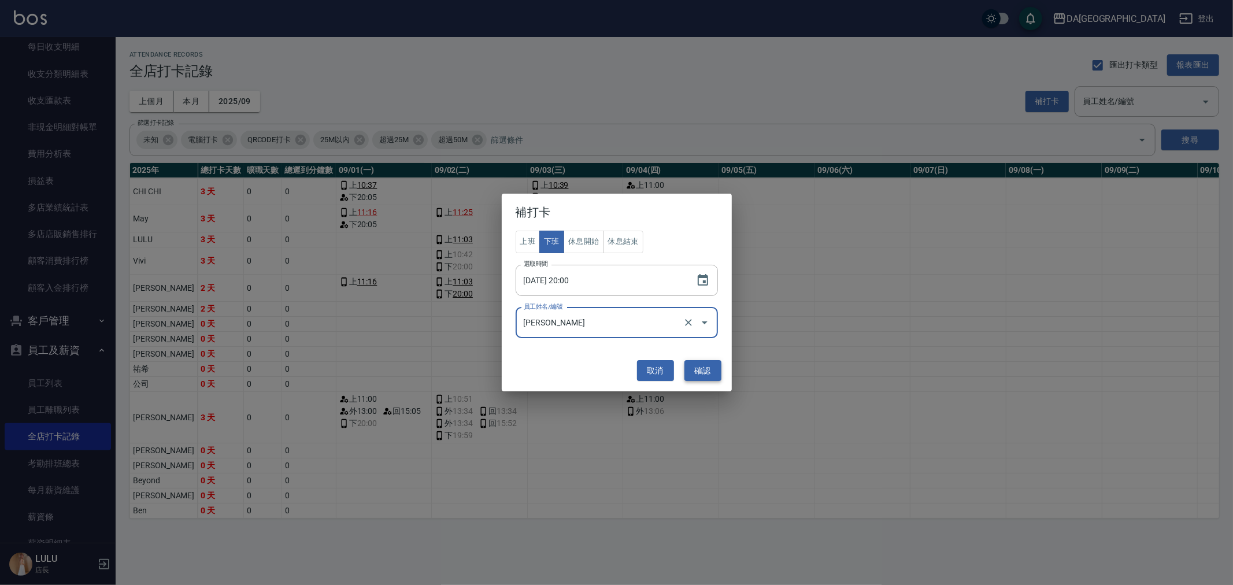
click at [713, 369] on button "確認" at bounding box center [702, 370] width 37 height 21
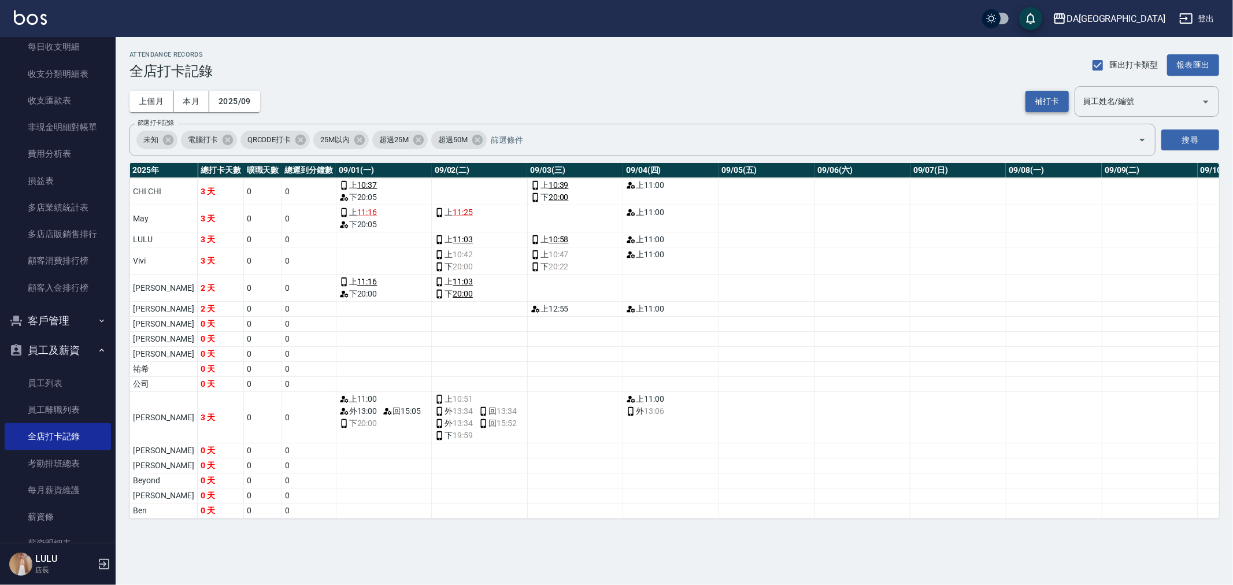
click at [1044, 95] on button "補打卡" at bounding box center [1046, 101] width 43 height 21
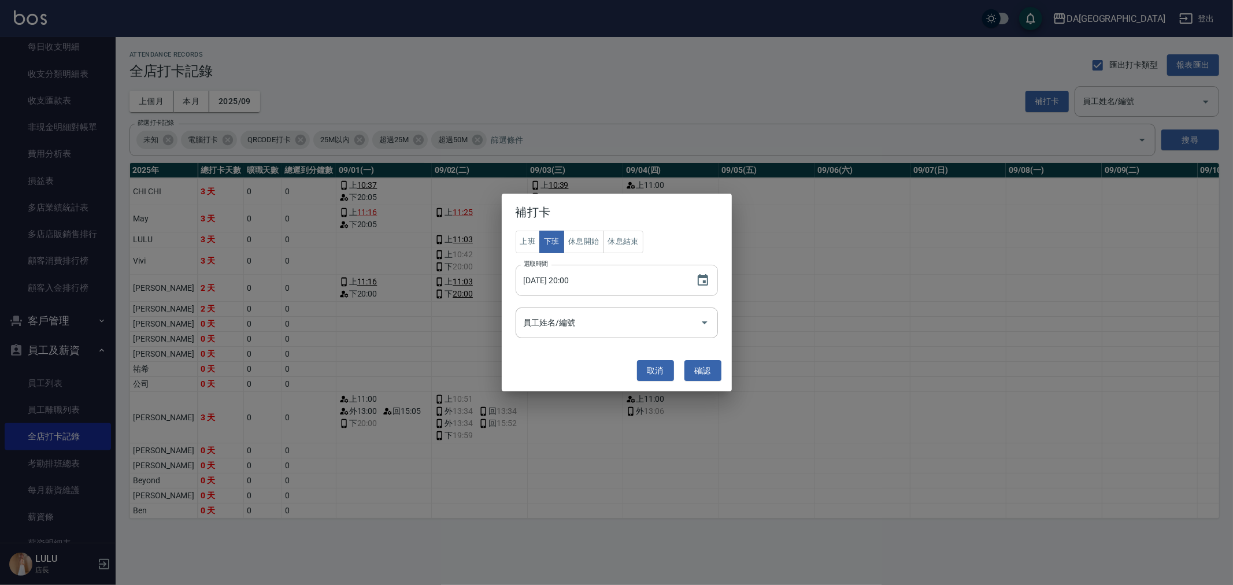
click at [636, 287] on input "[DATE] 20:00" at bounding box center [600, 280] width 169 height 31
click at [709, 276] on button "Choose date, selected date is 2025-09-01" at bounding box center [703, 280] width 28 height 28
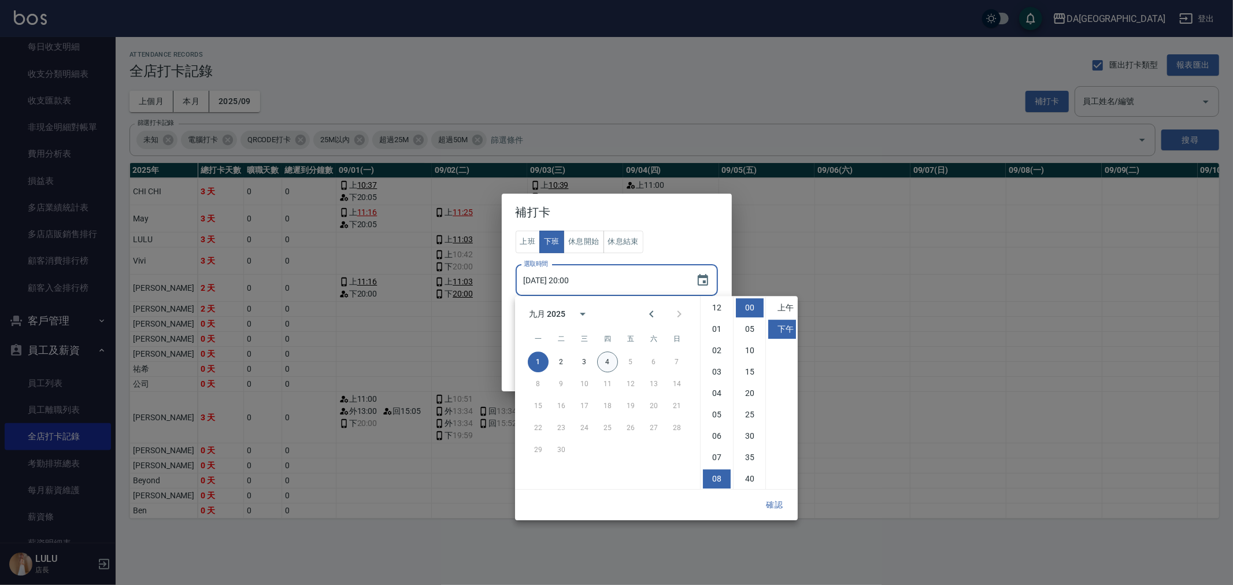
scroll to position [64, 0]
click at [564, 357] on button "2" at bounding box center [561, 361] width 21 height 21
click at [741, 325] on li "20" at bounding box center [750, 329] width 28 height 19
click at [750, 353] on li "10" at bounding box center [750, 350] width 28 height 19
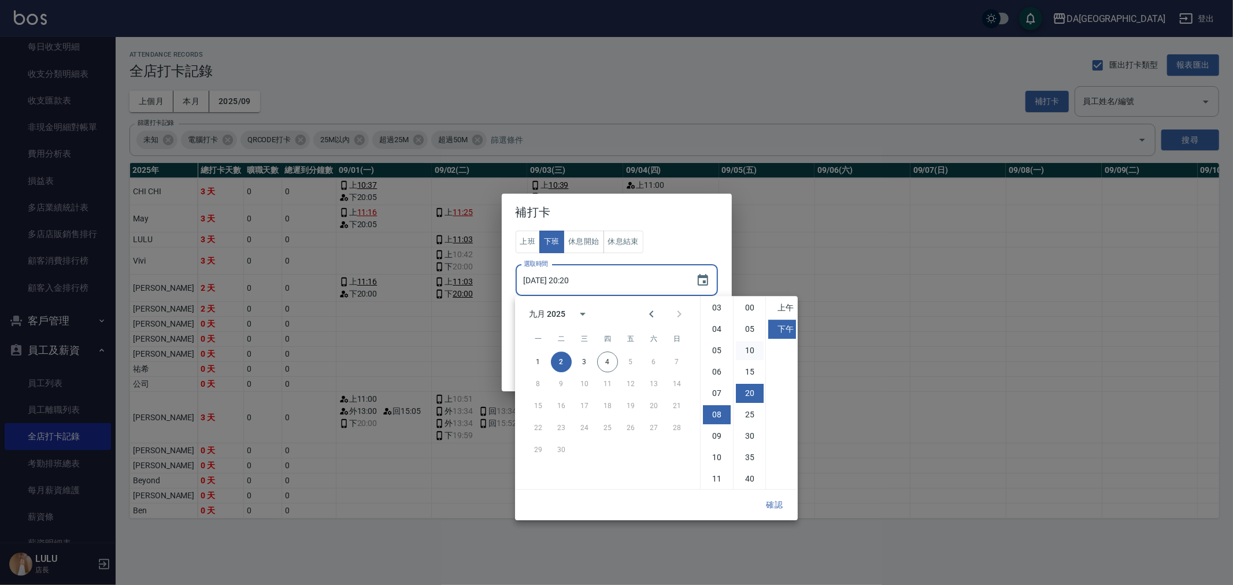
type input "[DATE] 20:10"
click at [776, 499] on button "確認" at bounding box center [774, 504] width 37 height 21
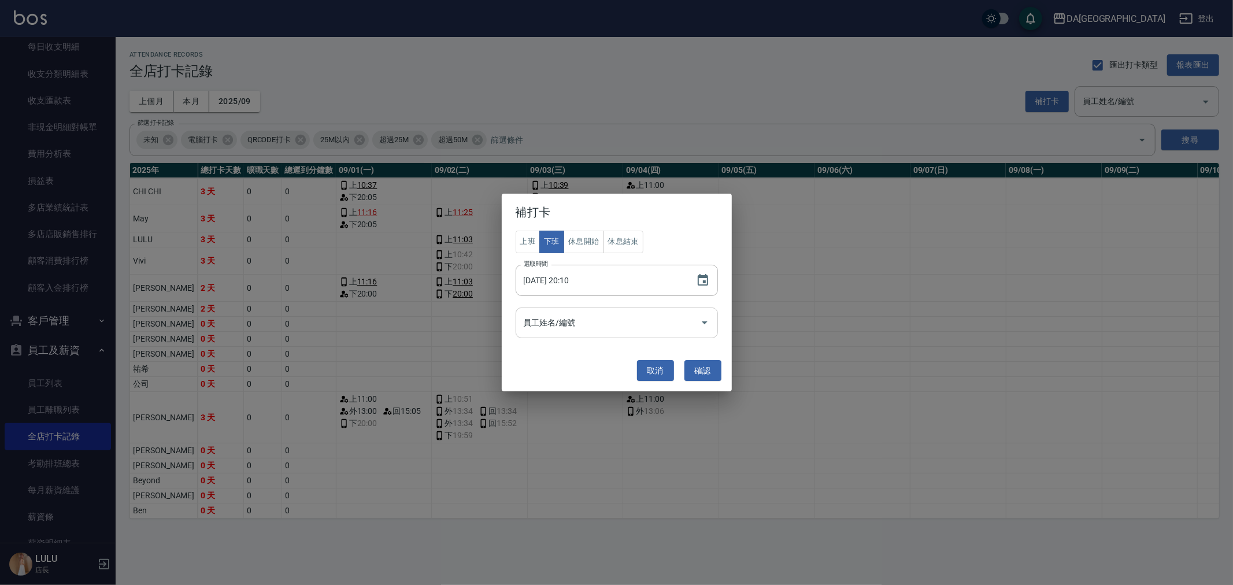
click at [594, 323] on input "員工姓名/編號" at bounding box center [608, 323] width 175 height 20
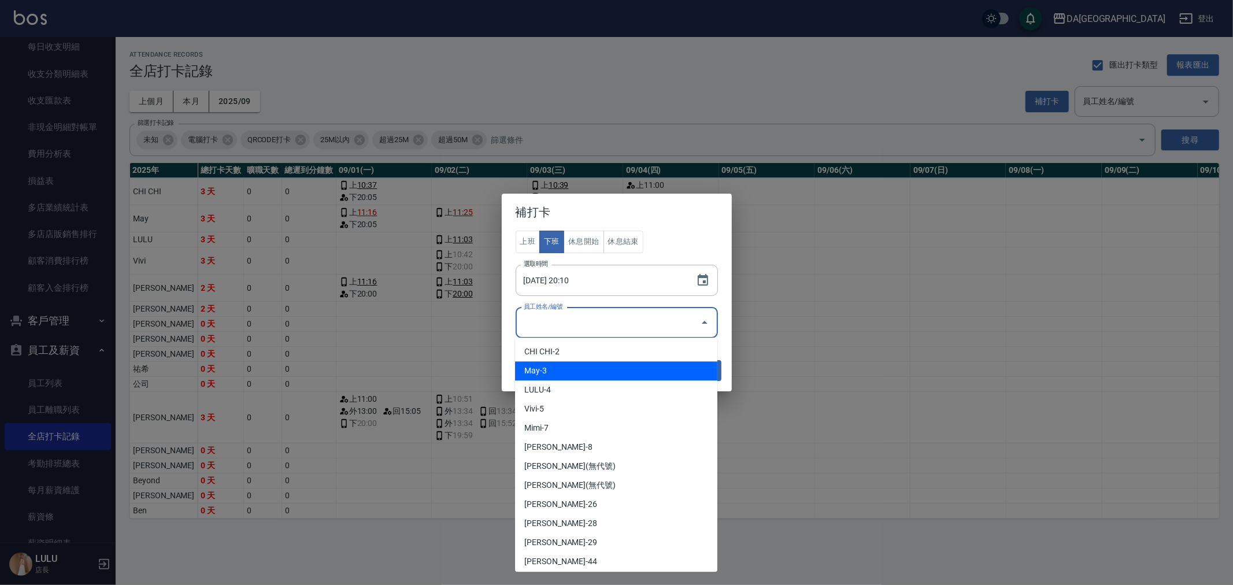
click at [592, 373] on li "May-3" at bounding box center [616, 370] width 202 height 19
type input "May"
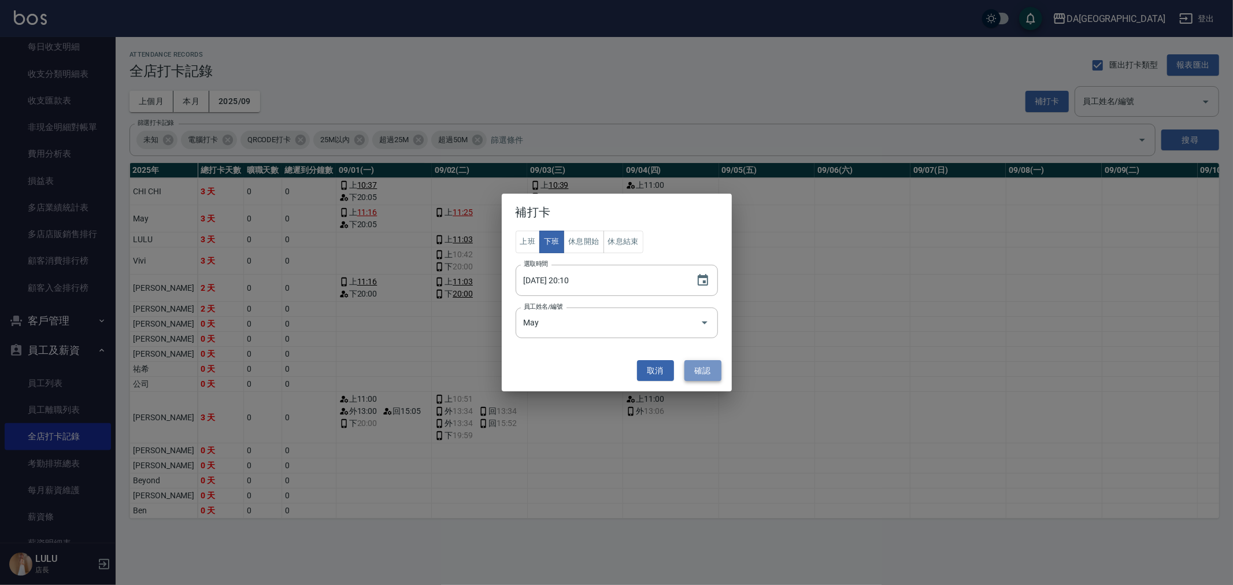
click at [711, 376] on button "確認" at bounding box center [702, 370] width 37 height 21
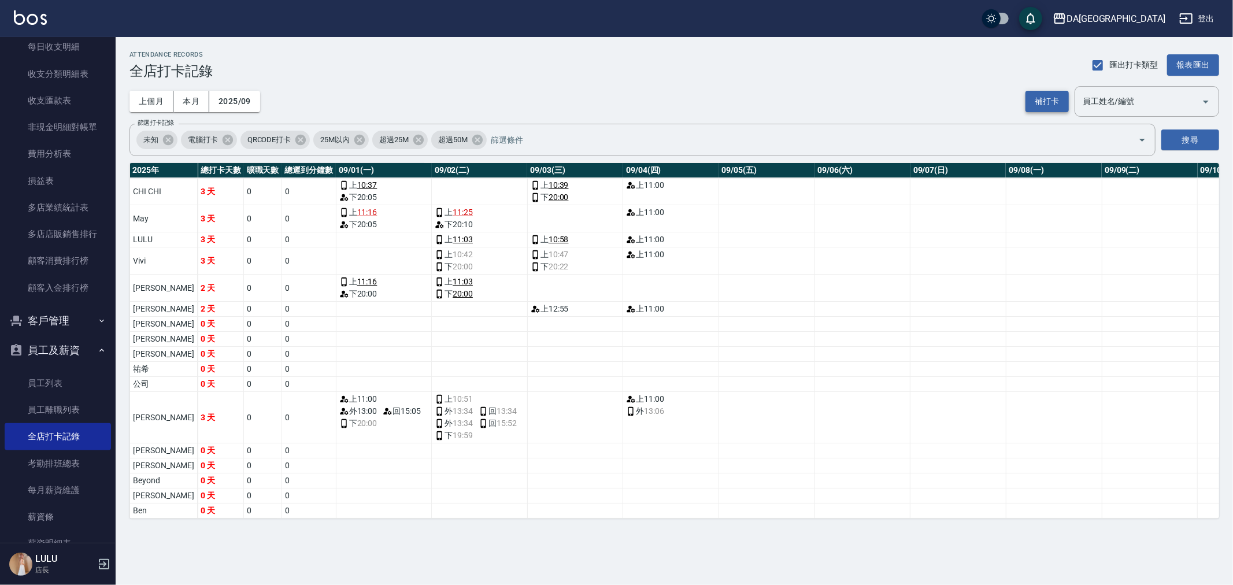
click at [1040, 110] on button "補打卡" at bounding box center [1046, 101] width 43 height 21
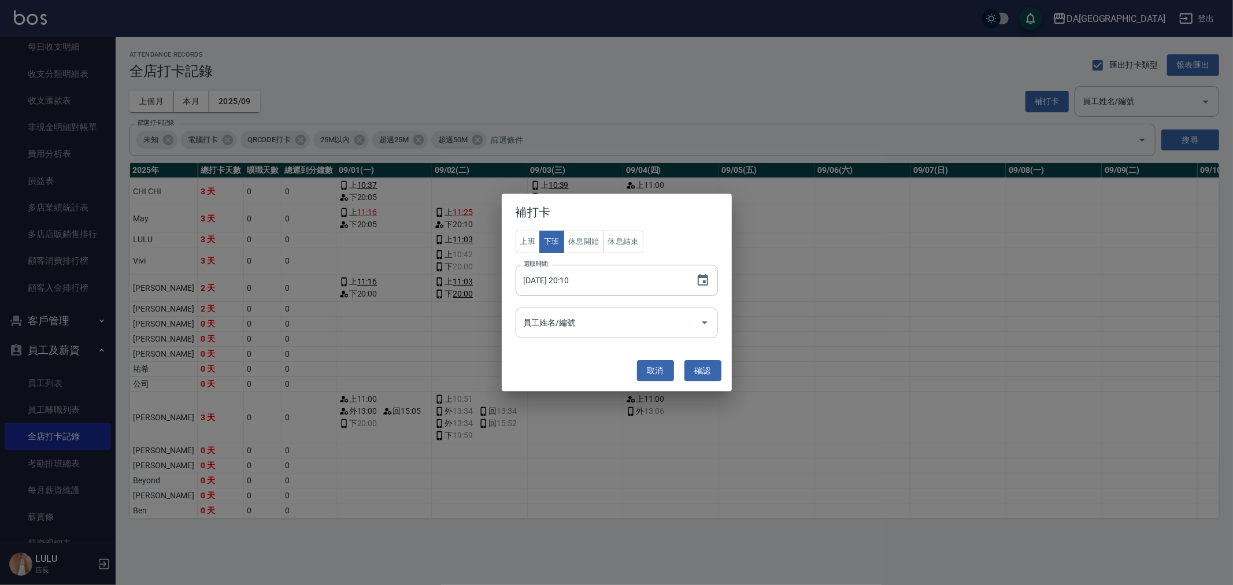
click at [694, 327] on input "員工姓名/編號" at bounding box center [608, 323] width 175 height 20
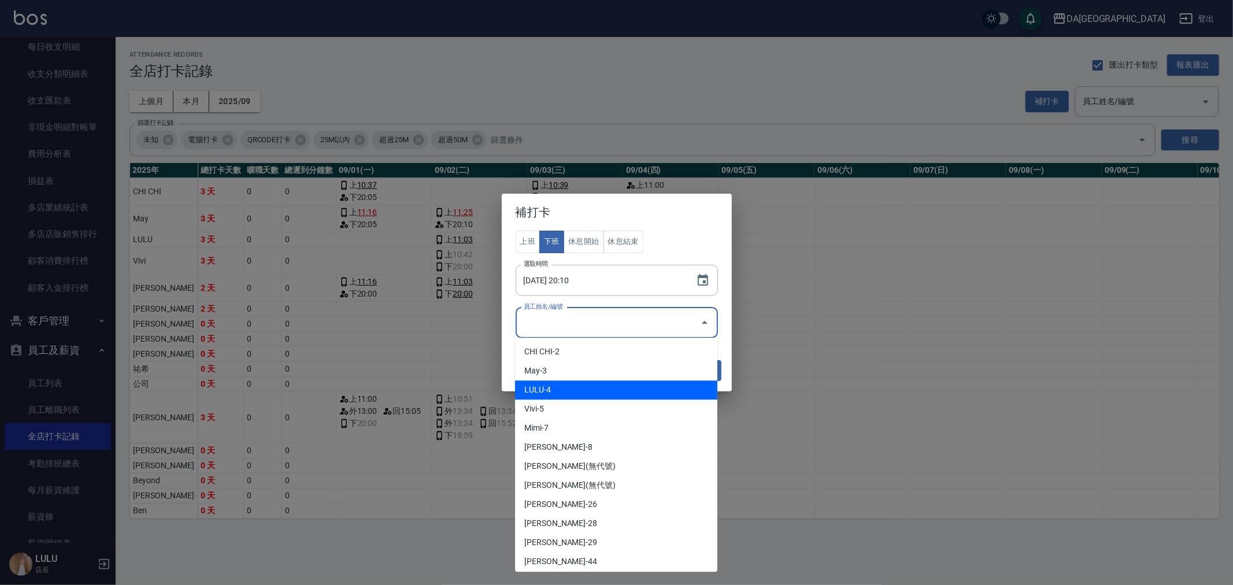
click at [543, 384] on li "LULU-4" at bounding box center [616, 389] width 202 height 19
type input "LULU"
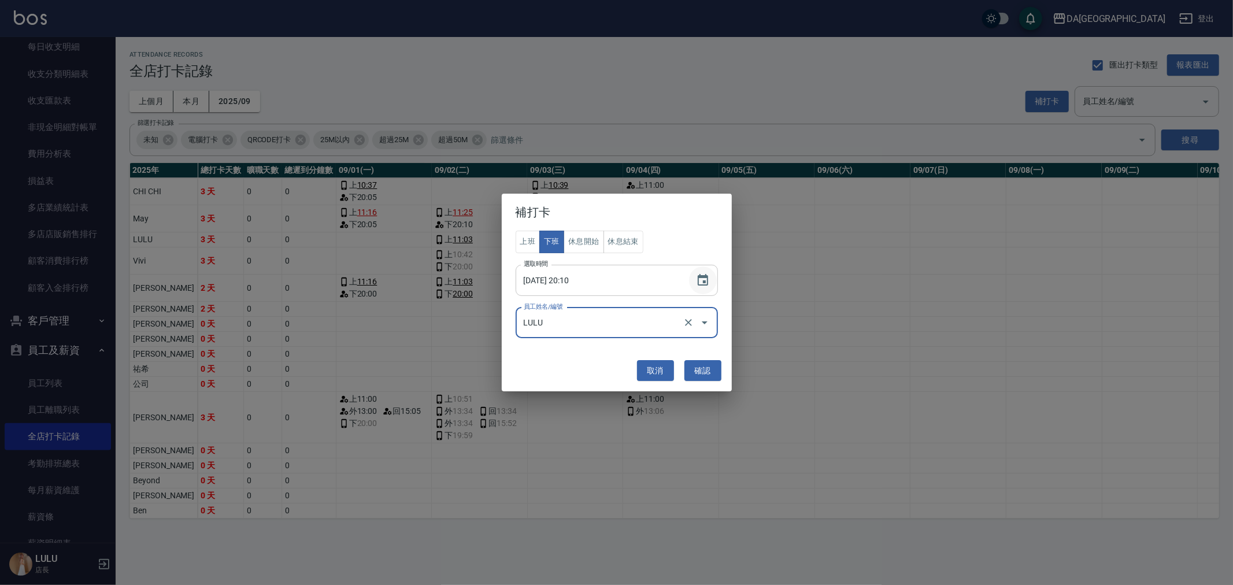
click at [697, 275] on icon "Choose date, selected date is 2025-09-02" at bounding box center [703, 280] width 14 height 14
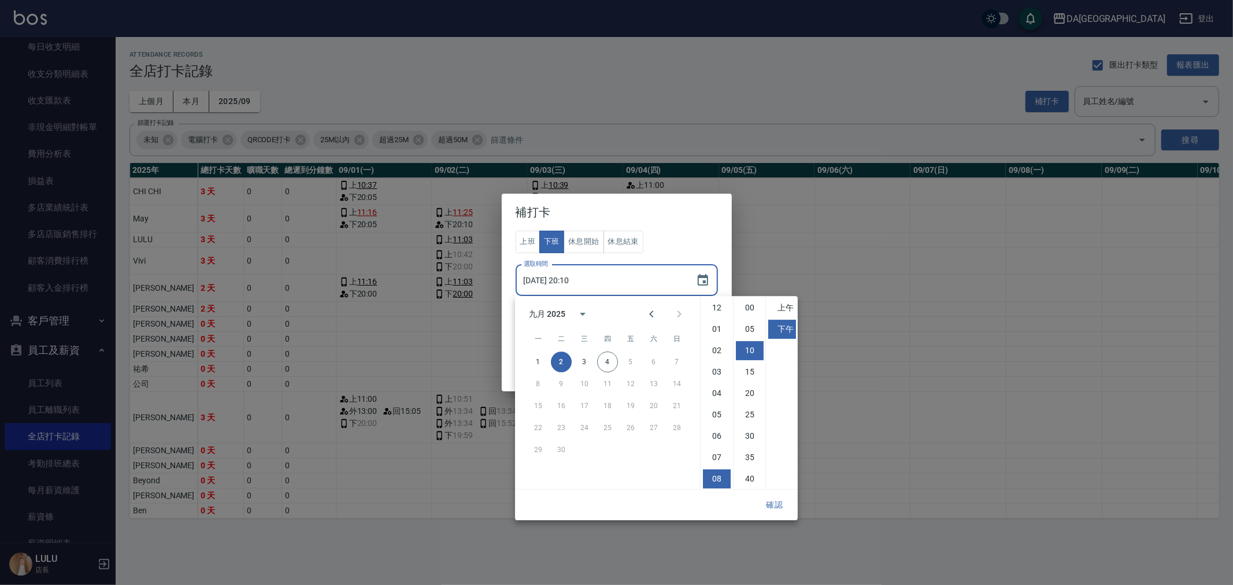
scroll to position [64, 0]
click at [747, 331] on li "15" at bounding box center [750, 329] width 28 height 19
click at [754, 318] on ul "00 05 10 15 20 25 30 35 40 45 50 55" at bounding box center [749, 392] width 32 height 193
click at [749, 328] on li "05" at bounding box center [750, 329] width 28 height 19
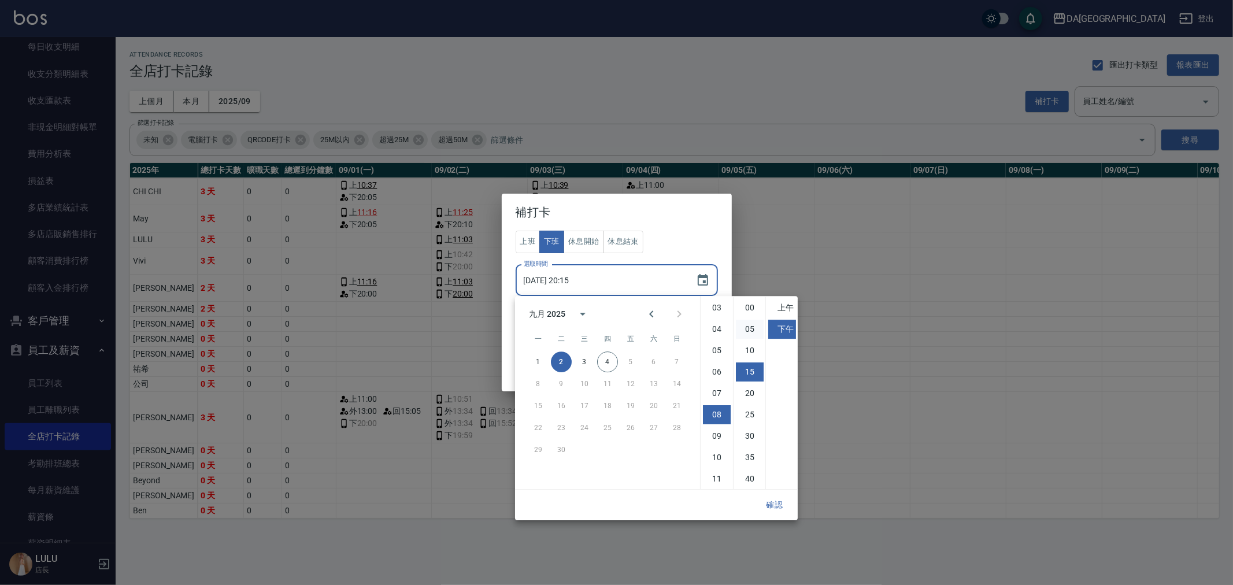
type input "[DATE] 20:05"
click at [779, 494] on button "確認" at bounding box center [774, 504] width 37 height 21
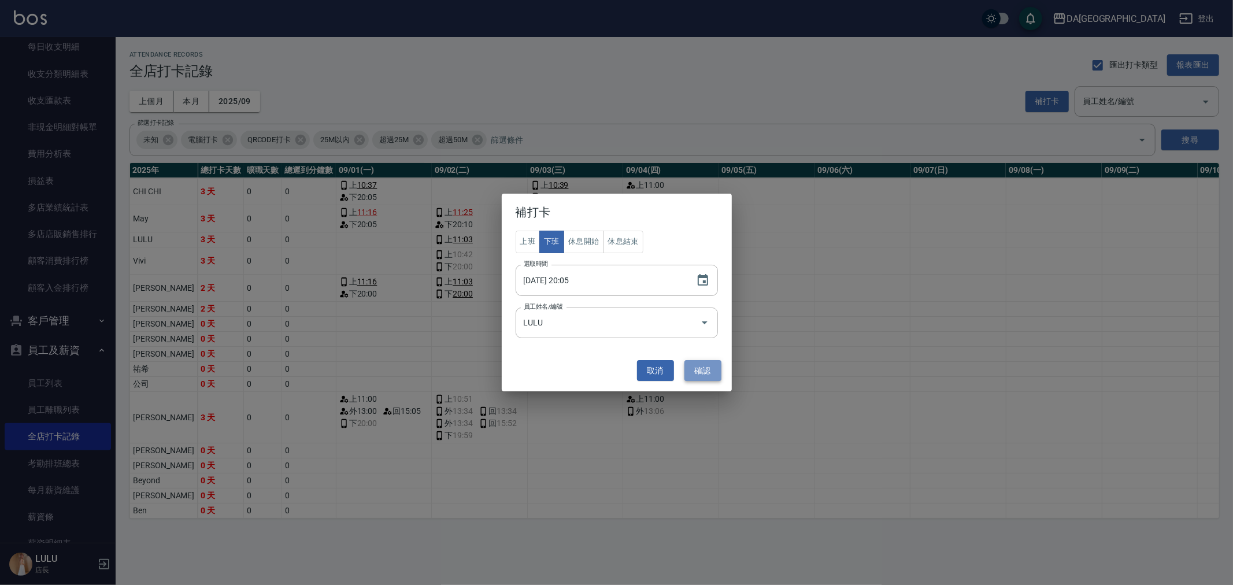
click at [688, 376] on button "確認" at bounding box center [702, 370] width 37 height 21
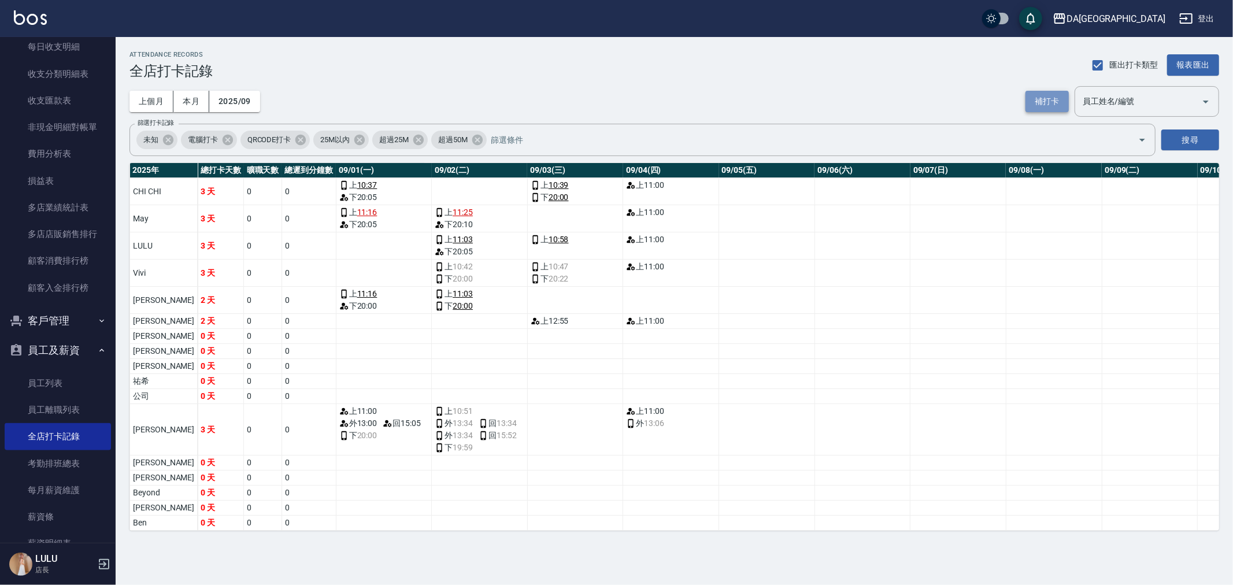
click at [1060, 107] on button "補打卡" at bounding box center [1046, 101] width 43 height 21
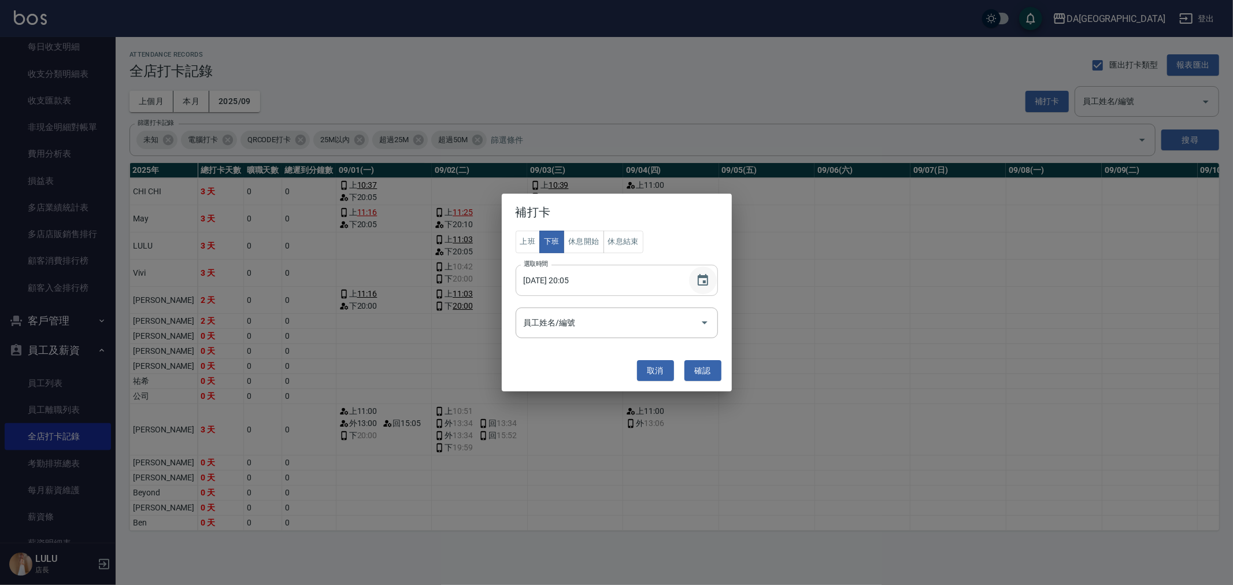
click at [696, 278] on icon "Choose date, selected date is 2025-09-02" at bounding box center [703, 280] width 14 height 14
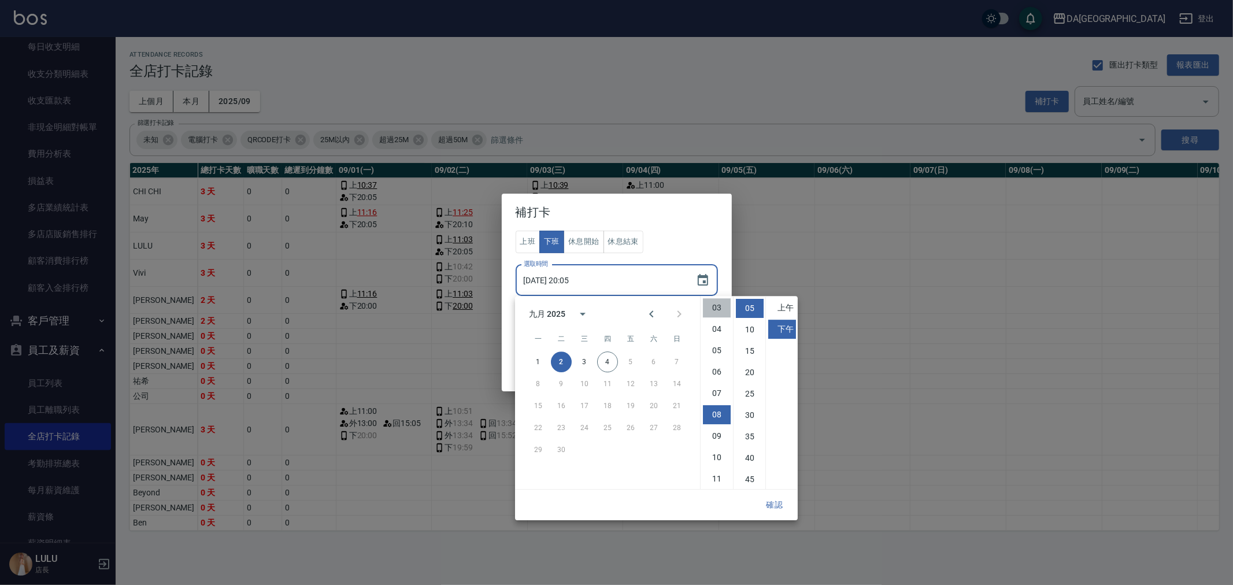
click at [716, 307] on li "03" at bounding box center [717, 307] width 28 height 19
type input "[DATE] 15:05"
click at [769, 505] on button "確認" at bounding box center [774, 504] width 37 height 21
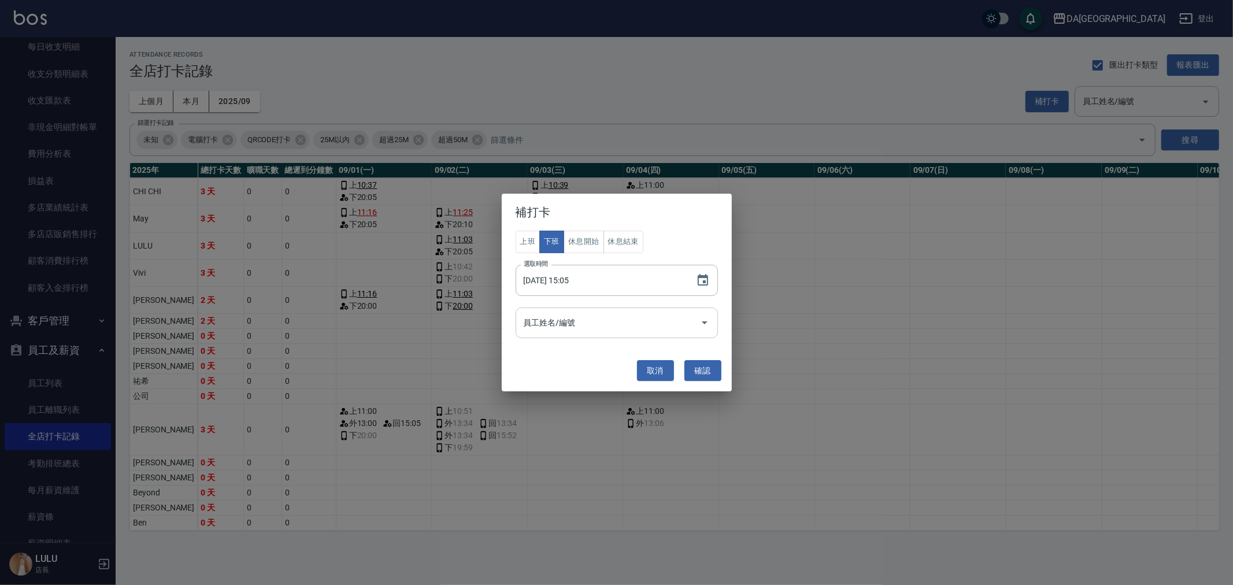
click at [617, 314] on input "員工姓名/編號" at bounding box center [608, 323] width 175 height 20
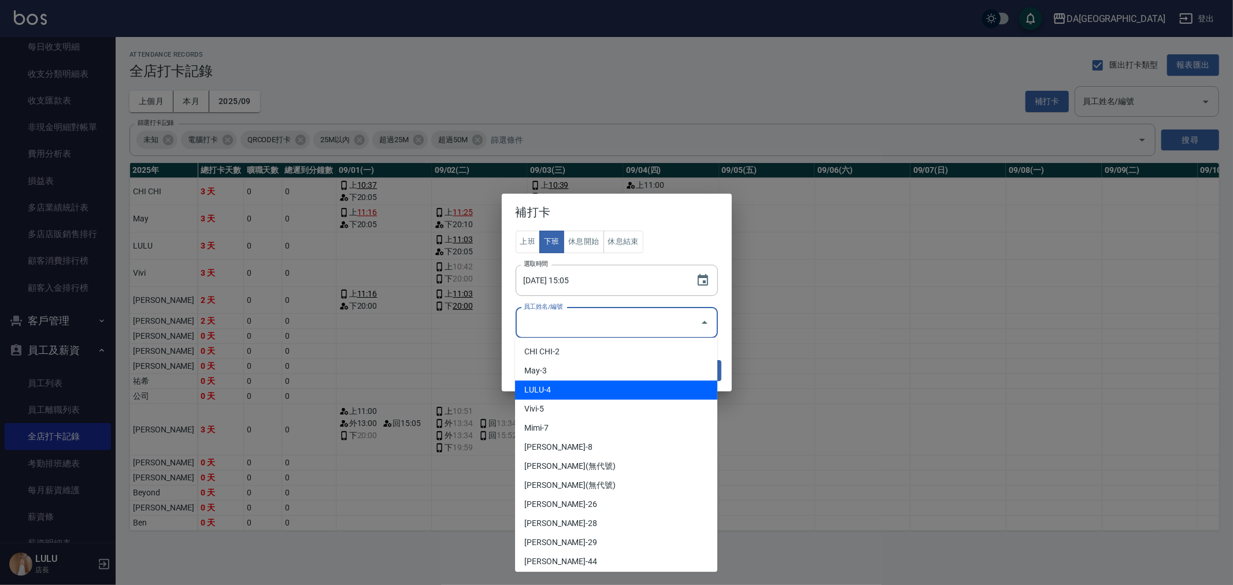
click at [597, 389] on li "LULU-4" at bounding box center [616, 389] width 202 height 19
type input "LULU"
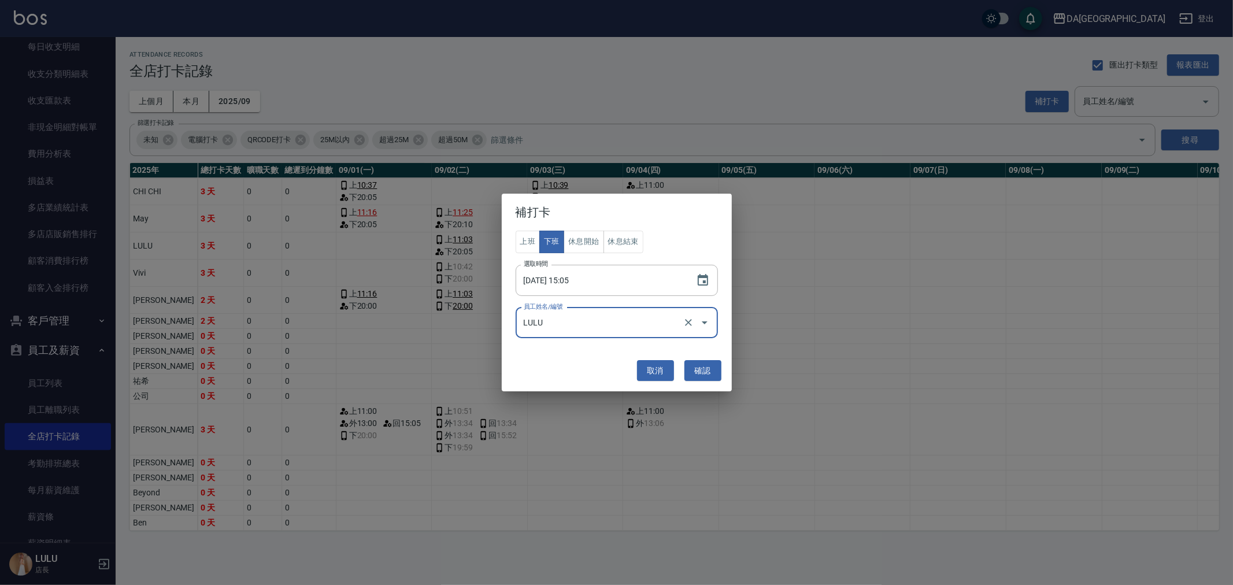
click at [686, 372] on button "確認" at bounding box center [702, 370] width 37 height 21
click at [703, 279] on icon "Choose date, selected date is 2025-09-02" at bounding box center [703, 280] width 14 height 14
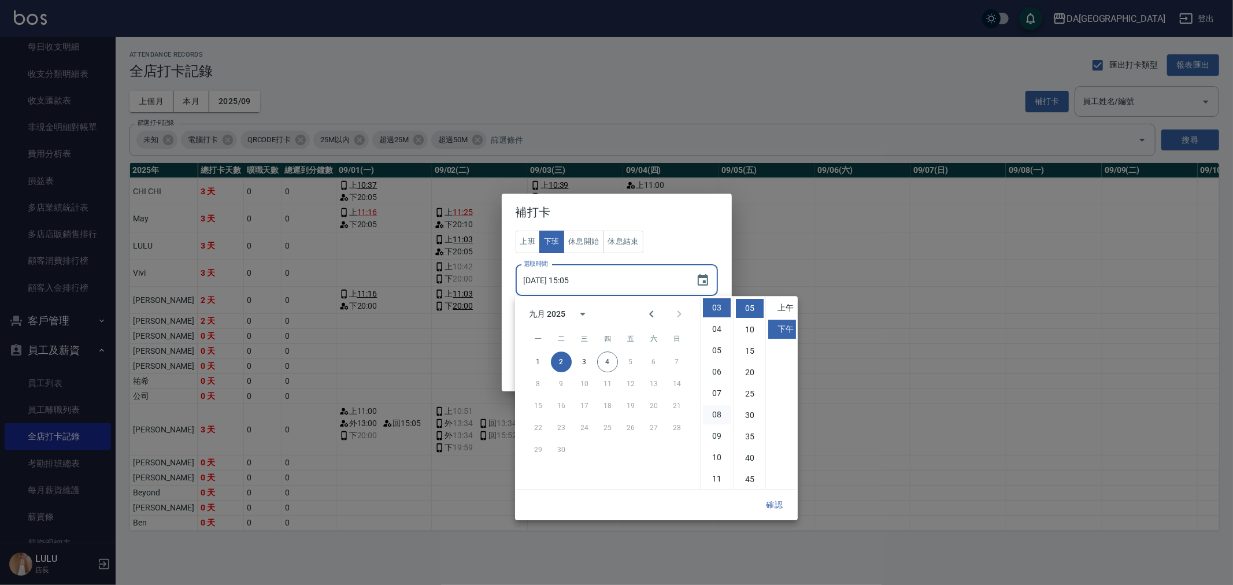
click at [719, 413] on li "08" at bounding box center [717, 414] width 28 height 19
click at [777, 502] on button "確認" at bounding box center [774, 504] width 37 height 21
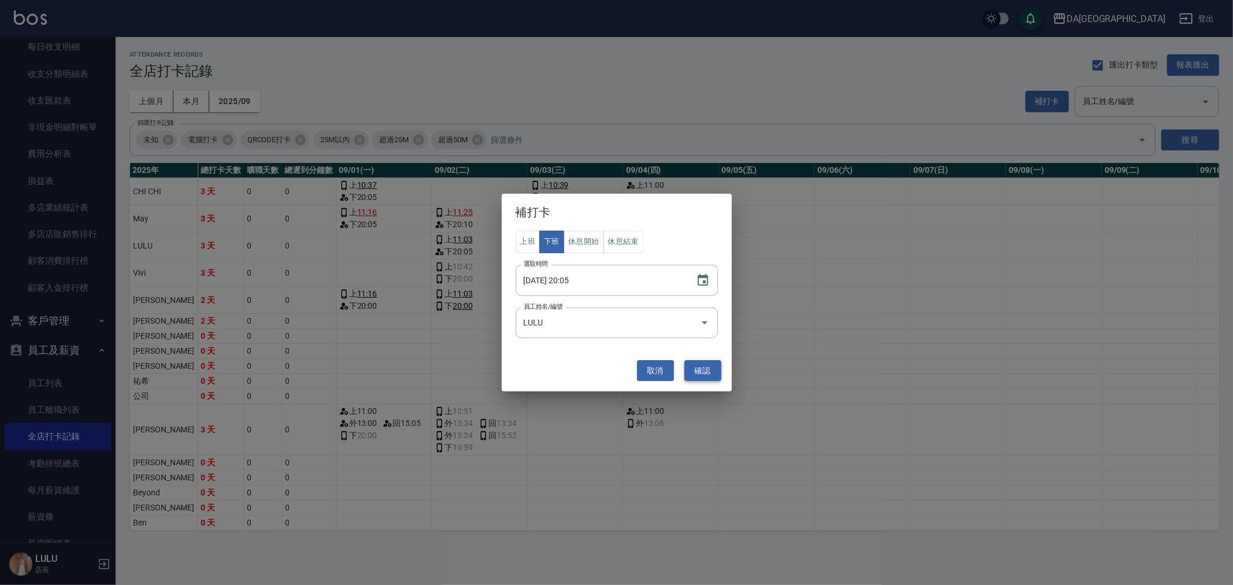
click at [702, 366] on button "確認" at bounding box center [702, 370] width 37 height 21
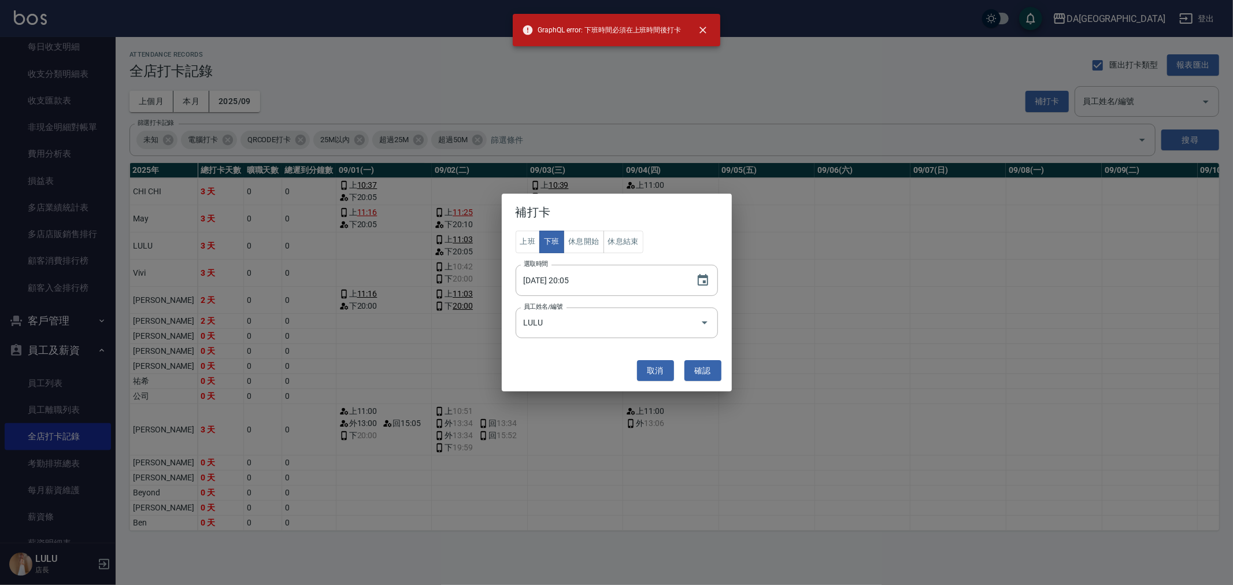
drag, startPoint x: 649, startPoint y: 204, endPoint x: 660, endPoint y: 256, distance: 53.3
click at [819, 197] on div "補打卡 上班 下班 休息開始 休息結束 選取時間 [DATE] 20:05 選取時間 員工姓名/編號 [PERSON_NAME] 員工姓名/編號 取消 確認" at bounding box center [616, 292] width 1233 height 585
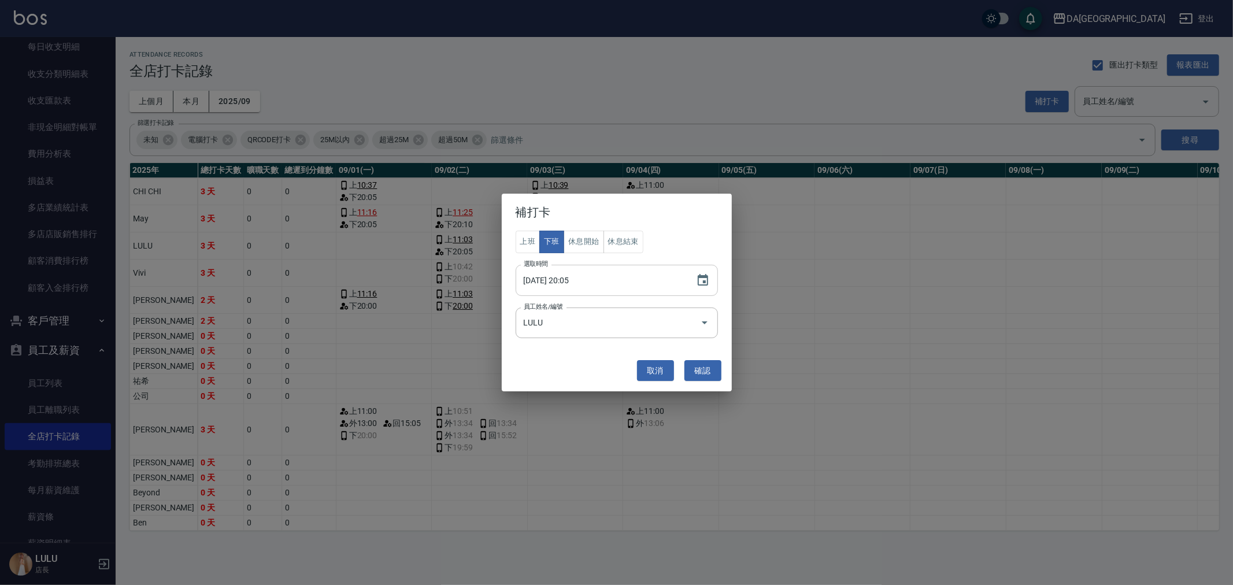
drag, startPoint x: 623, startPoint y: 220, endPoint x: 616, endPoint y: 282, distance: 62.2
click at [616, 282] on div "補打卡 上班 下班 休息開始 休息結束 選取時間 [DATE] 20:05 選取時間 員工姓名/編號 [PERSON_NAME] 員工姓名/編號 取消 確認" at bounding box center [617, 293] width 230 height 198
click at [699, 283] on icon "Choose date, selected date is 2025-09-02" at bounding box center [703, 280] width 14 height 14
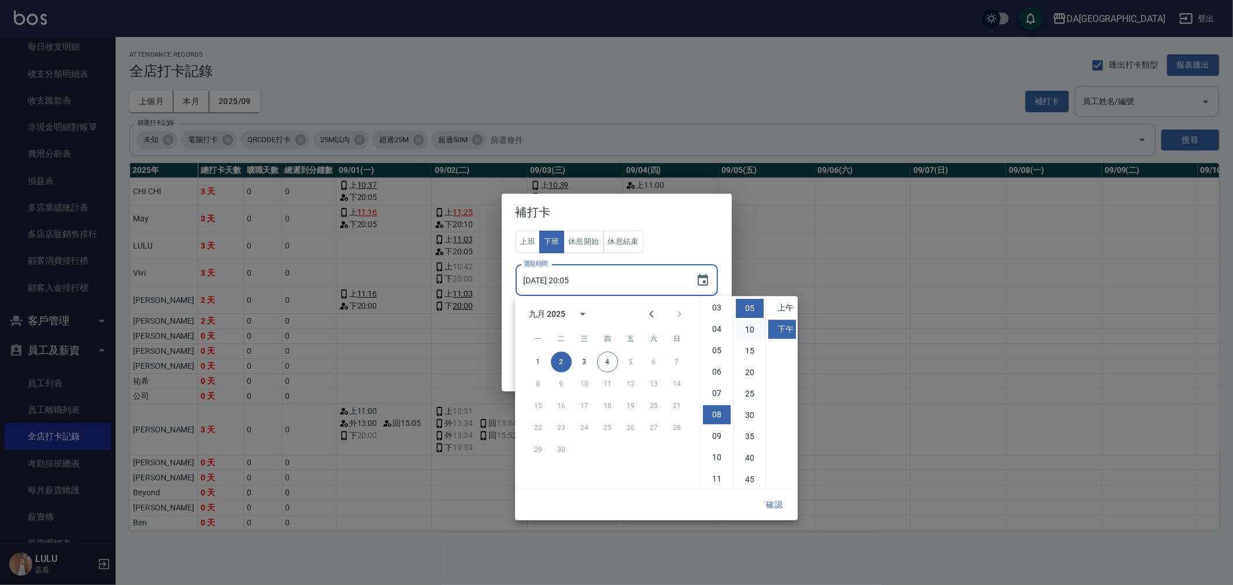
click at [757, 327] on li "10" at bounding box center [750, 329] width 28 height 19
click at [751, 332] on li "15" at bounding box center [750, 329] width 28 height 19
click at [770, 504] on button "確認" at bounding box center [774, 504] width 37 height 21
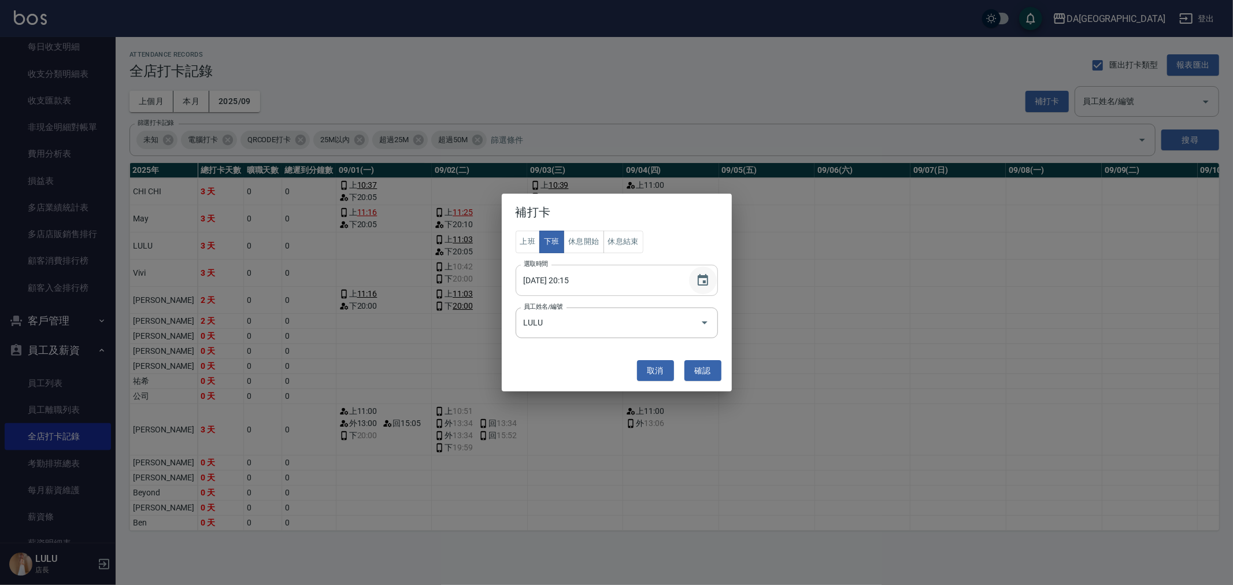
click at [702, 277] on icon "Choose date, selected date is 2025-09-02" at bounding box center [703, 280] width 10 height 12
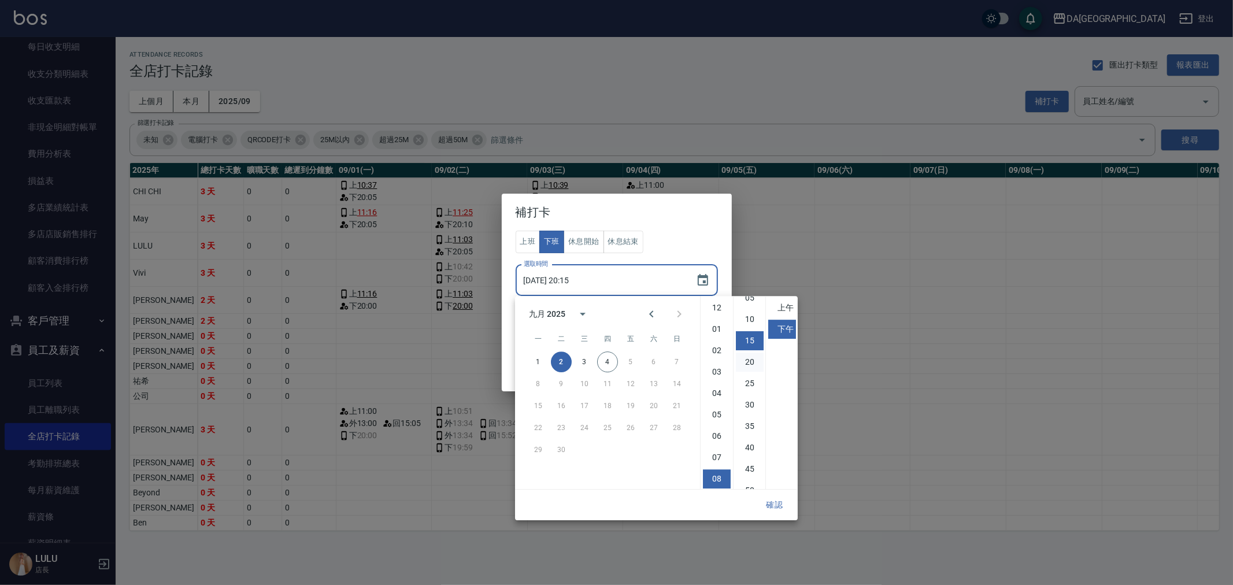
scroll to position [0, 0]
click at [747, 348] on li "10" at bounding box center [750, 350] width 28 height 19
type input "[DATE] 20:10"
click at [777, 501] on button "確認" at bounding box center [774, 504] width 37 height 21
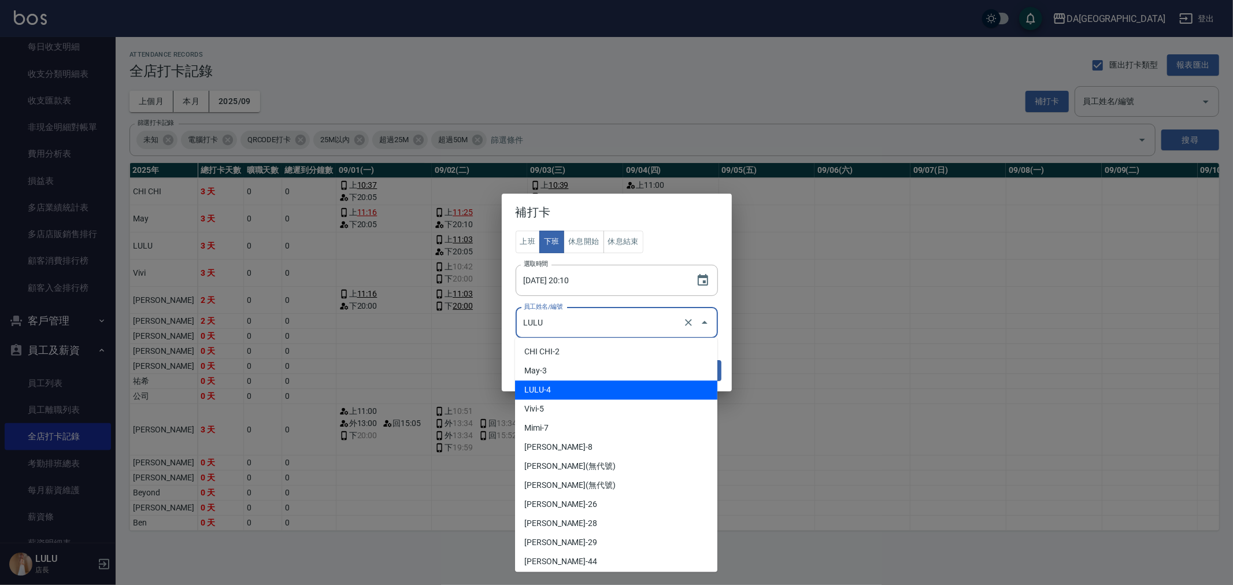
click at [671, 328] on input "LULU" at bounding box center [601, 323] width 160 height 20
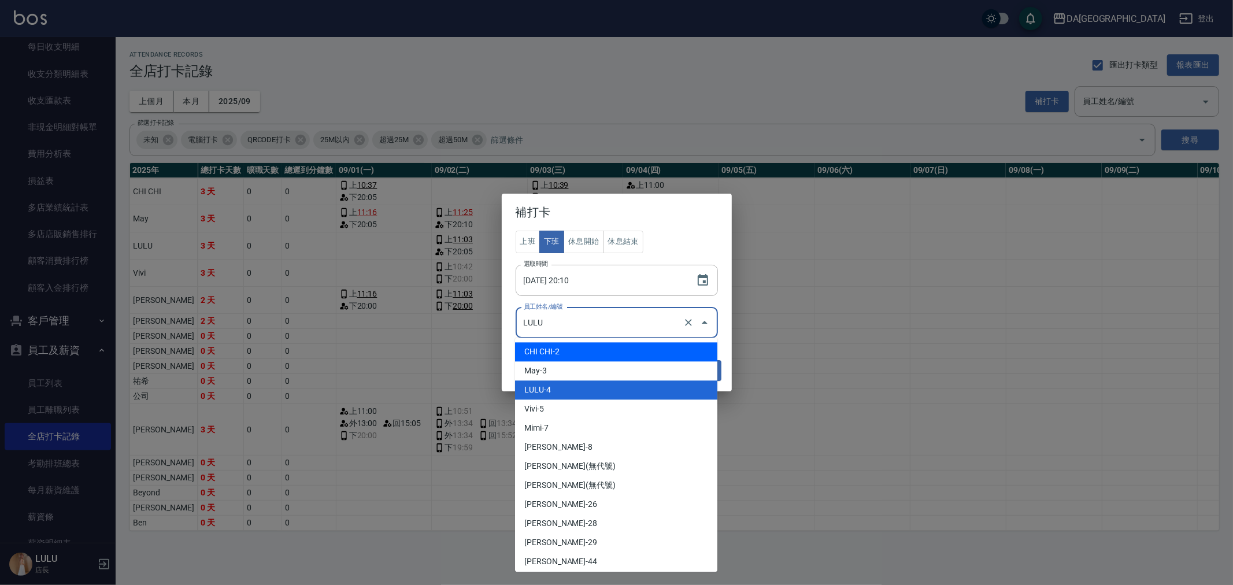
click at [615, 353] on li "CHI CHI-2" at bounding box center [616, 351] width 202 height 19
type input "CHI CHI"
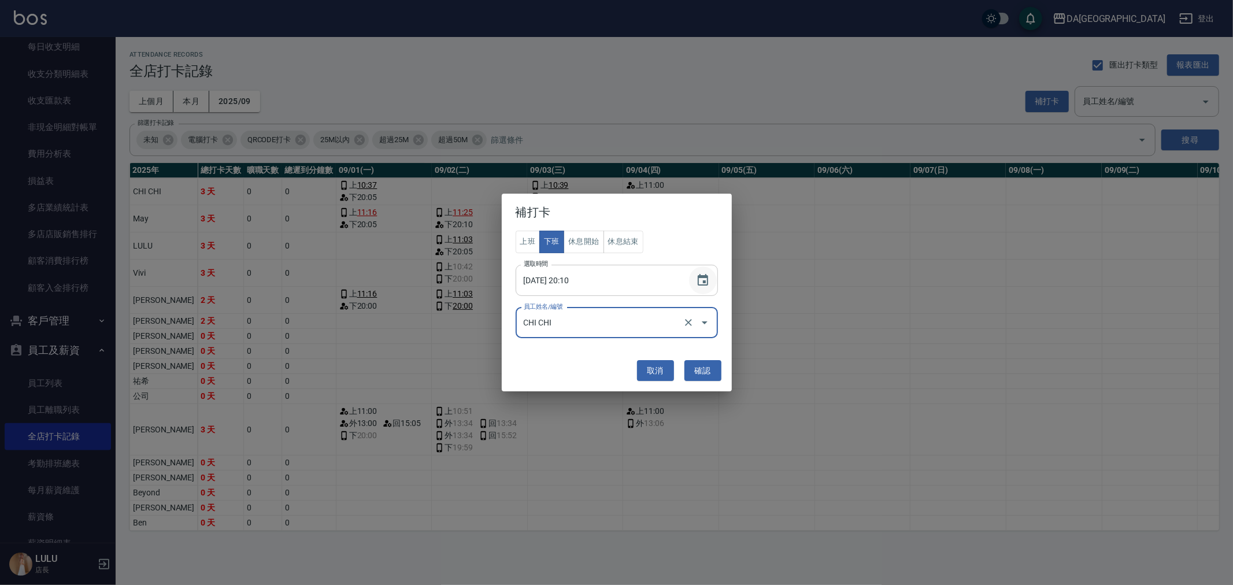
click at [700, 284] on icon "Choose date, selected date is 2025-09-02" at bounding box center [703, 280] width 10 height 12
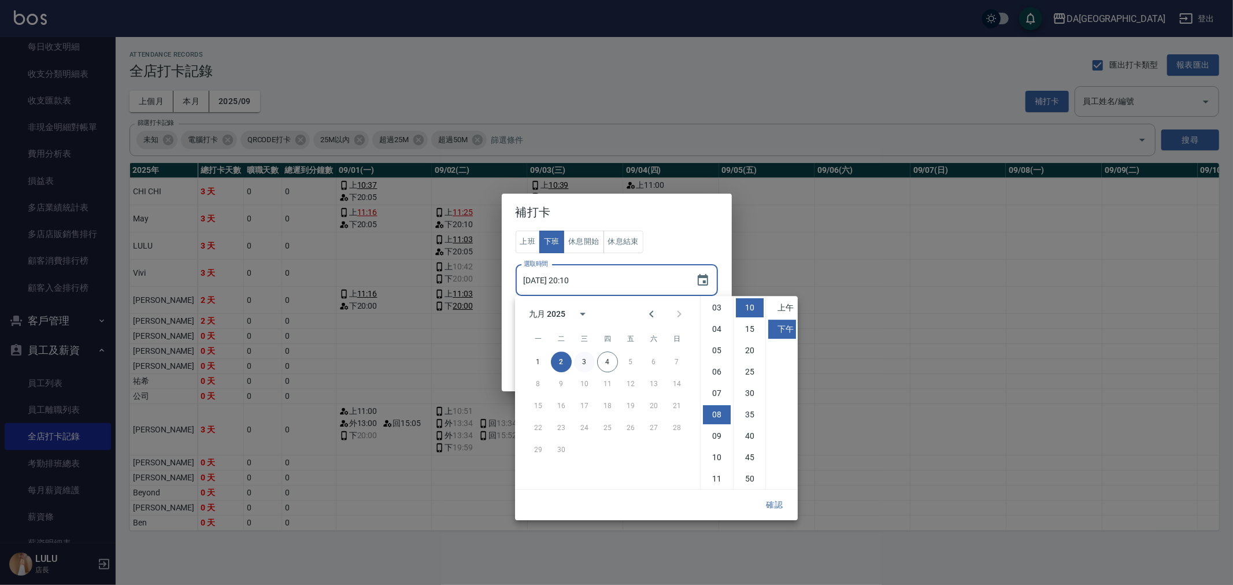
click at [588, 354] on button "3" at bounding box center [584, 361] width 21 height 21
type input "[DATE] 20:10"
click at [781, 508] on button "確認" at bounding box center [774, 504] width 37 height 21
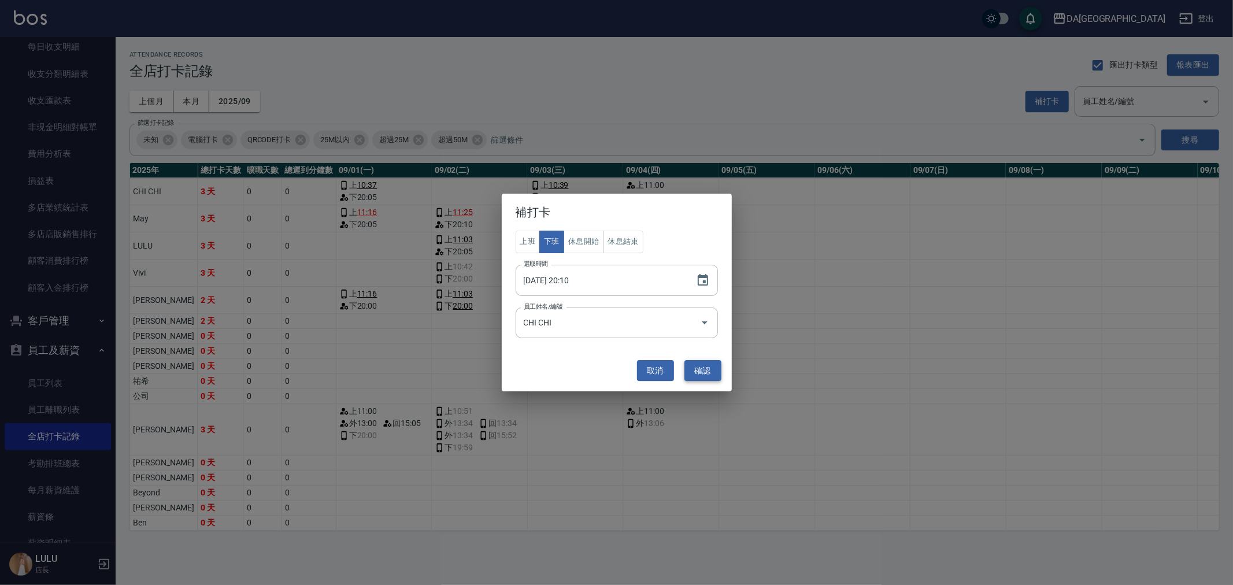
click at [712, 378] on button "確認" at bounding box center [702, 370] width 37 height 21
click at [657, 374] on button "取消" at bounding box center [655, 370] width 37 height 21
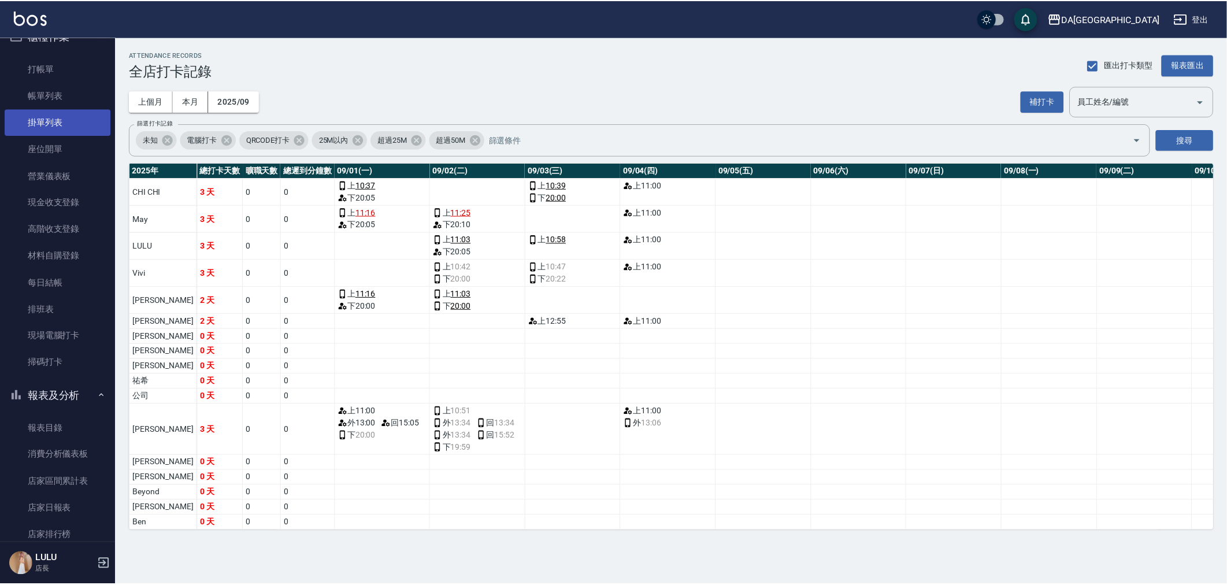
scroll to position [0, 0]
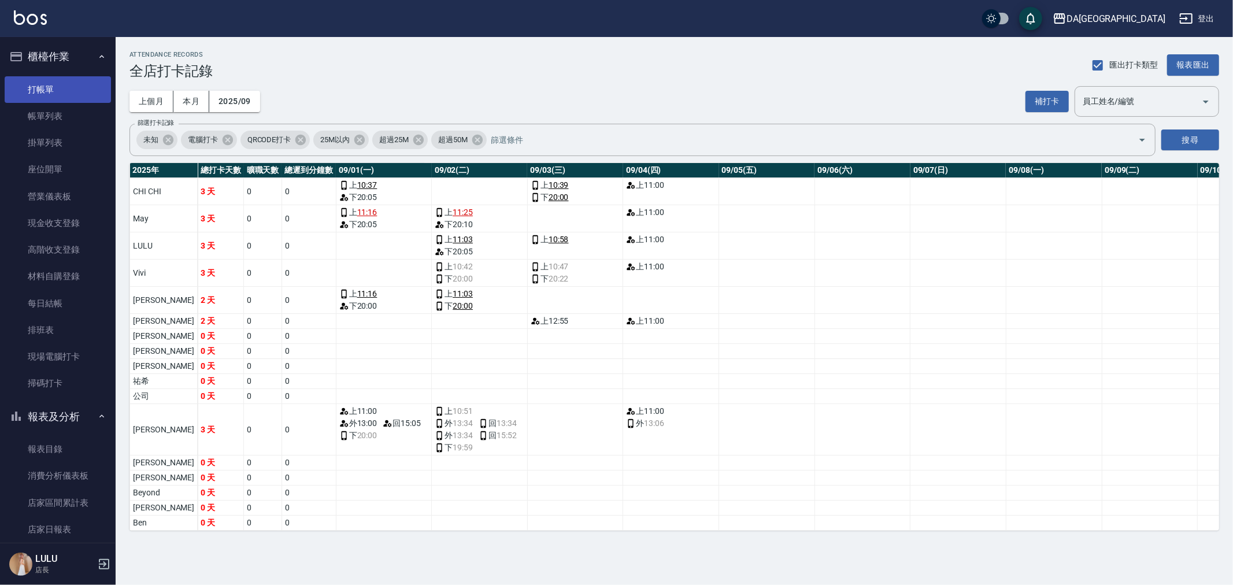
click at [49, 94] on link "打帳單" at bounding box center [58, 89] width 106 height 27
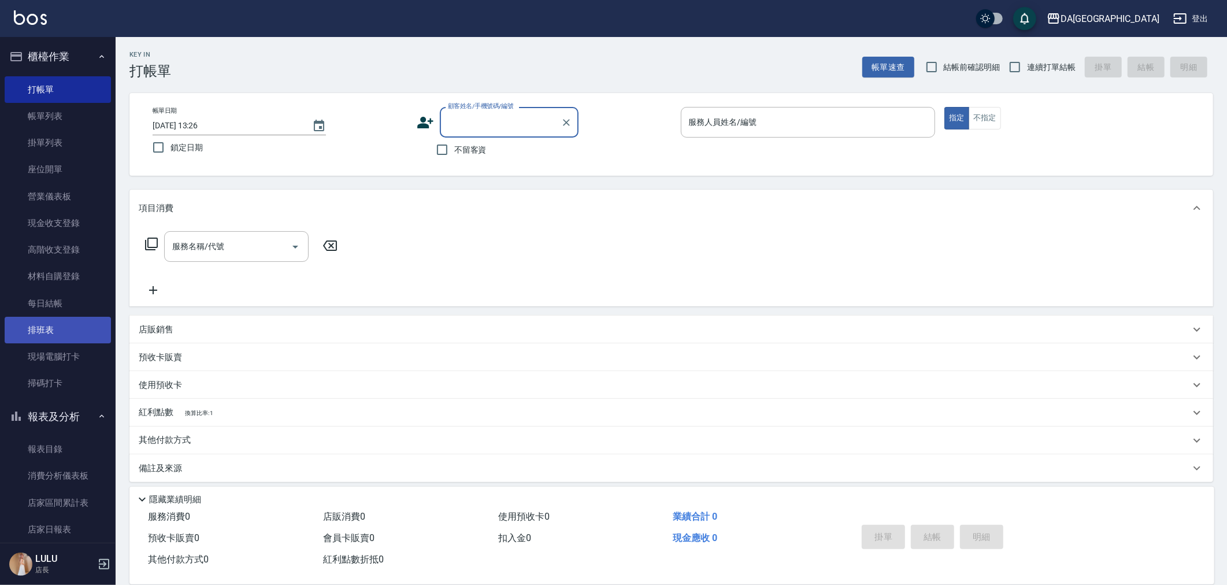
click at [69, 328] on link "排班表" at bounding box center [58, 330] width 106 height 27
